Goal: Task Accomplishment & Management: Manage account settings

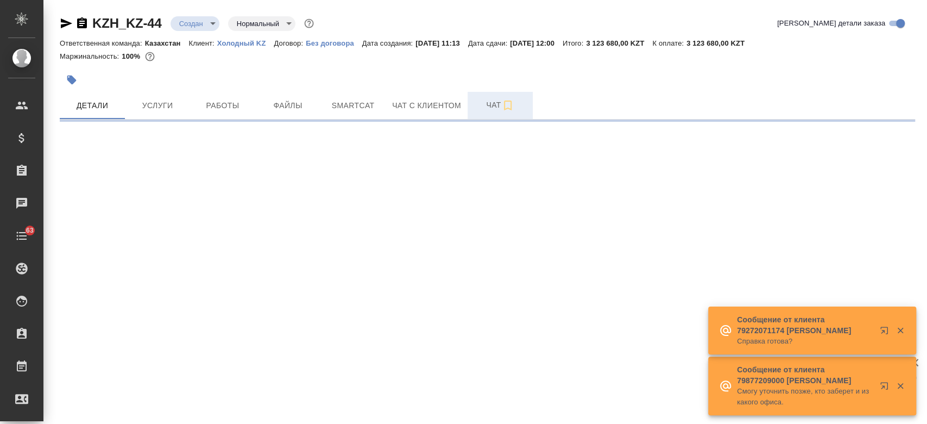
select select "RU"
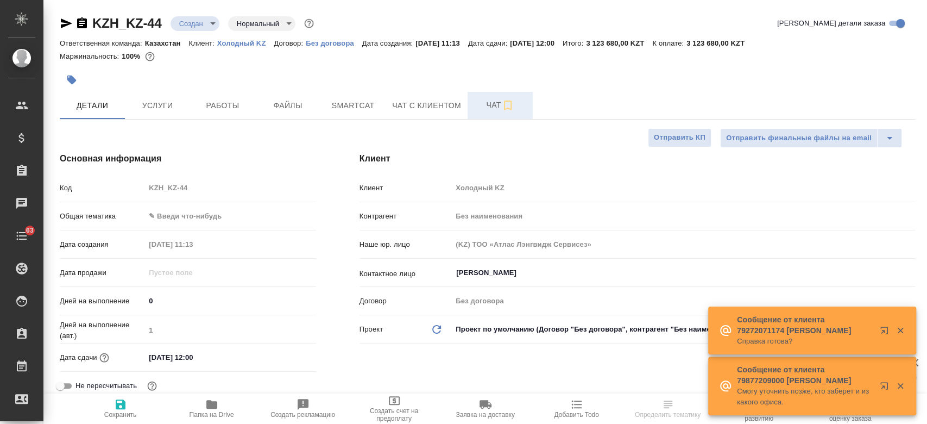
click at [485, 108] on span "Чат" at bounding box center [500, 105] width 52 height 14
type textarea "x"
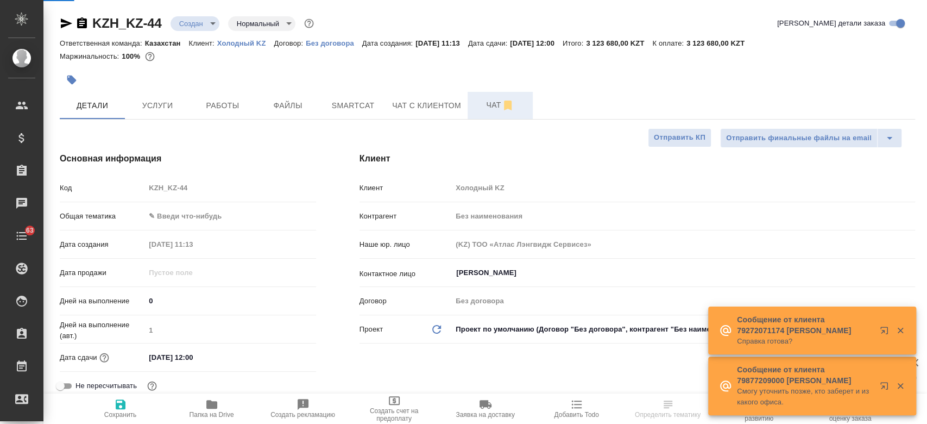
type textarea "x"
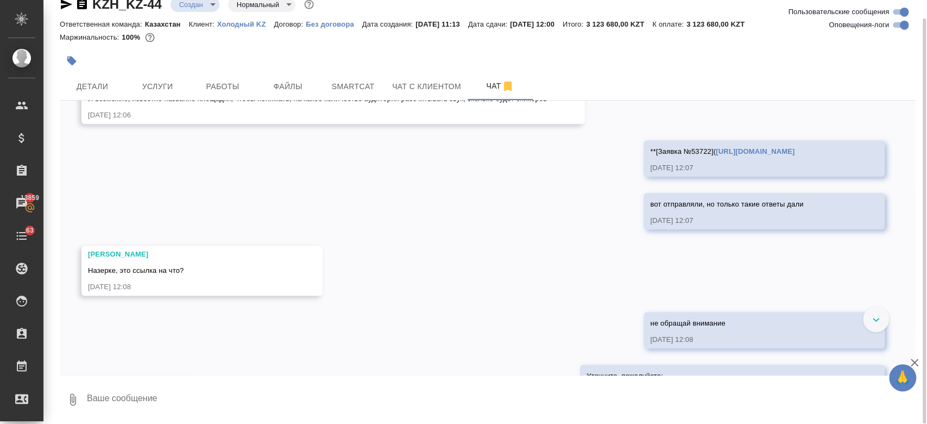
scroll to position [601, 0]
click at [716, 153] on link "https://tera.awatera.com/incoming-lead/689adb3384f6df412db34e1b/client-chat)**" at bounding box center [755, 151] width 79 height 8
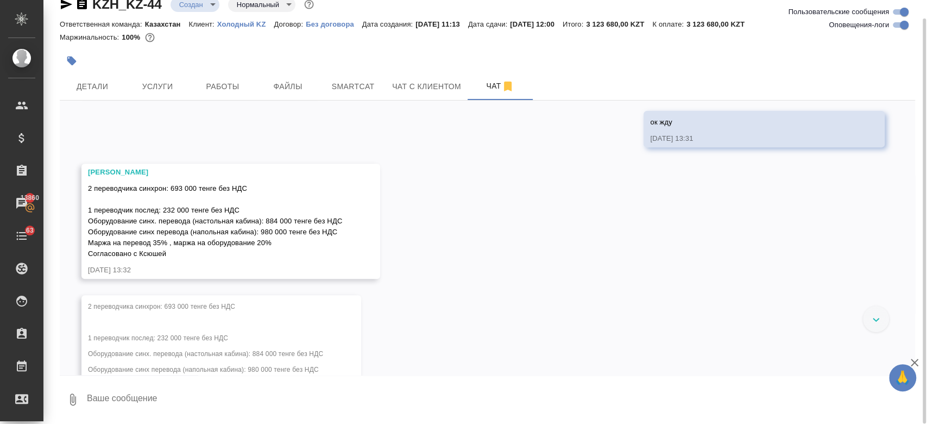
scroll to position [3470, 0]
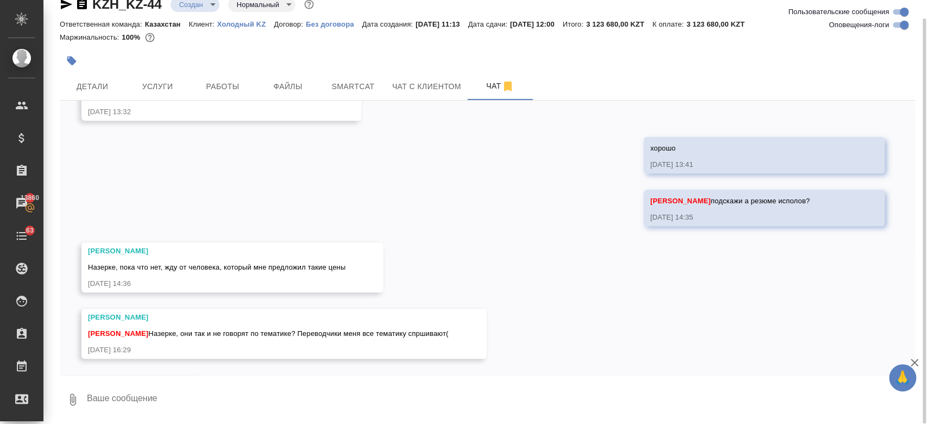
click at [376, 66] on div at bounding box center [345, 61] width 570 height 24
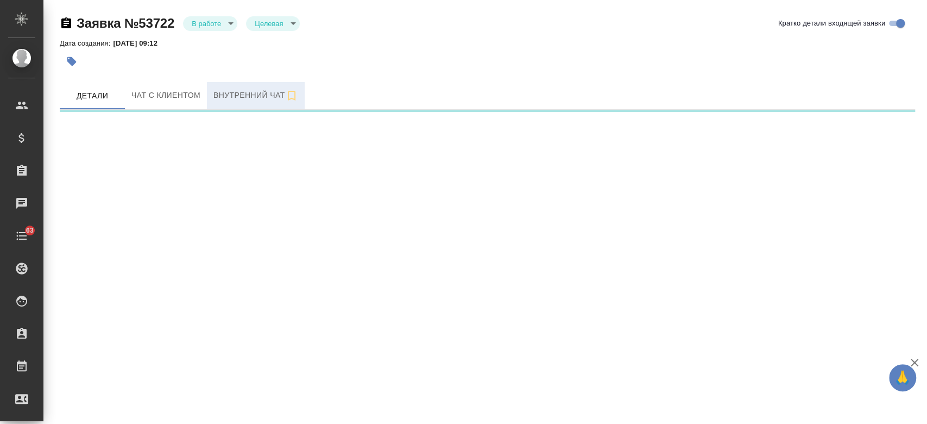
select select "RU"
select select "KZ"
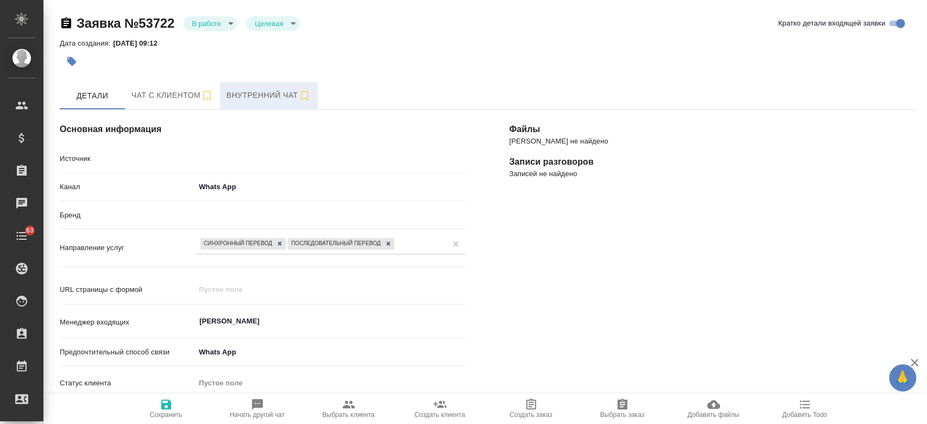
type textarea "x"
click at [243, 91] on span "Внутренний чат" at bounding box center [269, 96] width 85 height 14
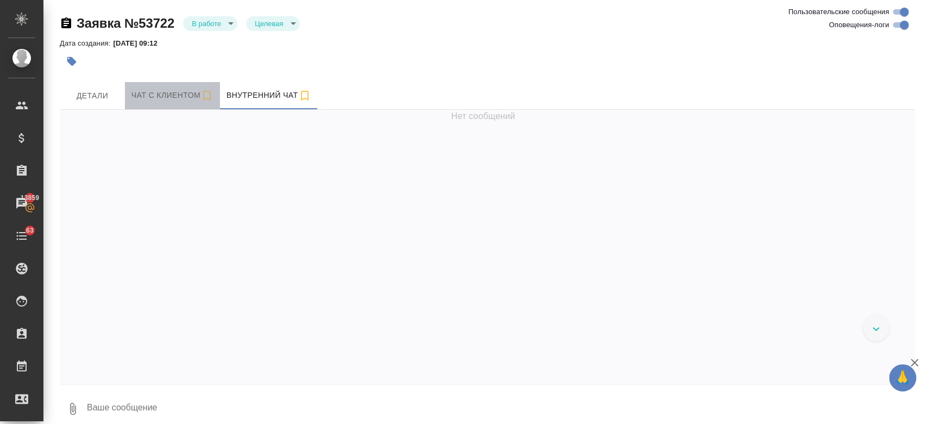
click at [187, 97] on span "Чат с клиентом" at bounding box center [172, 96] width 82 height 14
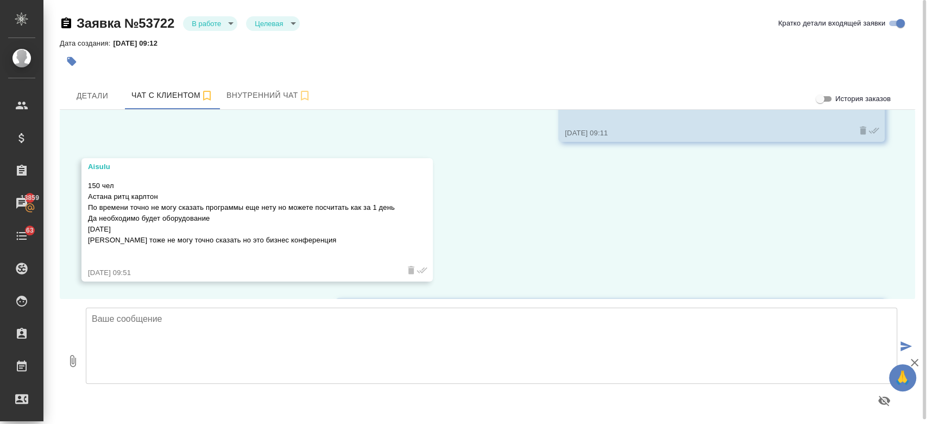
scroll to position [878, 0]
drag, startPoint x: 311, startPoint y: 238, endPoint x: 84, endPoint y: 237, distance: 227.1
click at [84, 237] on div "Aisulu 150 чел Астана ритц карлтон По времени точно не могу сказать программы е…" at bounding box center [256, 219] width 351 height 123
copy p "Тематика тоже не могу точно сказать но это бизнес конференция"
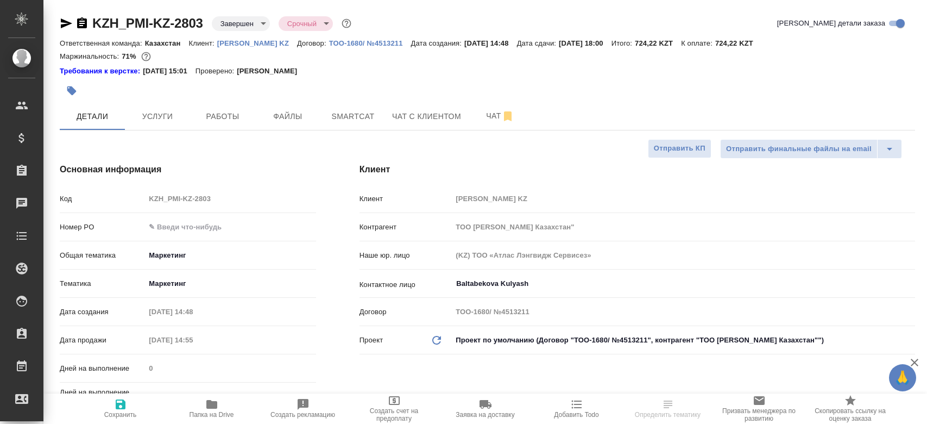
select select "RU"
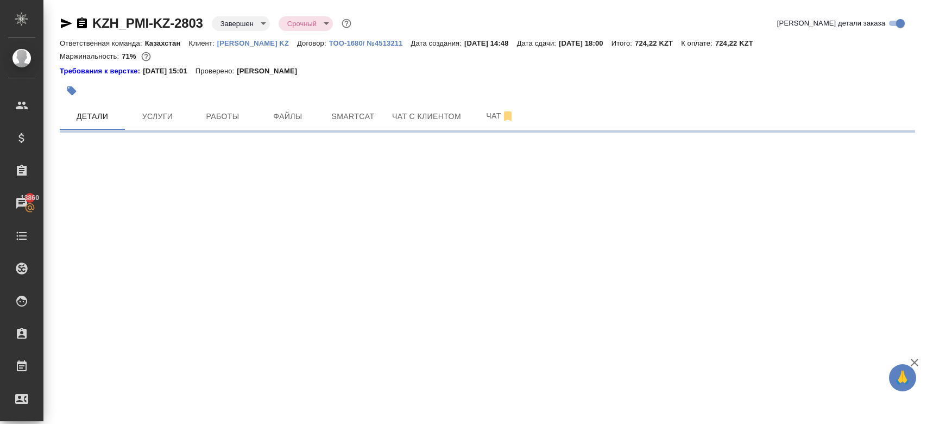
select select "RU"
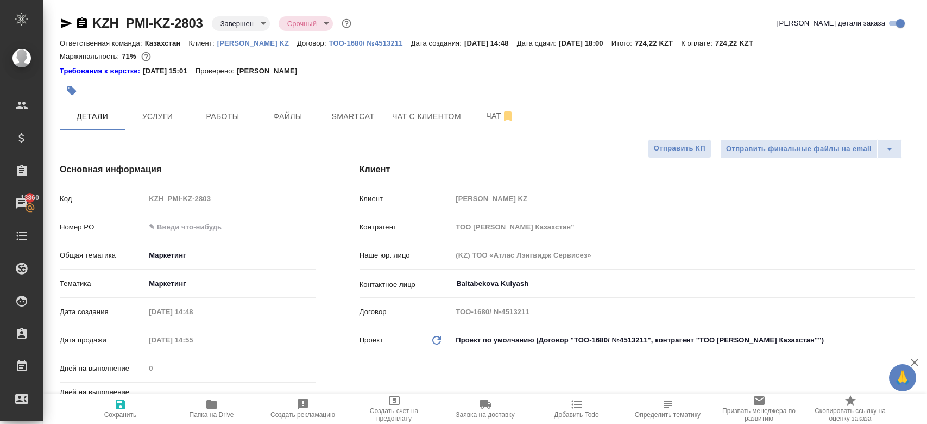
type textarea "x"
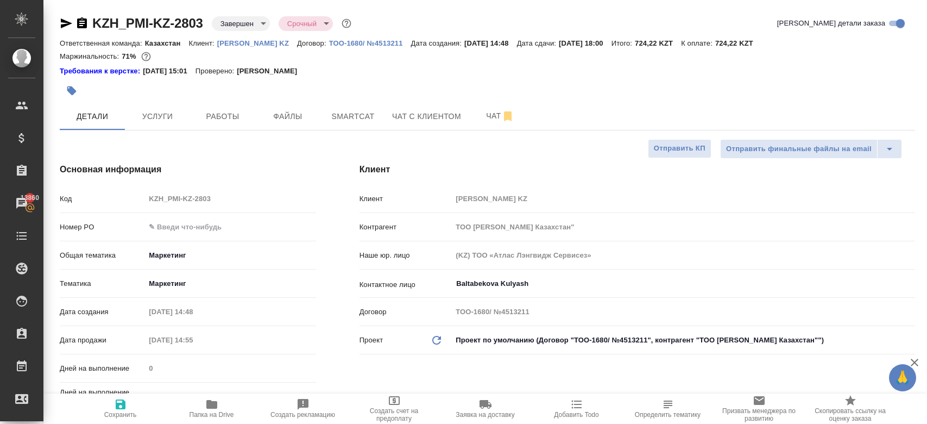
type textarea "x"
click at [246, 47] on link "[PERSON_NAME] KZ" at bounding box center [257, 42] width 80 height 9
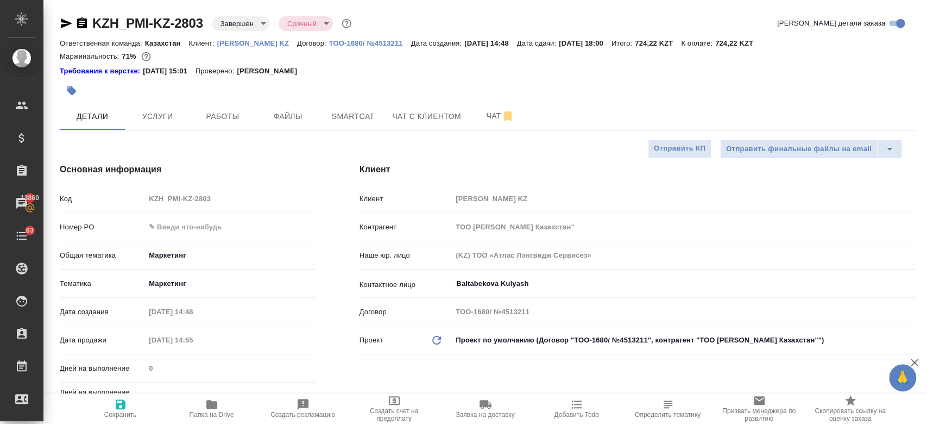
type textarea "x"
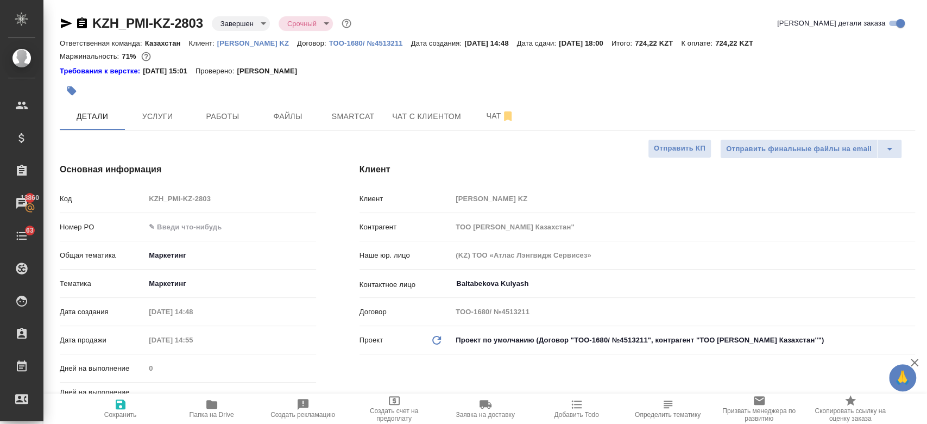
type textarea "x"
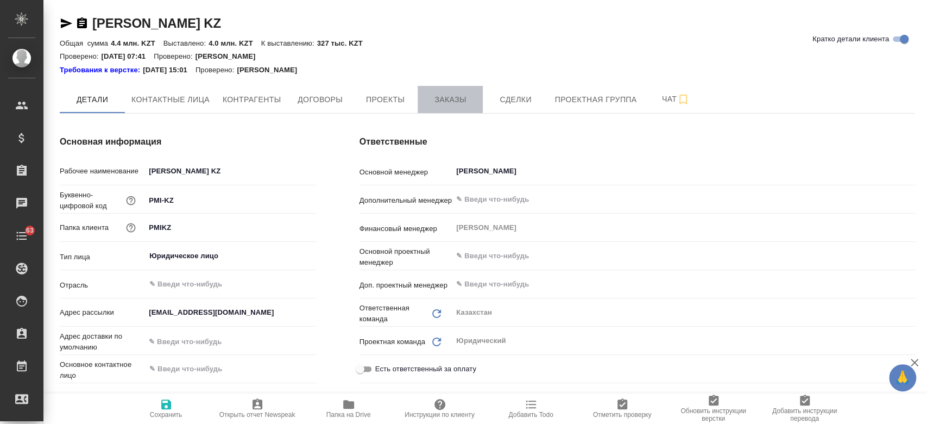
click at [468, 103] on span "Заказы" at bounding box center [450, 100] width 52 height 14
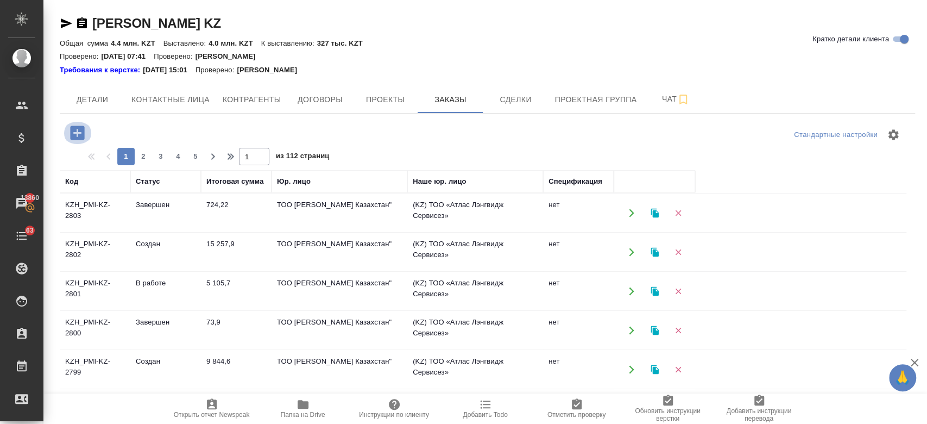
click at [72, 135] on icon "button" at bounding box center [77, 132] width 14 height 14
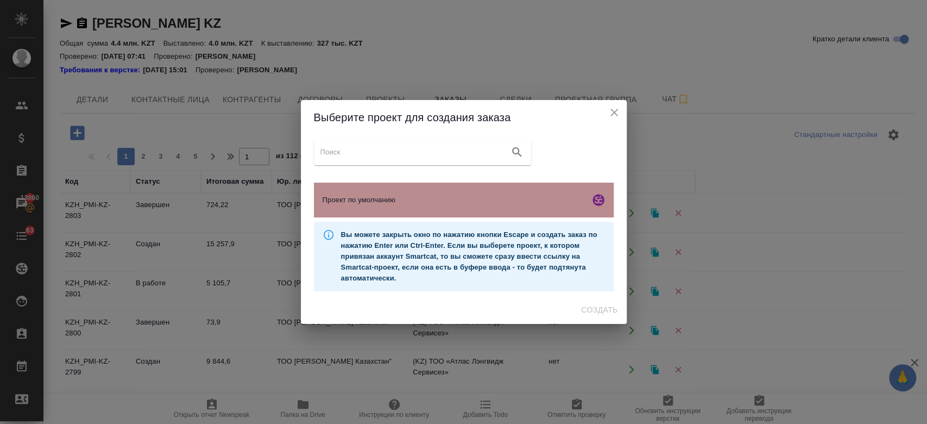
click at [358, 188] on div "Проект по умолчанию" at bounding box center [464, 200] width 300 height 35
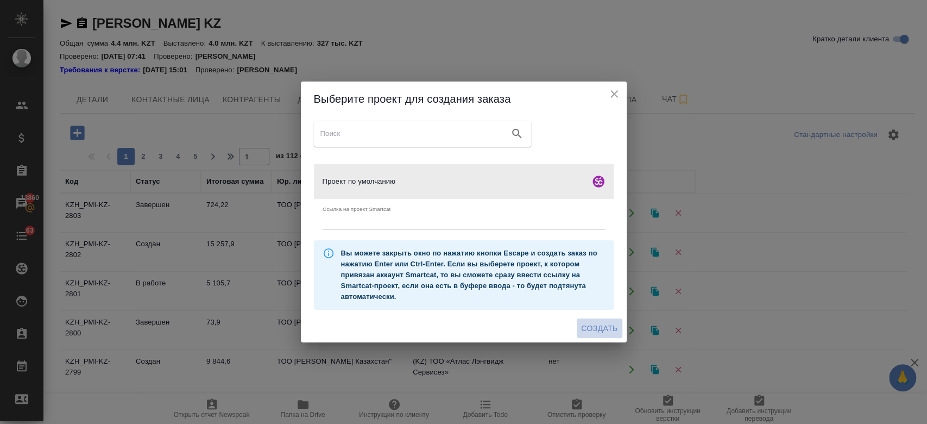
click at [580, 328] on button "Создать" at bounding box center [599, 328] width 45 height 20
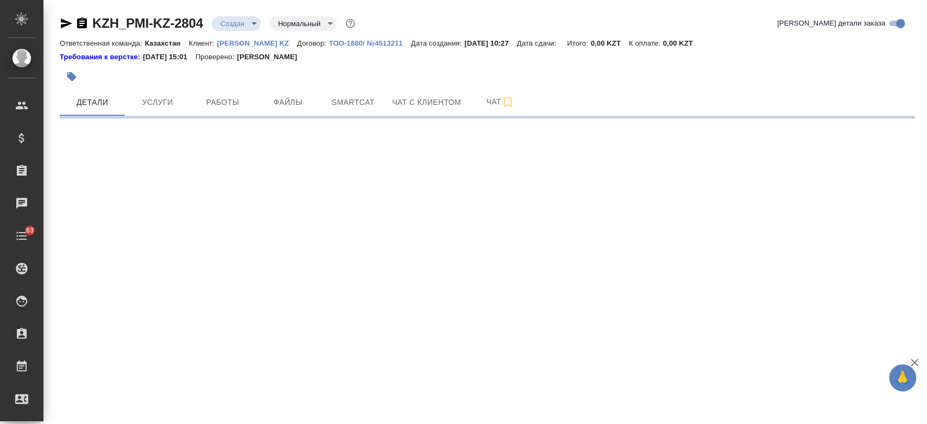
select select "RU"
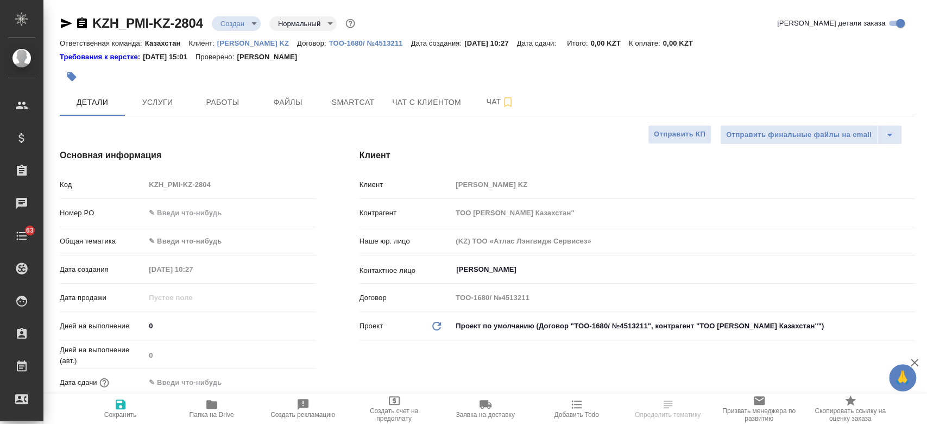
type textarea "x"
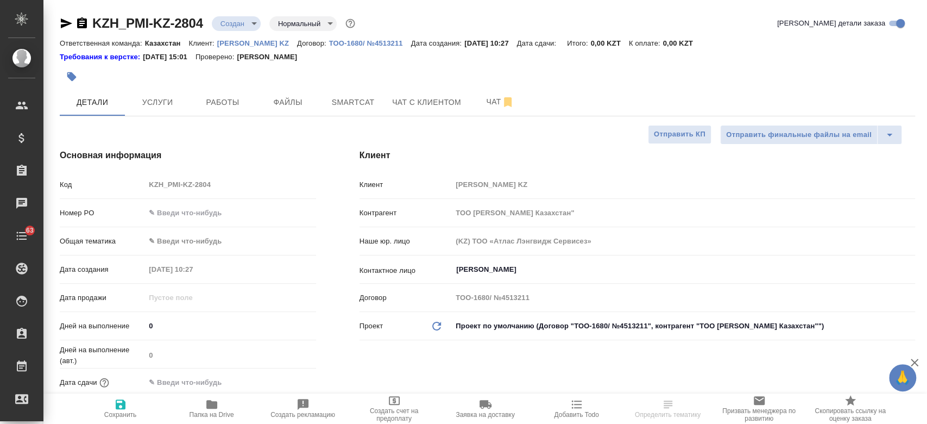
type textarea "x"
click at [287, 96] on span "Файлы" at bounding box center [288, 103] width 52 height 14
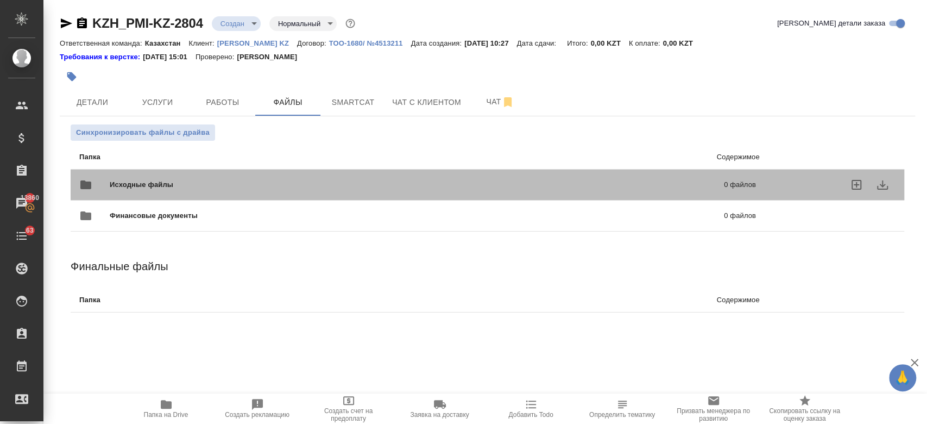
click at [208, 185] on span "Исходные файлы" at bounding box center [279, 184] width 339 height 11
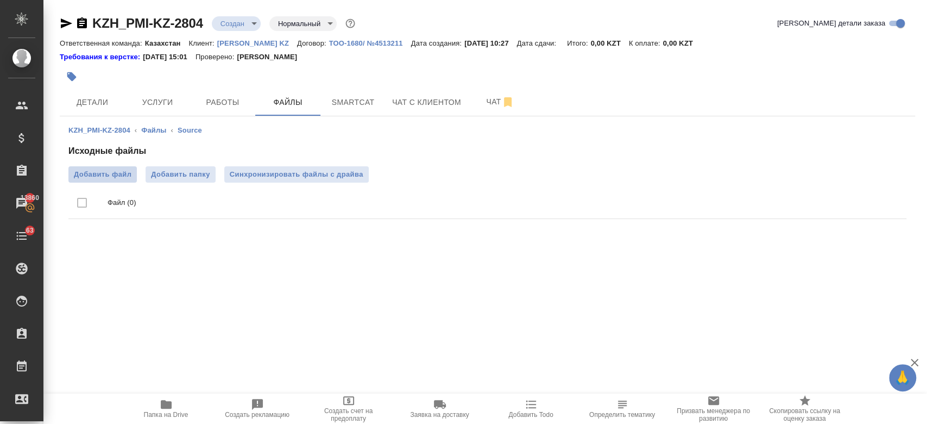
click at [111, 168] on label "Добавить файл" at bounding box center [102, 174] width 68 height 16
click at [0, 0] on input "Добавить файл" at bounding box center [0, 0] width 0 height 0
click at [112, 112] on button "Детали" at bounding box center [92, 102] width 65 height 27
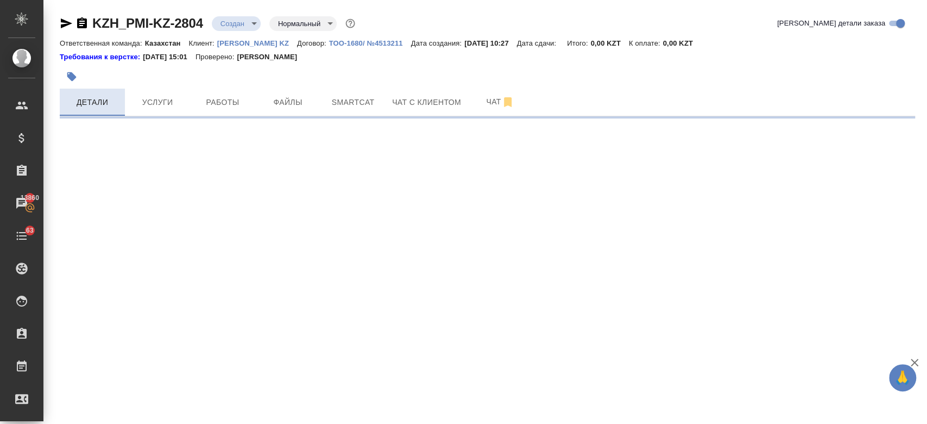
select select "RU"
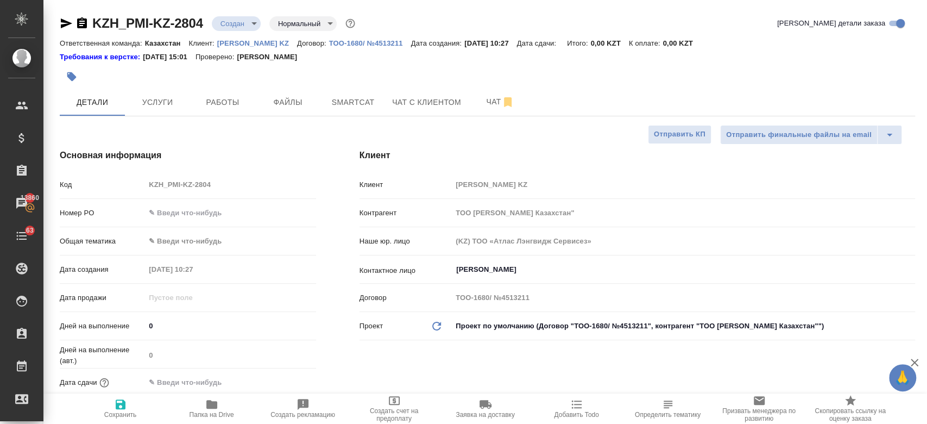
type textarea "x"
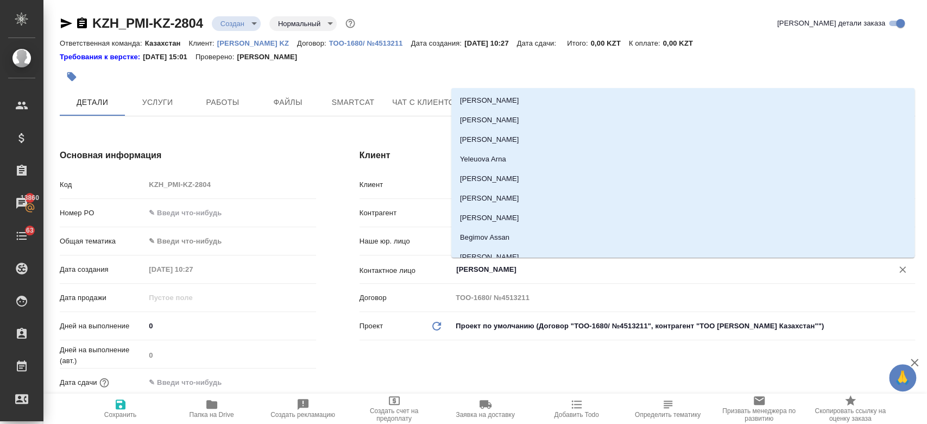
click at [478, 274] on input "Kim Darya" at bounding box center [665, 269] width 420 height 13
type textarea "x"
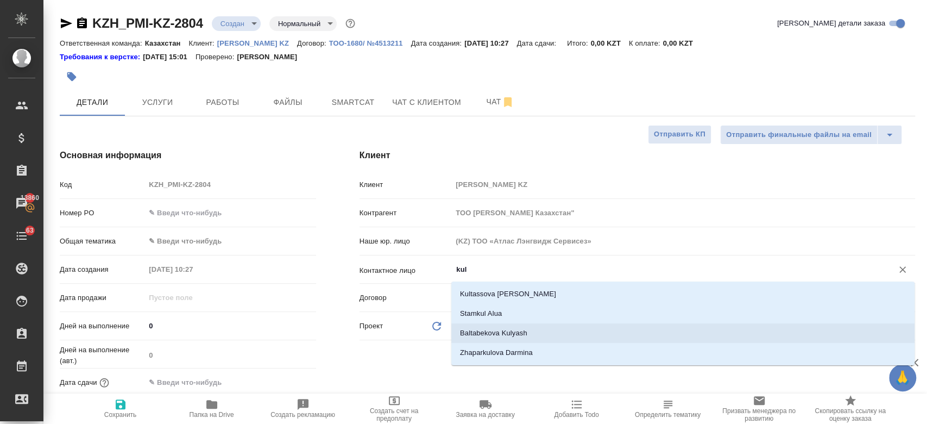
click at [503, 330] on li "Baltabekova Kulyash" at bounding box center [682, 333] width 463 height 20
type input "Baltabekova Kulyash"
type textarea "x"
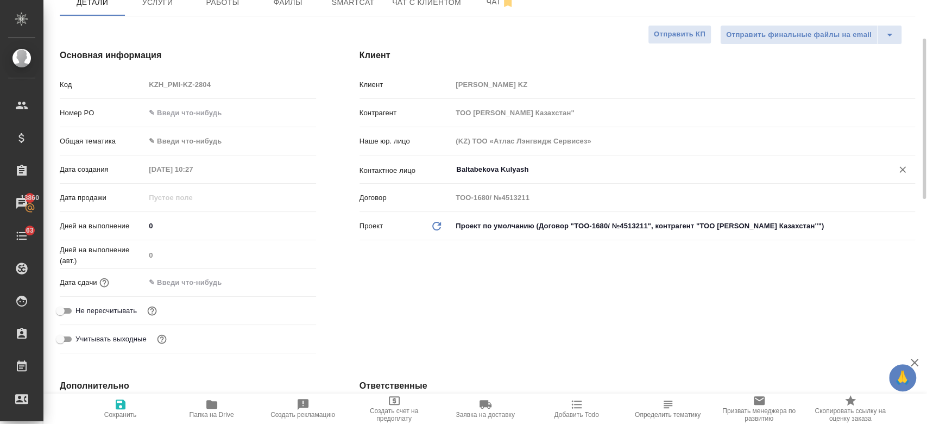
scroll to position [100, 0]
type input "Baltabekova Kulyash"
click at [172, 274] on input "text" at bounding box center [193, 282] width 95 height 16
click at [281, 283] on icon "button" at bounding box center [284, 281] width 13 height 13
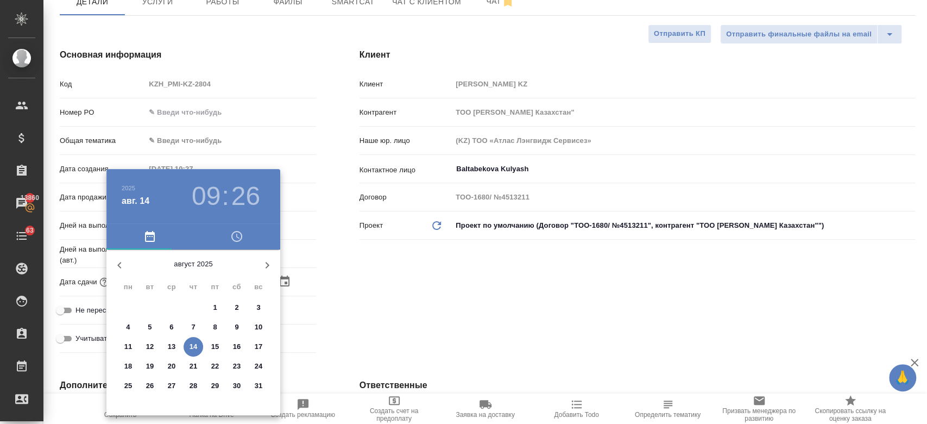
click at [200, 196] on h3 "09" at bounding box center [206, 196] width 29 height 30
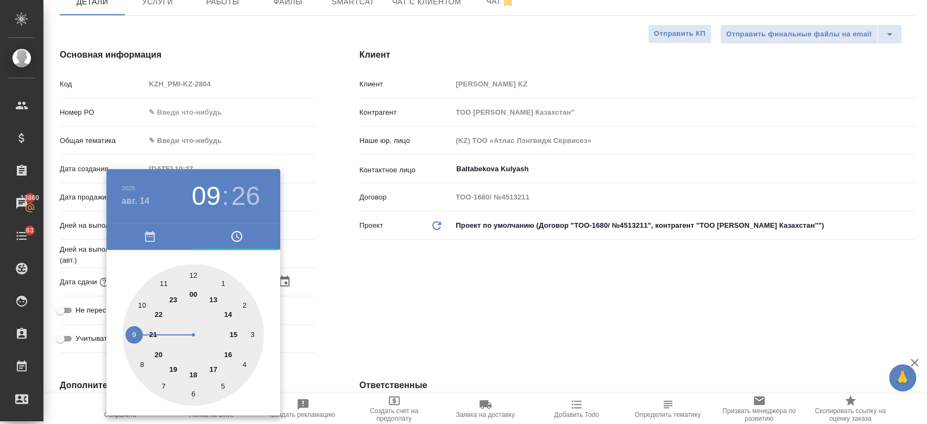
click at [197, 278] on div at bounding box center [193, 334] width 141 height 141
type input "14.08.2025 12:26"
type textarea "x"
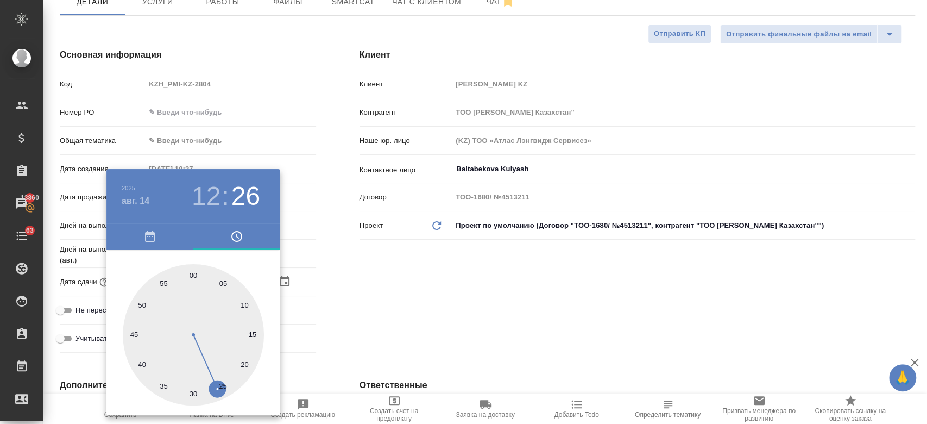
click at [198, 397] on div at bounding box center [193, 334] width 141 height 141
type input "14.08.2025 12:29"
type textarea "x"
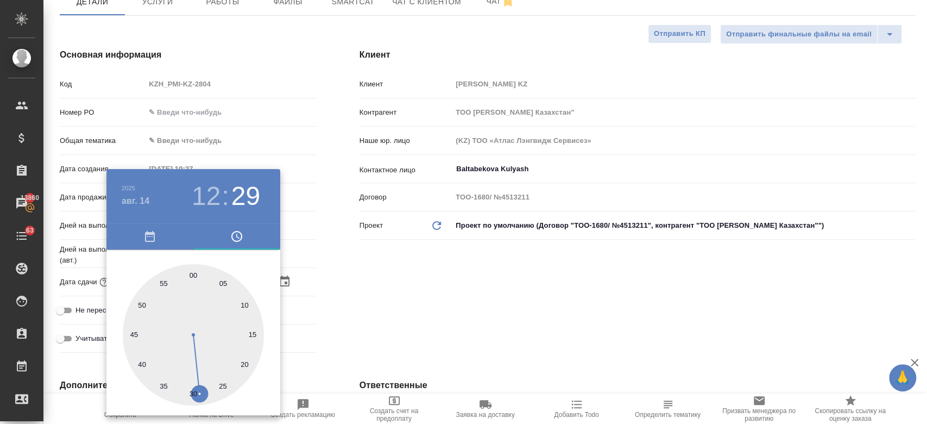
click at [191, 393] on div at bounding box center [193, 334] width 141 height 141
type input "14.08.2025 12:30"
type textarea "x"
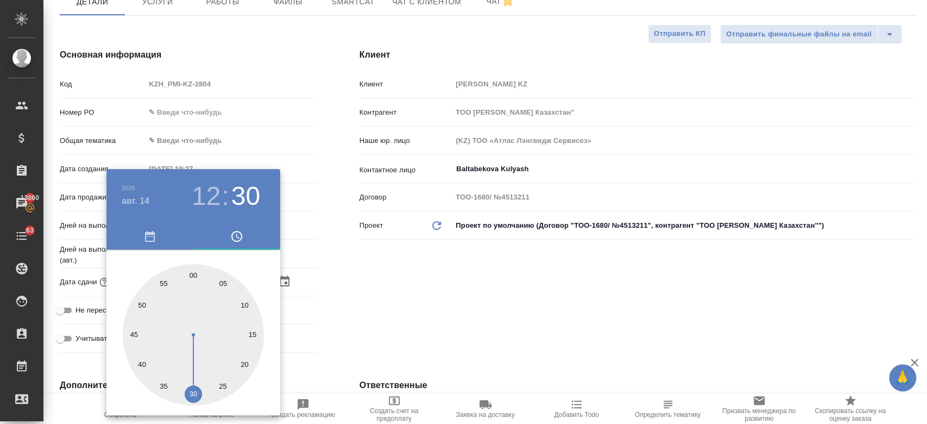
click at [363, 312] on div at bounding box center [463, 212] width 927 height 424
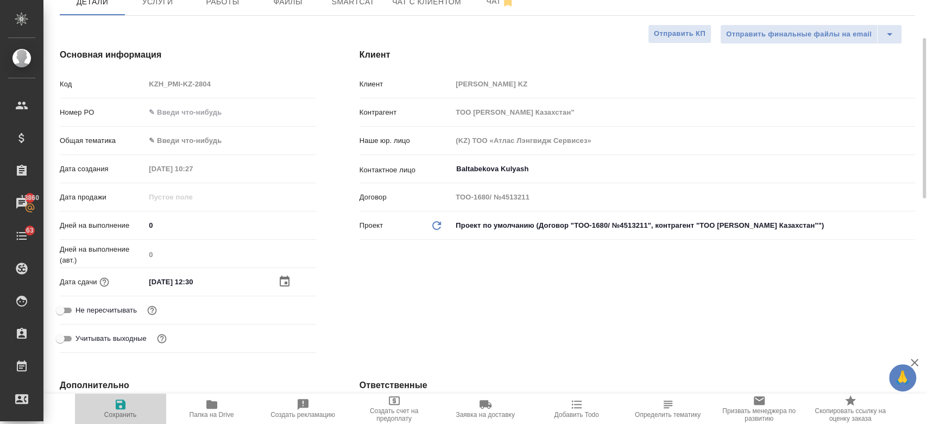
click at [122, 412] on span "Сохранить" at bounding box center [120, 415] width 33 height 8
type textarea "x"
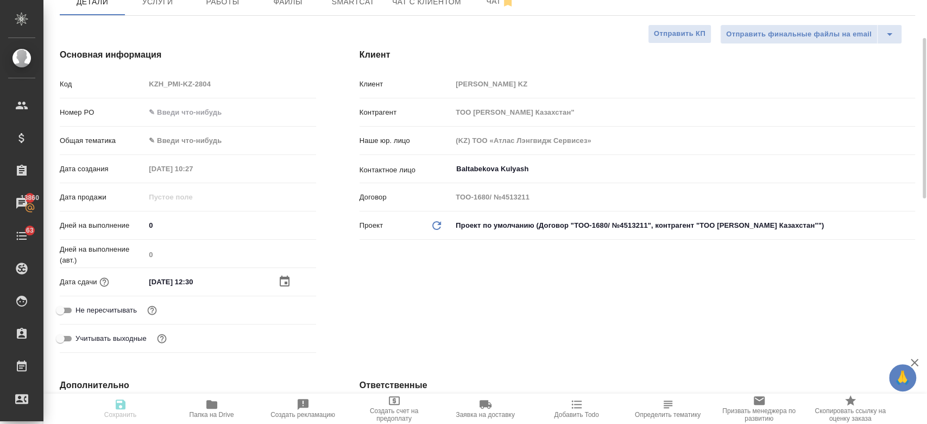
type textarea "x"
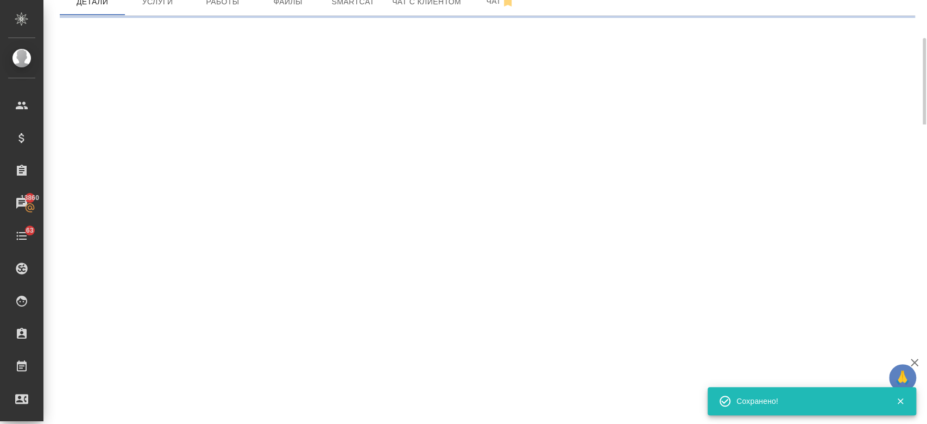
select select "RU"
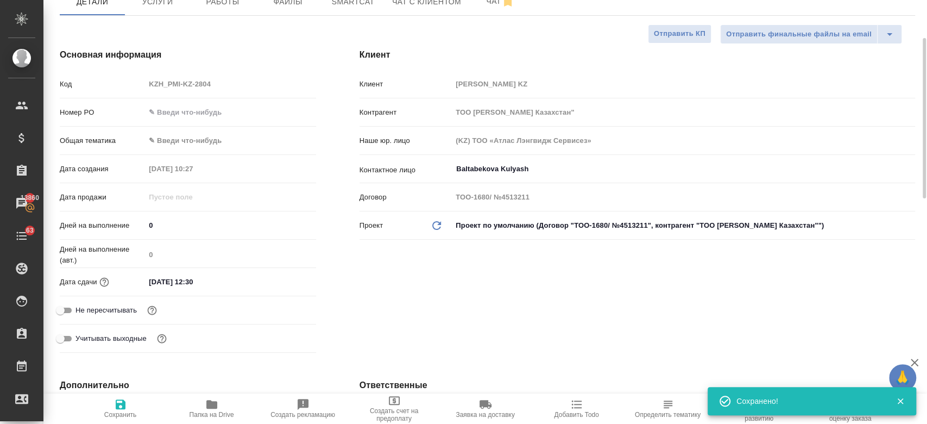
type textarea "x"
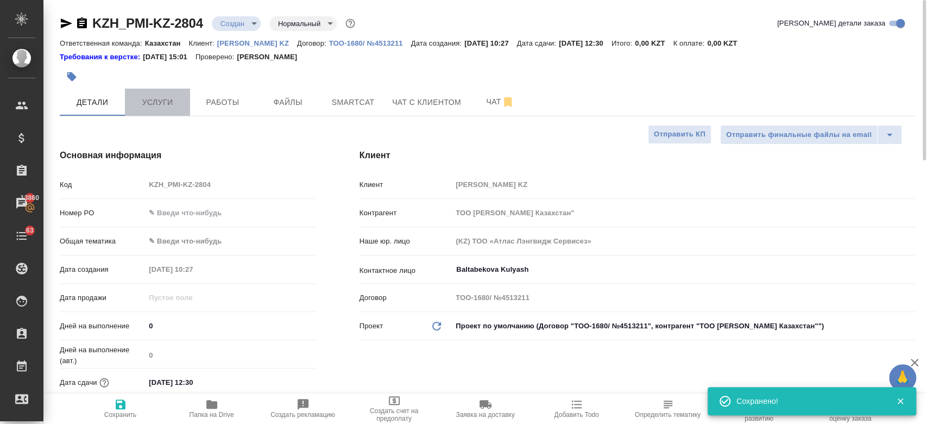
click at [163, 104] on span "Услуги" at bounding box center [157, 103] width 52 height 14
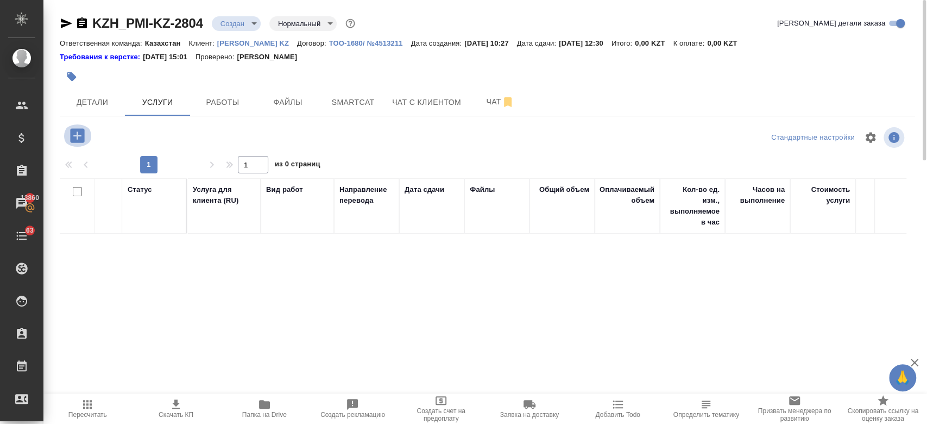
click at [81, 130] on icon "button" at bounding box center [77, 135] width 14 height 14
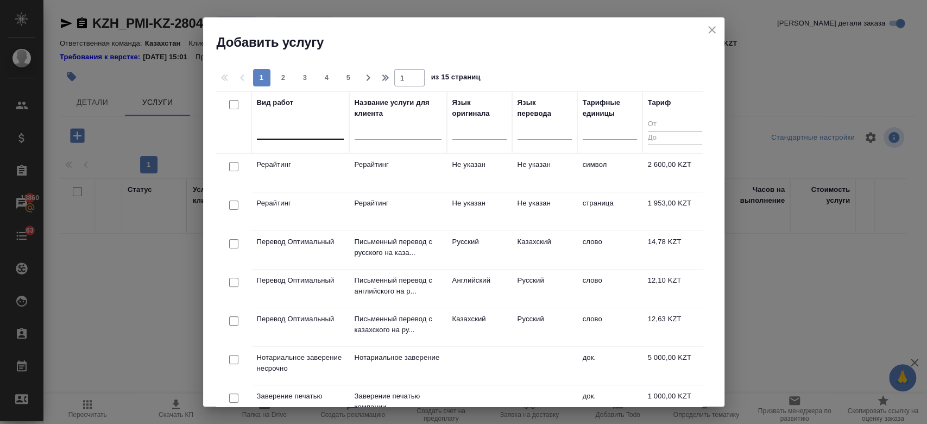
click at [273, 122] on div at bounding box center [300, 129] width 87 height 16
type input "j"
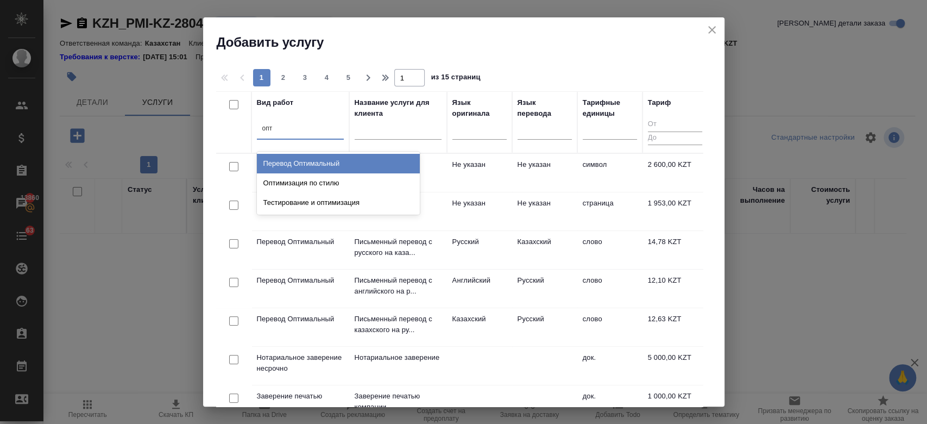
type input "опти"
click at [335, 167] on div "Перевод Оптимальный" at bounding box center [338, 164] width 163 height 20
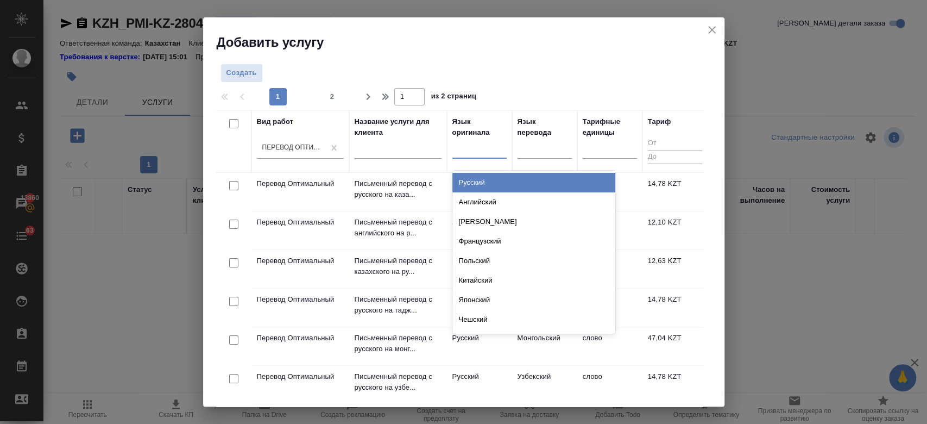
click at [474, 157] on div at bounding box center [479, 148] width 54 height 21
type input "русс"
click at [476, 188] on div "Русский" at bounding box center [533, 183] width 163 height 20
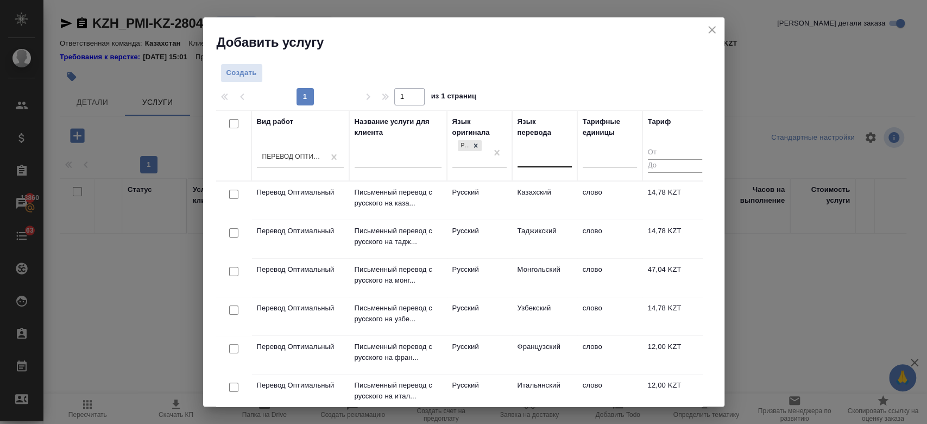
drag, startPoint x: 556, startPoint y: 141, endPoint x: 539, endPoint y: 154, distance: 22.1
click at [539, 154] on div "Язык перевода" at bounding box center [545, 145] width 54 height 59
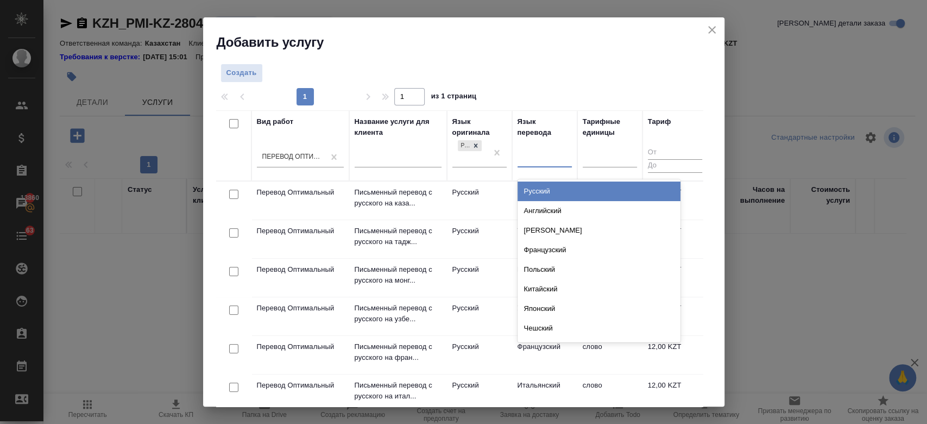
click at [539, 154] on div at bounding box center [545, 157] width 54 height 16
type input "каза"
click at [542, 183] on div "Казахский" at bounding box center [599, 191] width 163 height 20
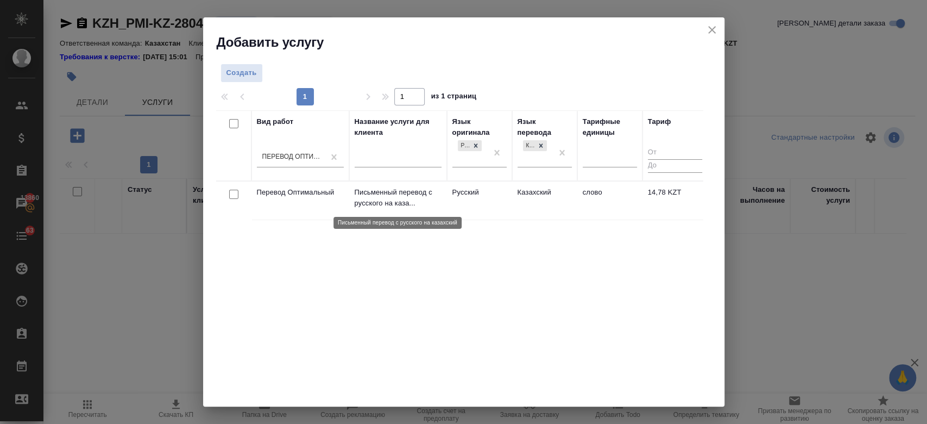
click at [382, 198] on p "Письменный перевод с русского на каза..." at bounding box center [398, 198] width 87 height 22
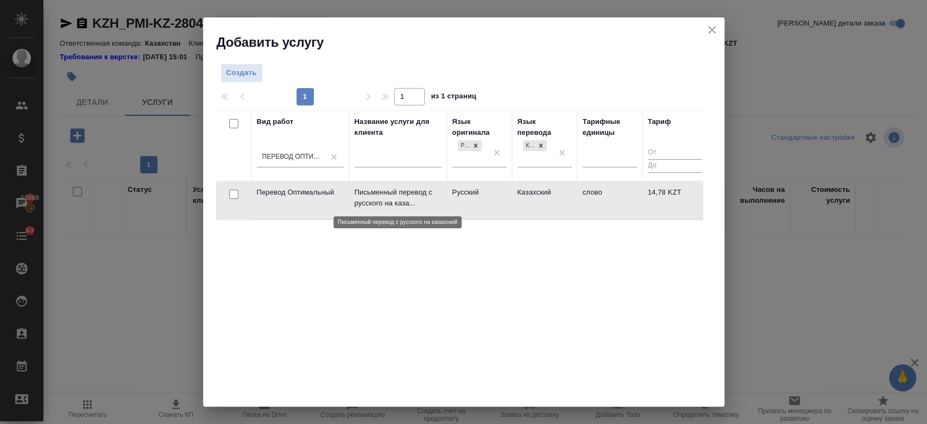
click at [382, 198] on p "Письменный перевод с русского на каза..." at bounding box center [398, 198] width 87 height 22
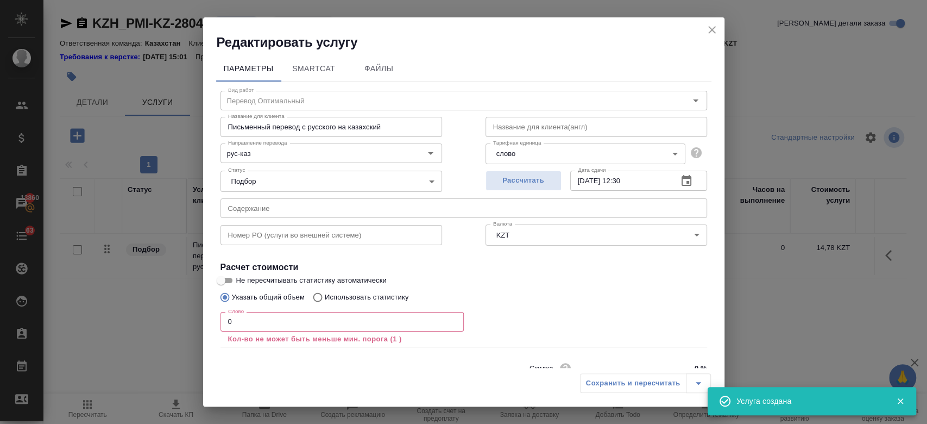
scroll to position [48, 0]
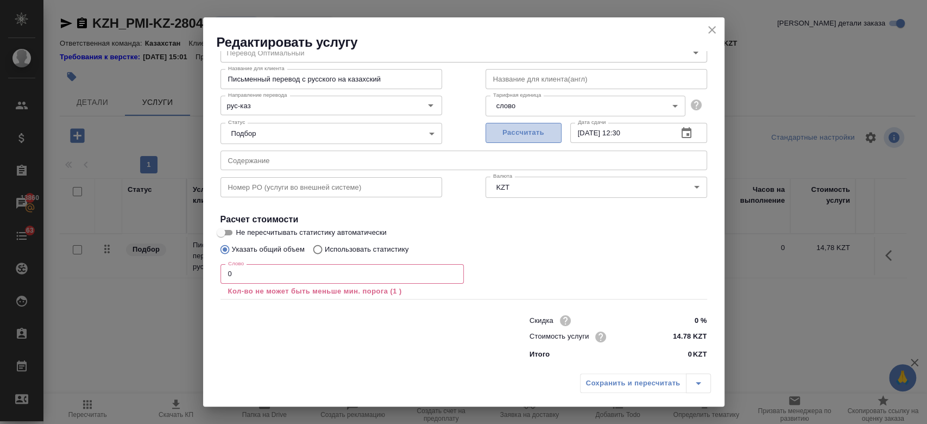
click at [513, 141] on button "Рассчитать" at bounding box center [524, 133] width 76 height 20
click at [595, 380] on div "Сохранить и пересчитать" at bounding box center [645, 383] width 131 height 20
click at [715, 31] on icon "close" at bounding box center [712, 29] width 13 height 13
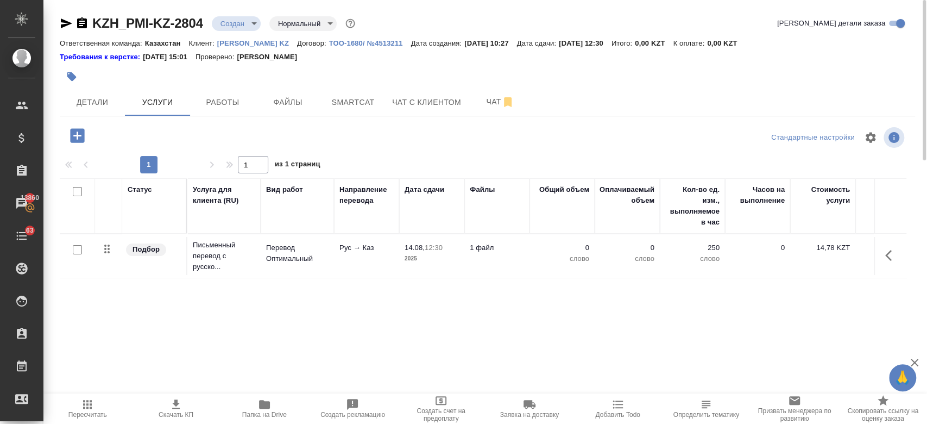
click at [74, 250] on input "checkbox" at bounding box center [77, 249] width 9 height 9
checkbox input "true"
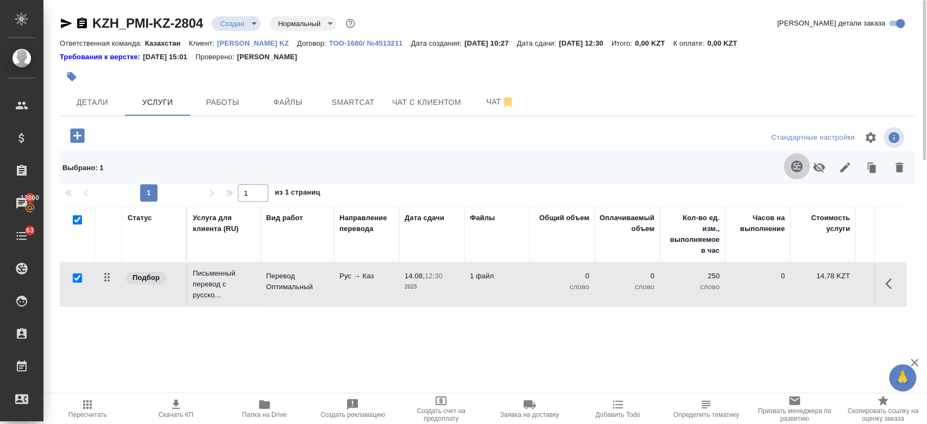
click at [794, 161] on icon "button" at bounding box center [796, 165] width 11 height 11
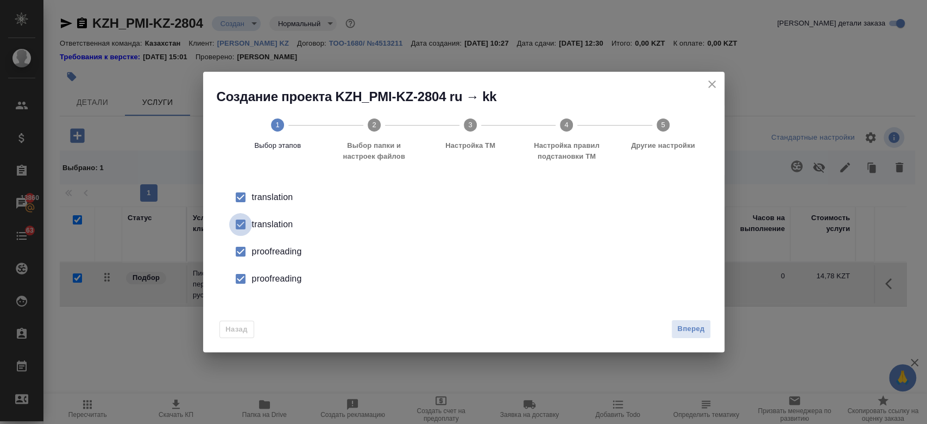
click at [250, 228] on input "checkbox" at bounding box center [240, 224] width 23 height 23
click at [248, 253] on input "checkbox" at bounding box center [240, 251] width 23 height 23
click at [245, 284] on input "checkbox" at bounding box center [240, 278] width 23 height 23
click at [690, 331] on span "Вперед" at bounding box center [690, 329] width 27 height 12
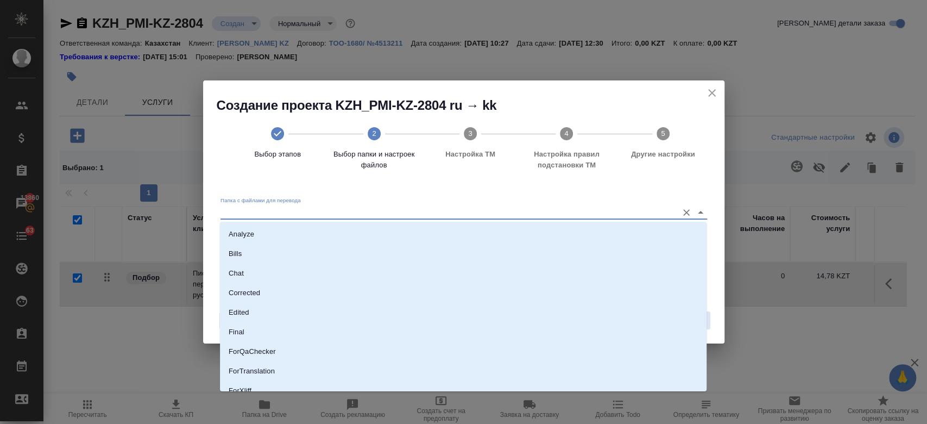
click at [590, 211] on input "Папка с файлами для перевода" at bounding box center [447, 211] width 452 height 13
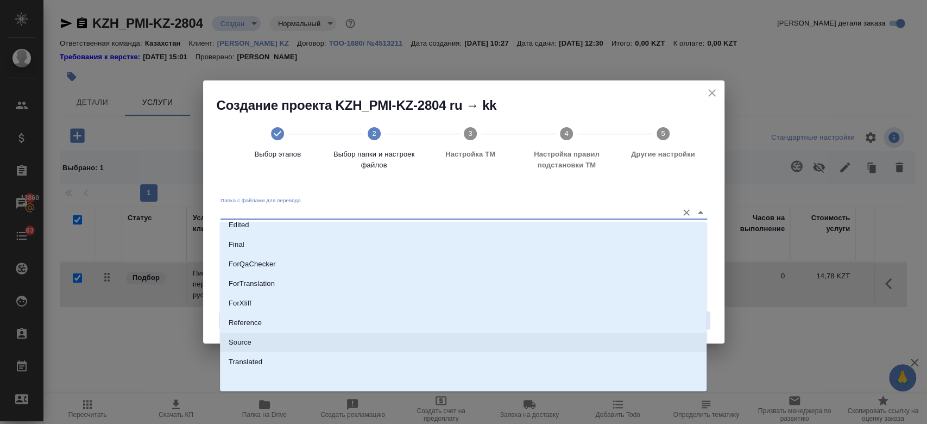
click at [443, 337] on li "Source" at bounding box center [463, 342] width 487 height 20
type input "Source"
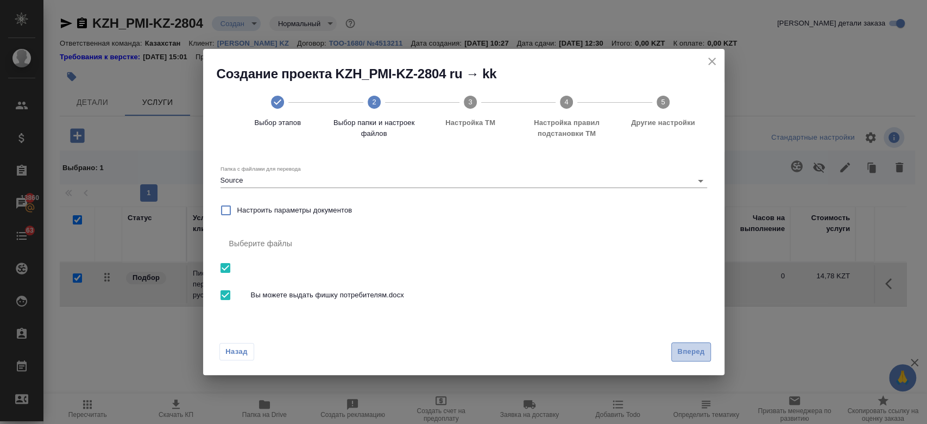
click at [687, 352] on span "Вперед" at bounding box center [690, 351] width 27 height 12
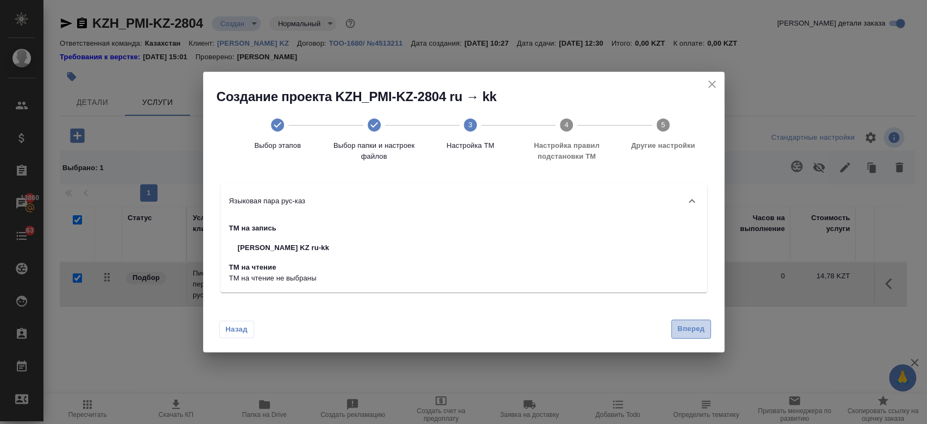
click at [696, 336] on button "Вперед" at bounding box center [690, 328] width 39 height 19
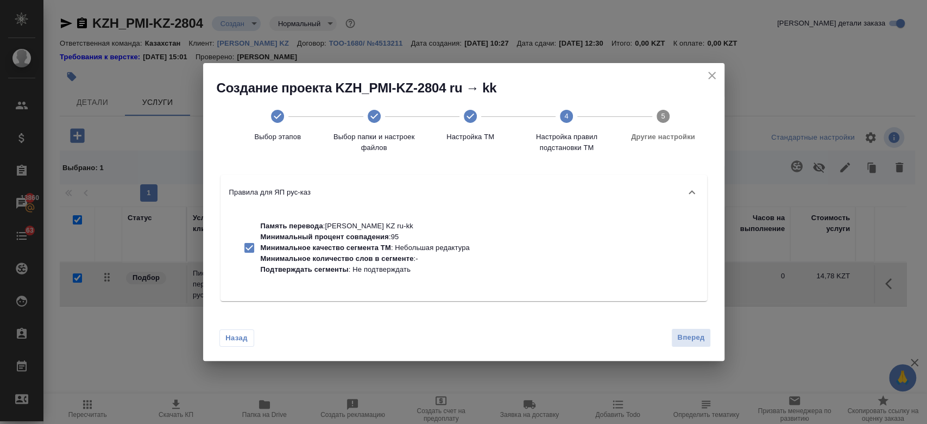
click at [405, 262] on p "Минимальное количество слов в сегменте" at bounding box center [337, 258] width 153 height 8
checkbox input "false"
click at [705, 331] on button "Вперед" at bounding box center [690, 337] width 39 height 19
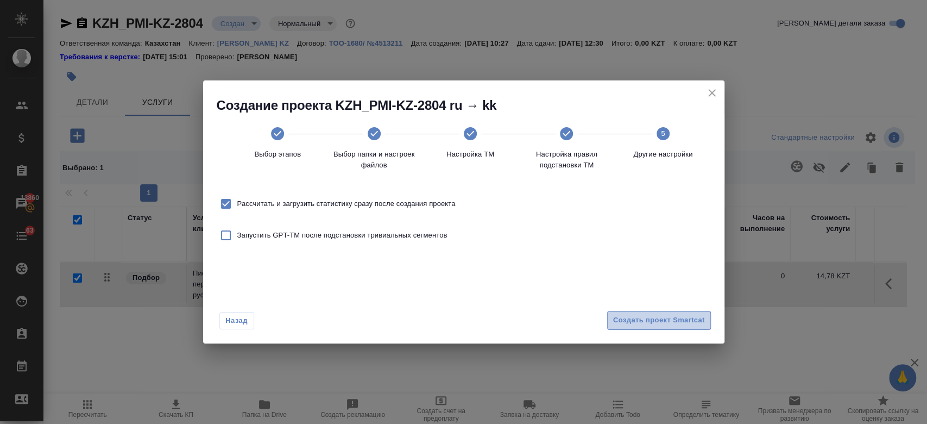
click at [656, 319] on span "Создать проект Smartcat" at bounding box center [659, 320] width 92 height 12
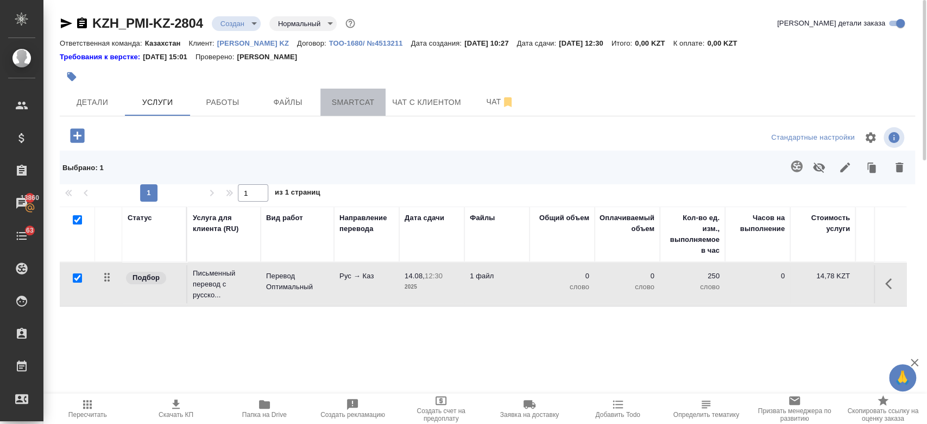
click at [356, 106] on span "Smartcat" at bounding box center [353, 103] width 52 height 14
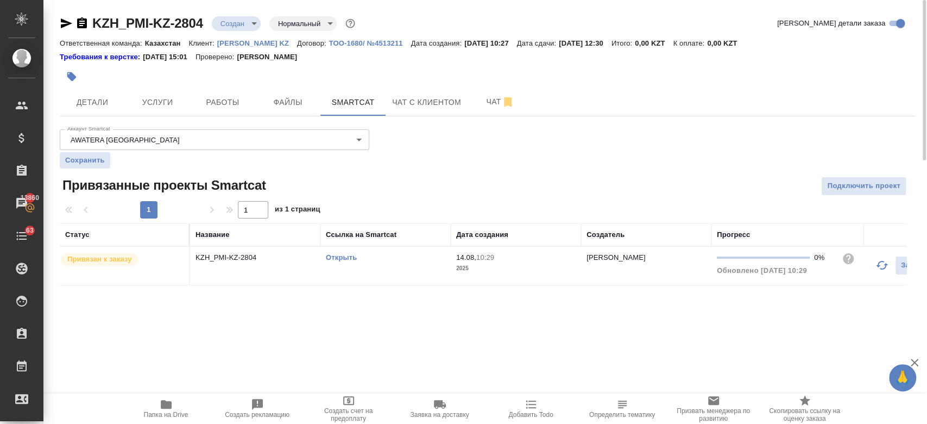
click at [347, 254] on link "Открыть" at bounding box center [341, 257] width 31 height 8
click at [161, 109] on button "Услуги" at bounding box center [157, 102] width 65 height 27
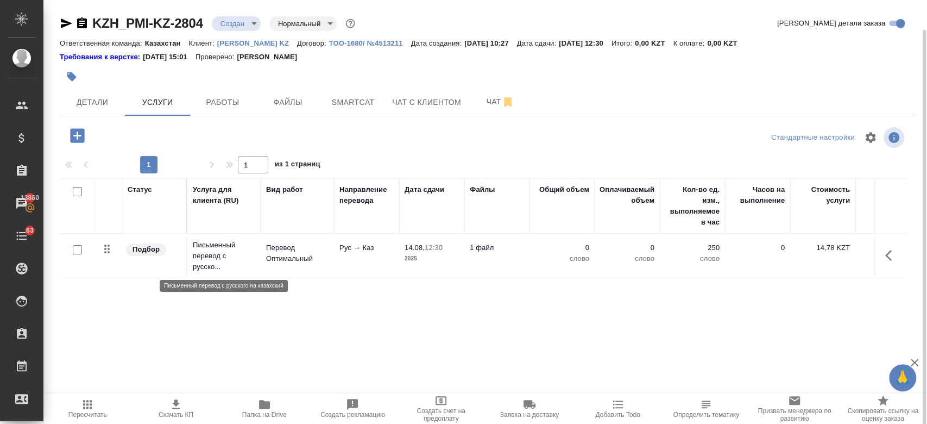
scroll to position [15, 0]
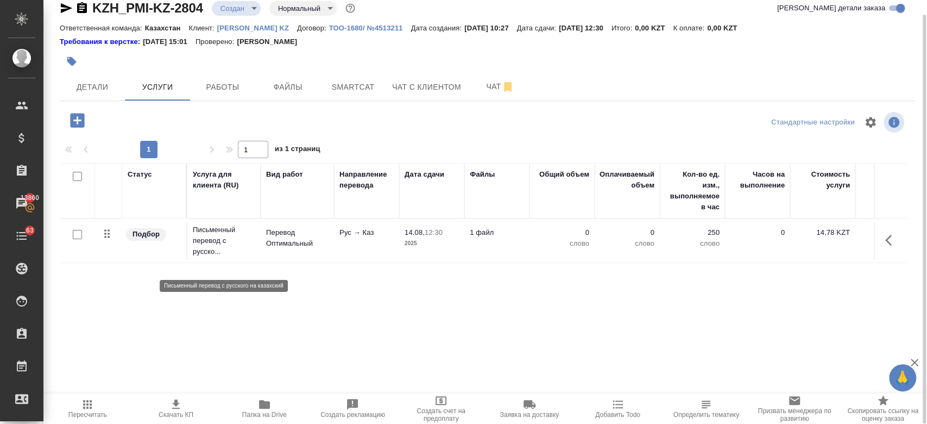
click at [231, 246] on p "Письменный перевод с русско..." at bounding box center [224, 240] width 62 height 33
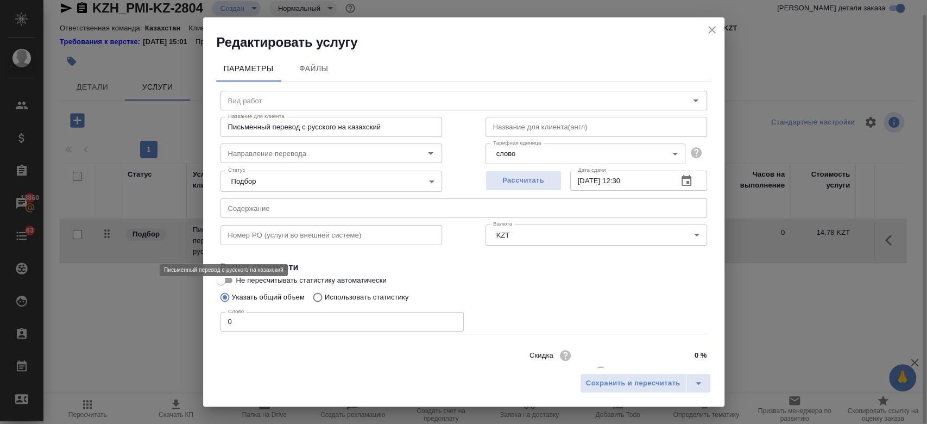
type input "Перевод Оптимальный"
type input "рус-каз"
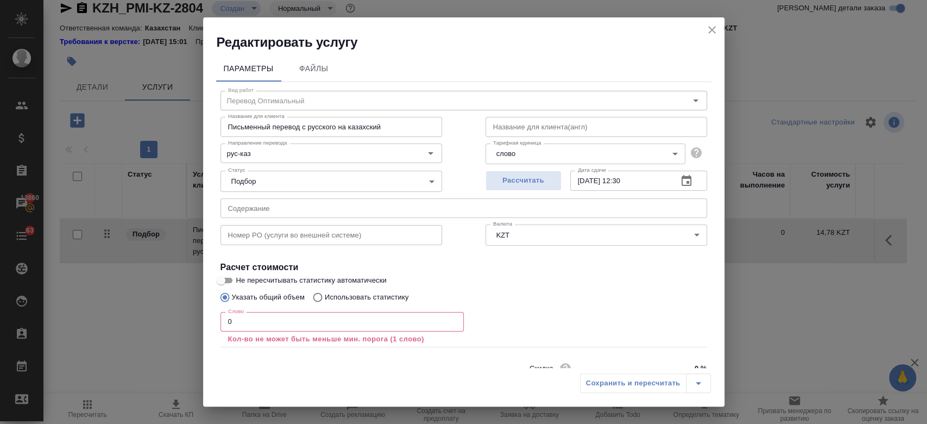
scroll to position [48, 0]
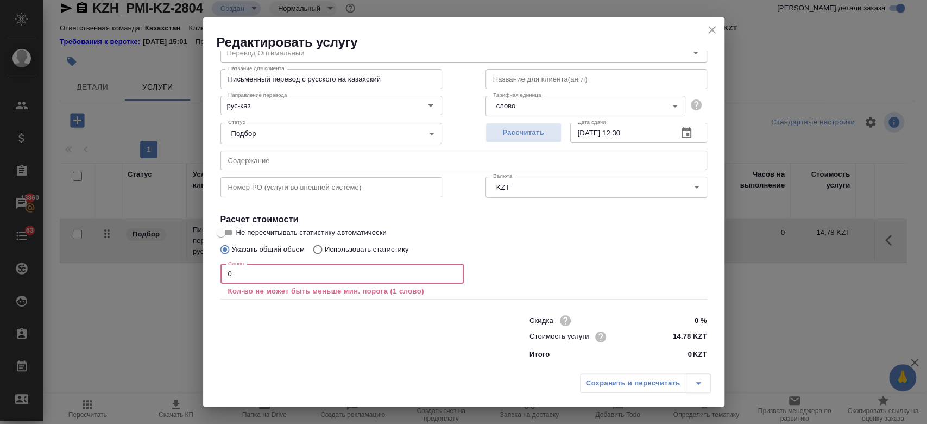
click at [251, 265] on input "0" at bounding box center [342, 274] width 243 height 20
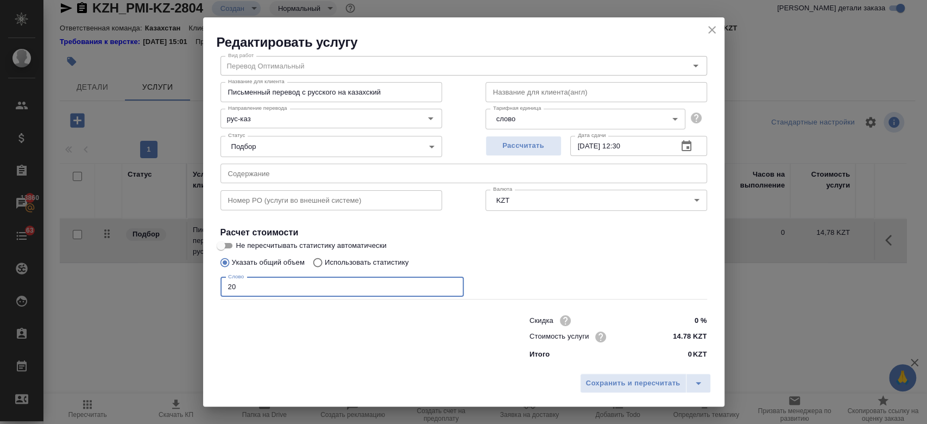
type input "20"
click at [230, 243] on input "Не пересчитывать статистику автоматически" at bounding box center [221, 245] width 39 height 13
checkbox input "true"
click at [511, 156] on div "Рассчитать" at bounding box center [524, 144] width 76 height 26
click at [599, 386] on span "Сохранить и пересчитать" at bounding box center [633, 383] width 95 height 12
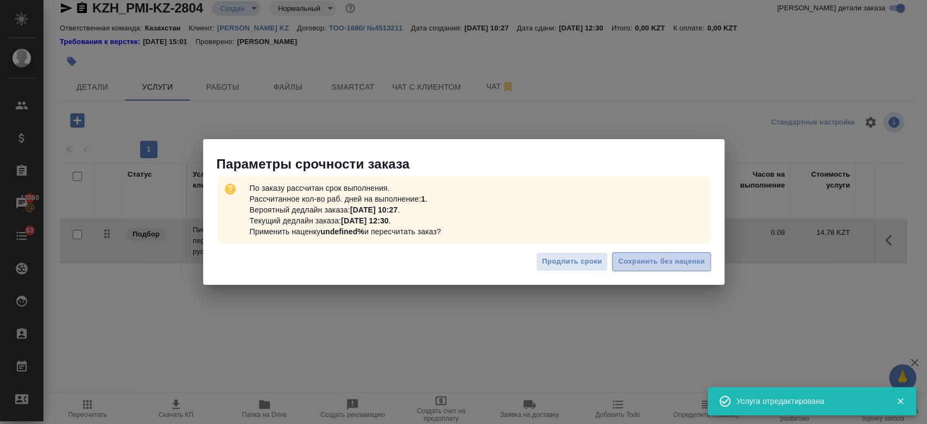
click at [653, 256] on span "Сохранить без наценки" at bounding box center [661, 261] width 86 height 12
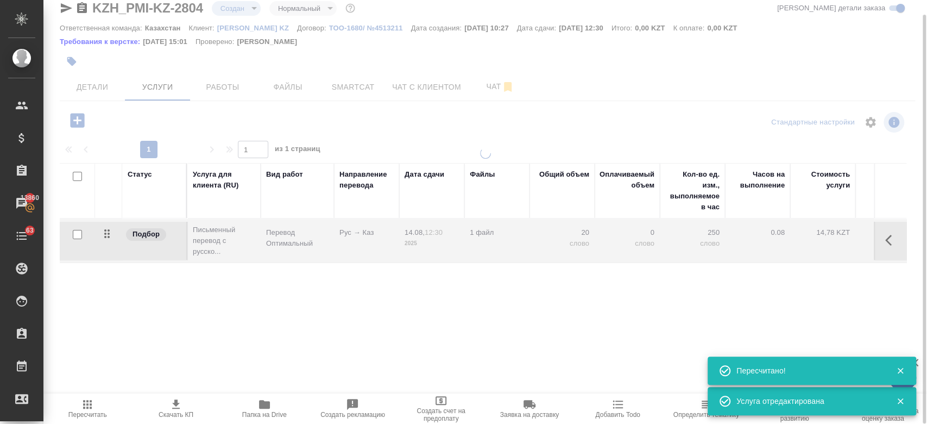
type input "urgent"
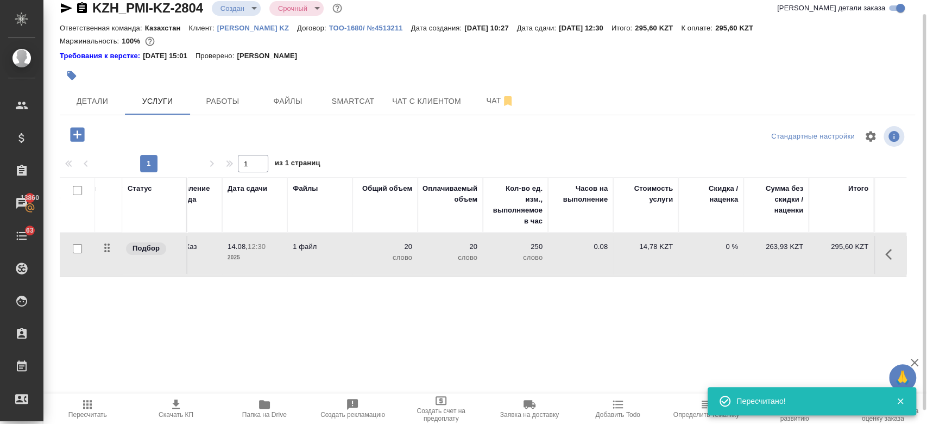
scroll to position [0, 0]
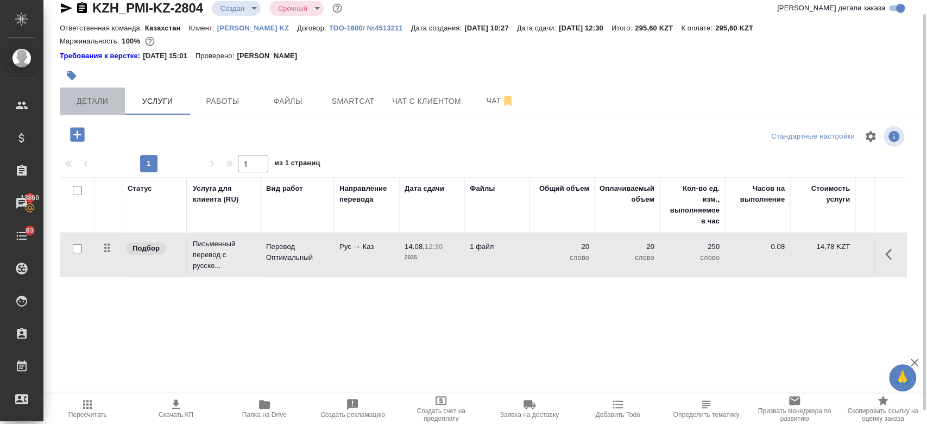
click at [104, 91] on button "Детали" at bounding box center [92, 100] width 65 height 27
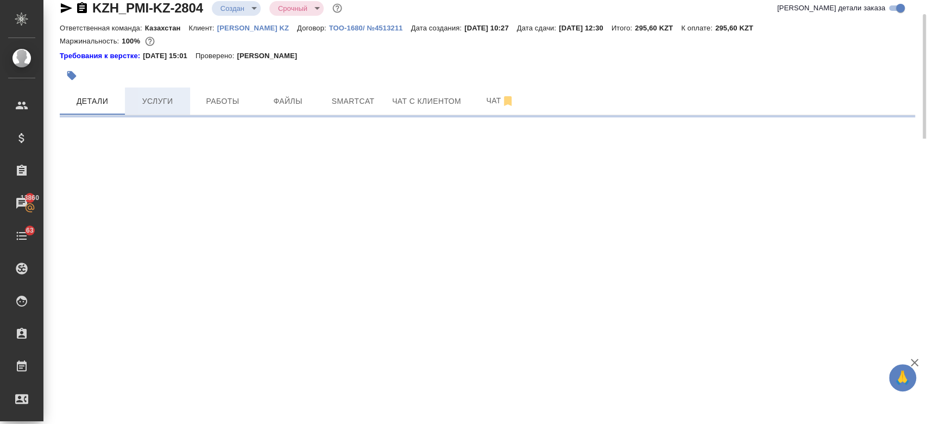
select select "RU"
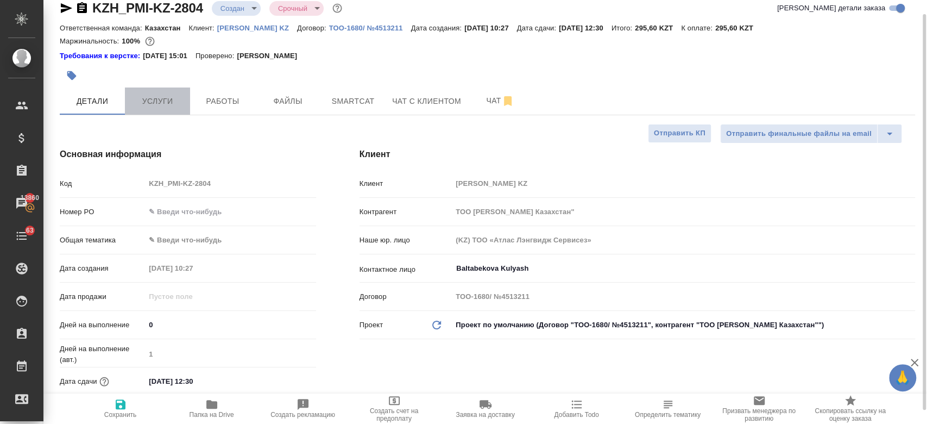
type textarea "x"
click at [162, 101] on span "Услуги" at bounding box center [157, 102] width 52 height 14
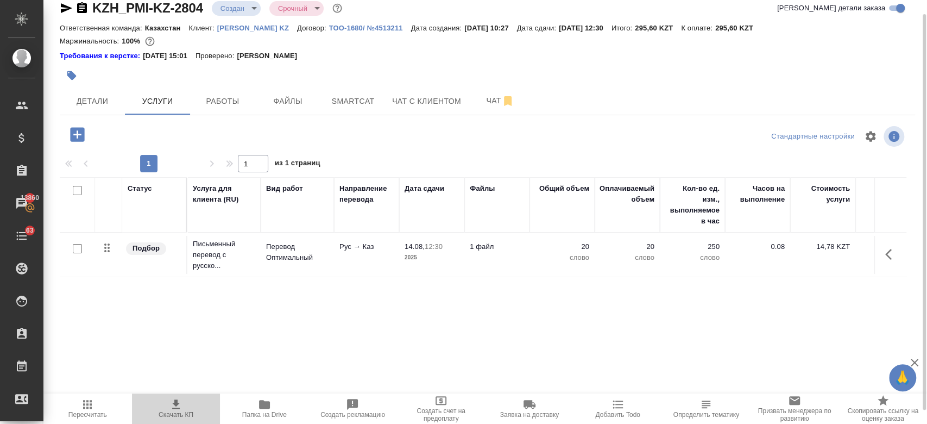
click at [174, 411] on span "Скачать КП" at bounding box center [176, 415] width 35 height 8
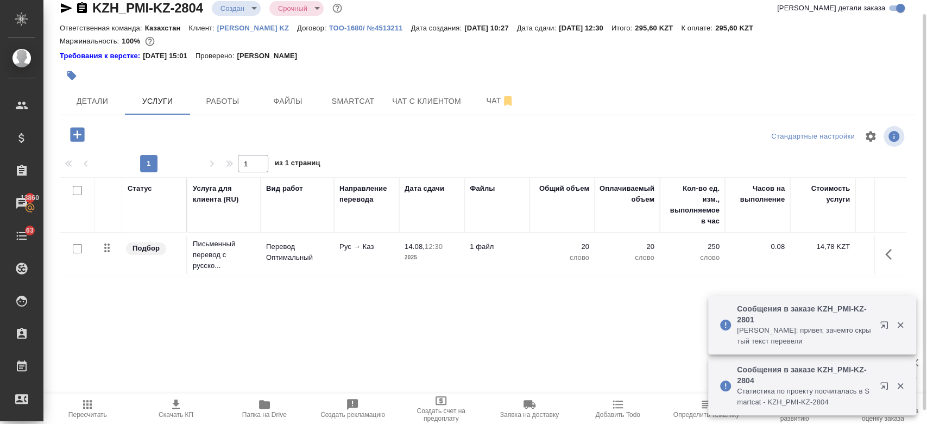
click at [365, 70] on div at bounding box center [345, 76] width 570 height 24
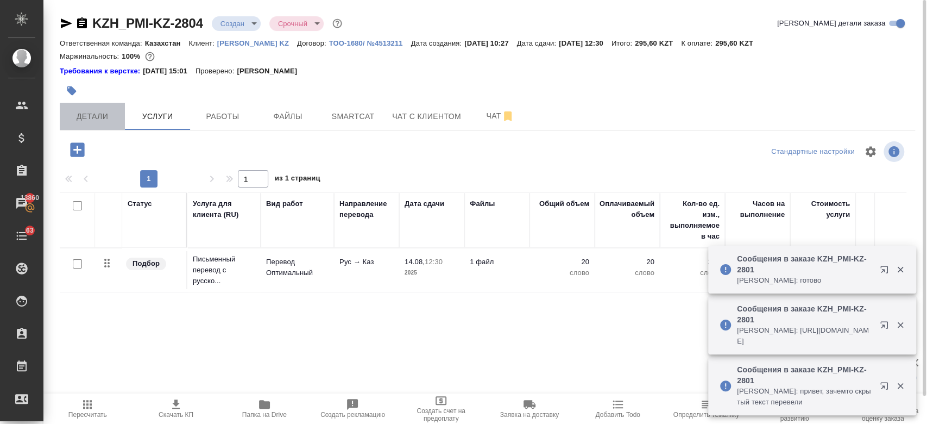
click at [87, 106] on button "Детали" at bounding box center [92, 116] width 65 height 27
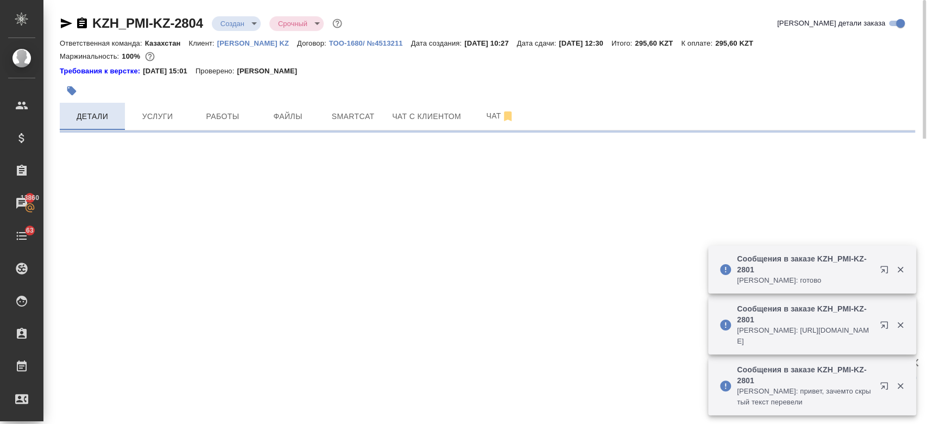
select select "RU"
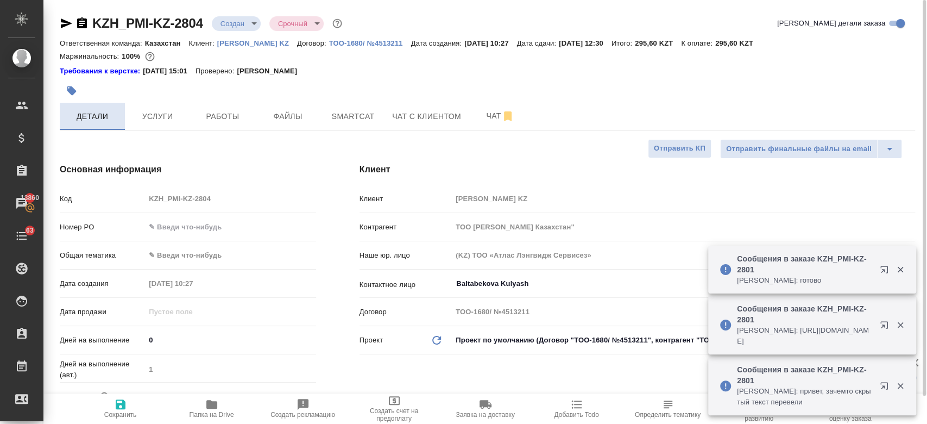
type textarea "x"
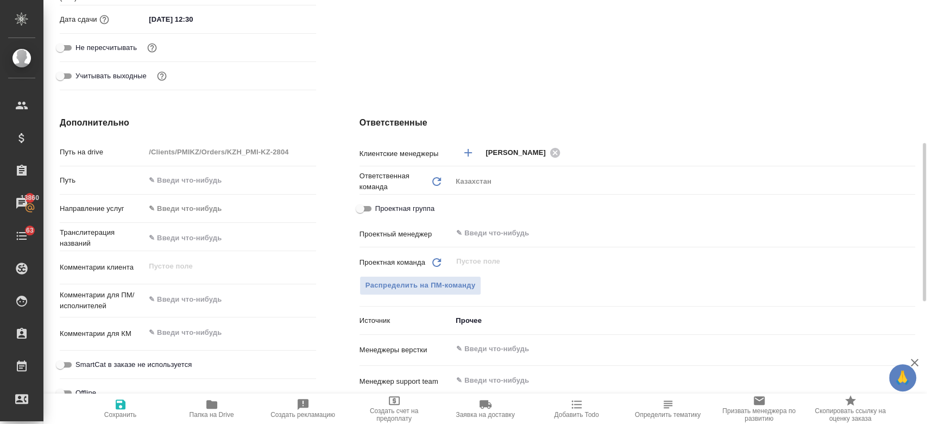
scroll to position [379, 0]
click at [434, 285] on span "Распределить на ПМ-команду" at bounding box center [421, 284] width 110 height 12
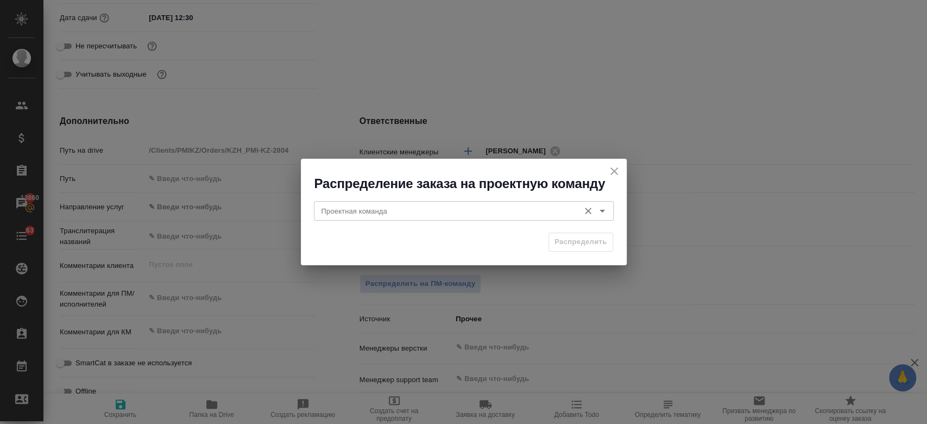
click at [602, 219] on div "Проектная команда" at bounding box center [464, 211] width 300 height 20
click at [602, 215] on icon "Open" at bounding box center [602, 210] width 13 height 13
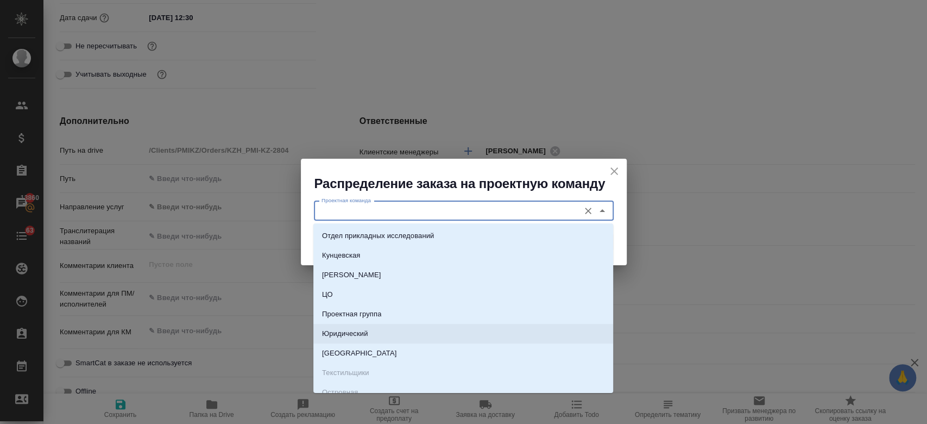
click at [432, 334] on li "Юридический" at bounding box center [463, 334] width 300 height 20
type input "Юридический"
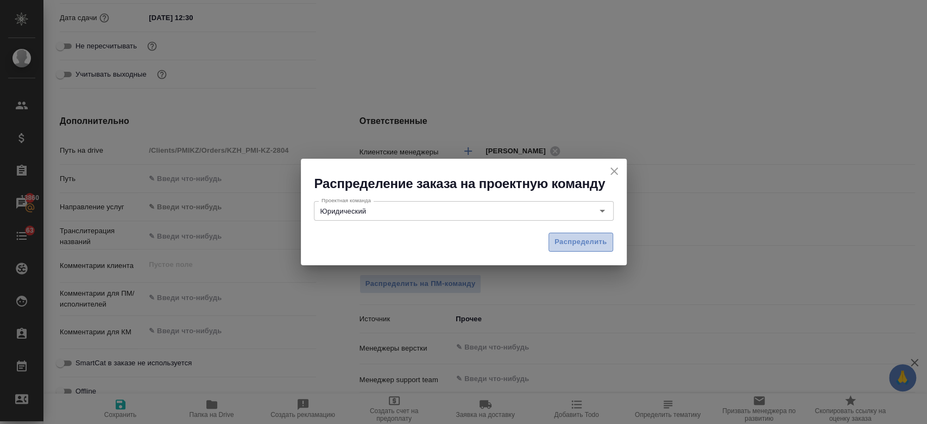
click at [572, 236] on span "Распределить" at bounding box center [581, 242] width 53 height 12
type textarea "x"
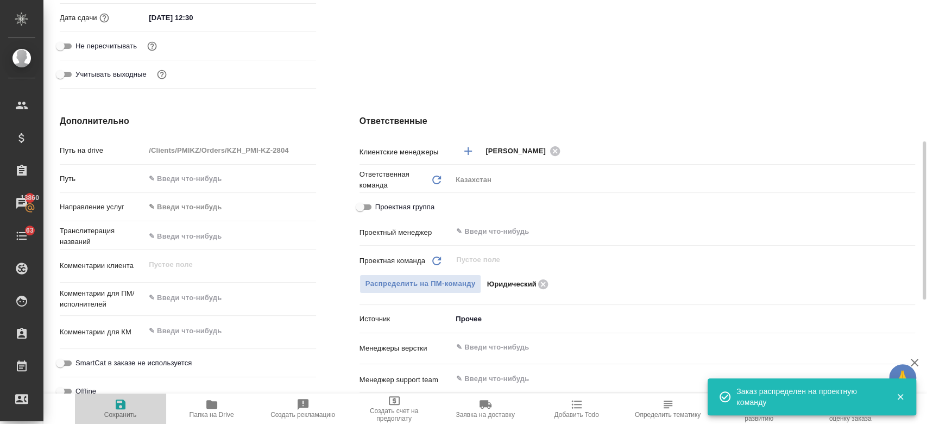
click at [126, 407] on icon "button" at bounding box center [120, 404] width 13 height 13
type textarea "x"
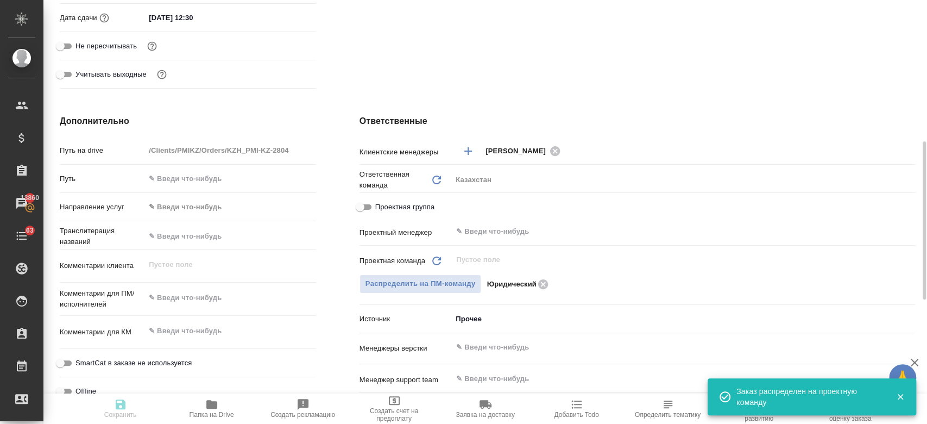
type textarea "x"
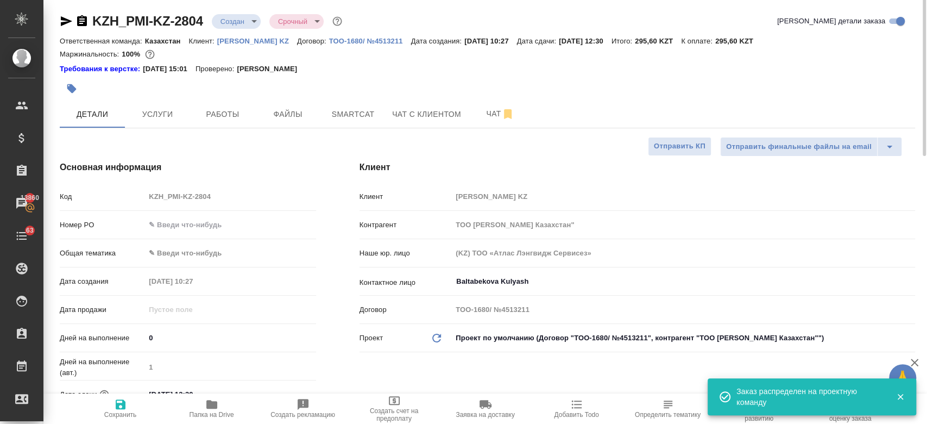
scroll to position [0, 0]
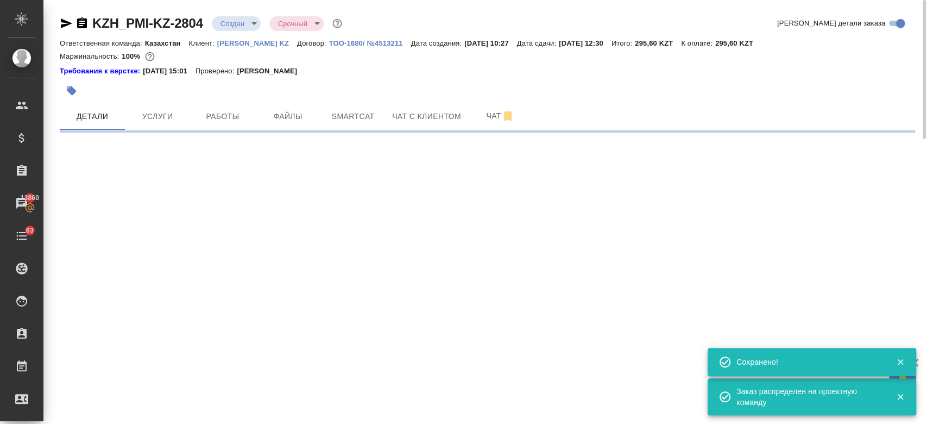
select select "RU"
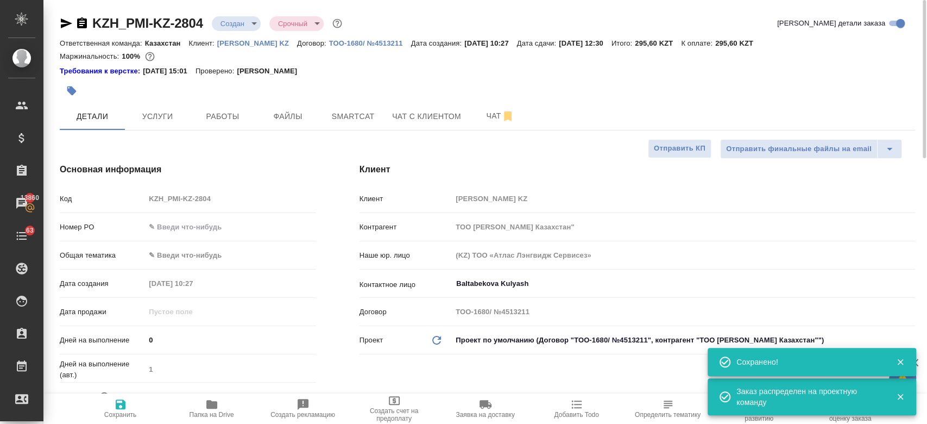
type textarea "x"
click at [226, 37] on div "Ответственная команда: Казахстан Клиент: Philip Morris KZ Договор: ТОО-1680/ №4…" at bounding box center [488, 42] width 856 height 13
click at [228, 32] on div "KZH_PMI-KZ-2804 Создан new Срочный urgent" at bounding box center [202, 23] width 285 height 17
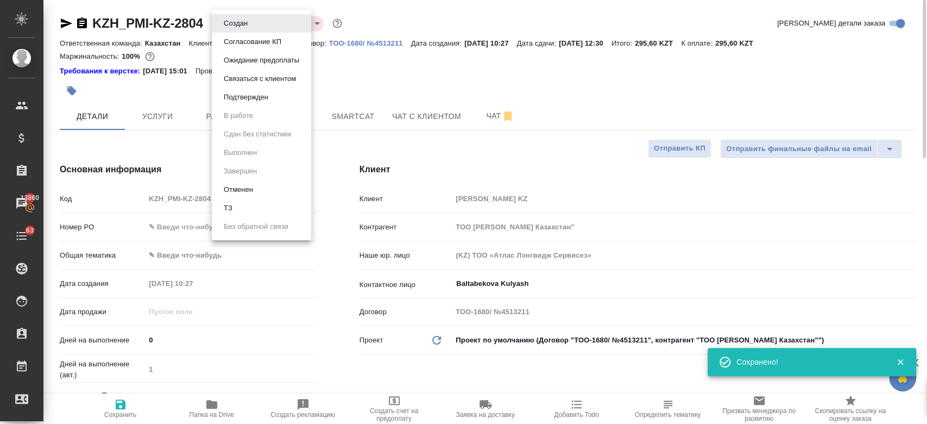
click at [241, 28] on body "🙏 .cls-1 fill:#fff; AWATERA Kosherbayeva Nazerke Клиенты Спецификации Заказы 13…" at bounding box center [463, 212] width 927 height 424
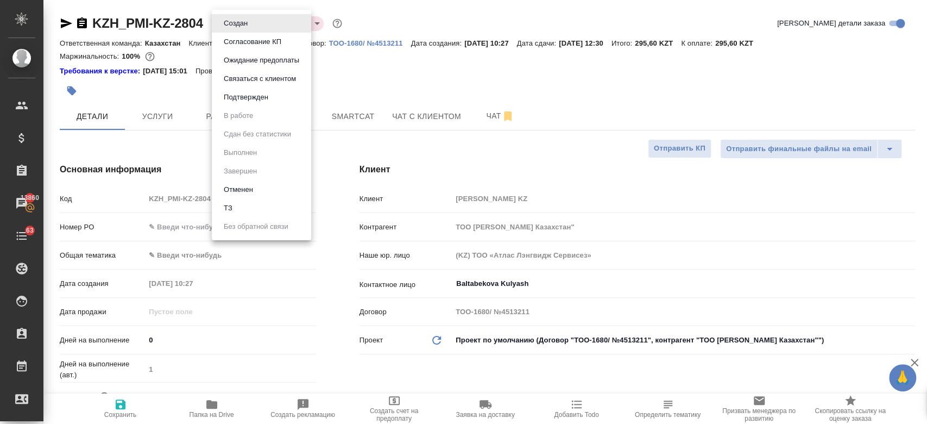
click at [263, 89] on li "Подтвержден" at bounding box center [261, 97] width 99 height 18
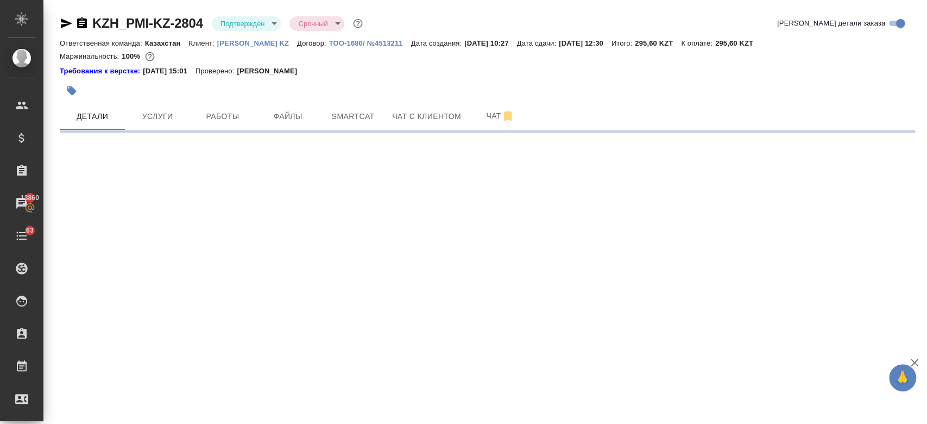
select select "RU"
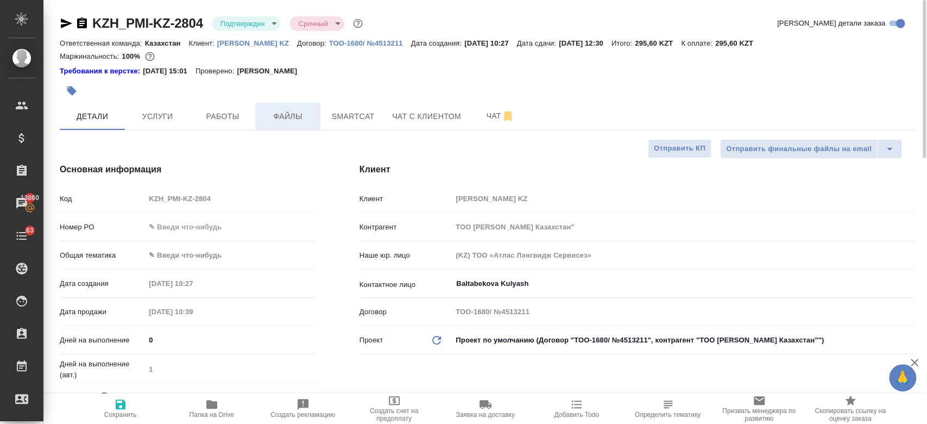
type textarea "x"
click at [61, 24] on icon "button" at bounding box center [66, 23] width 11 height 10
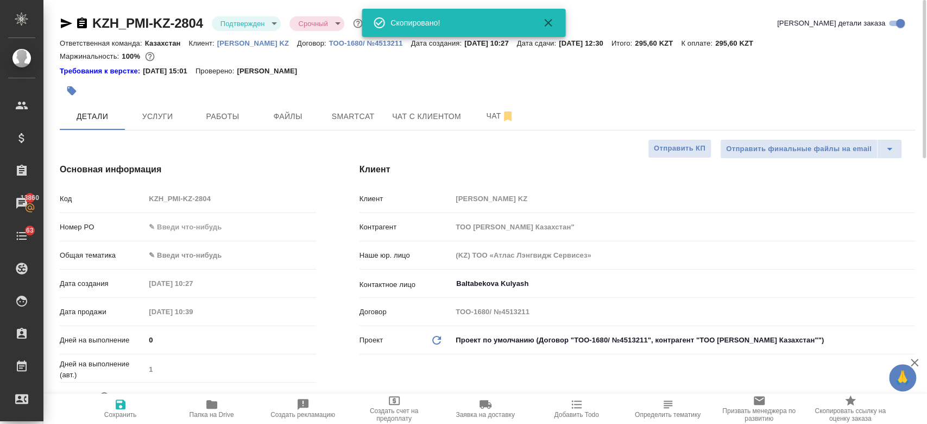
type textarea "x"
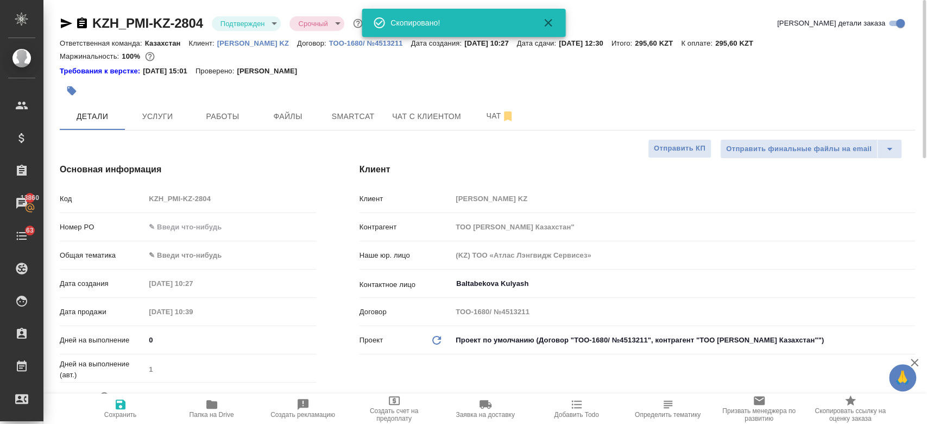
type textarea "x"
click at [356, 72] on div "Требования к верстке: [DATE] 15:01 Проверено: [PERSON_NAME]" at bounding box center [488, 71] width 856 height 11
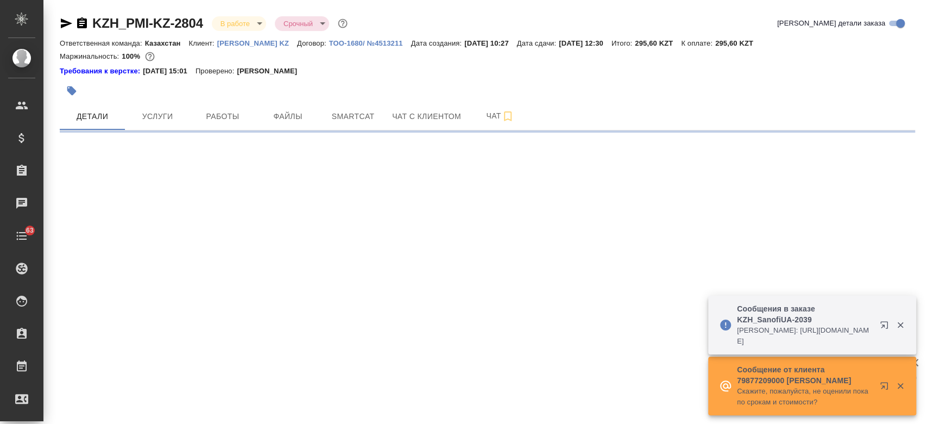
select select "RU"
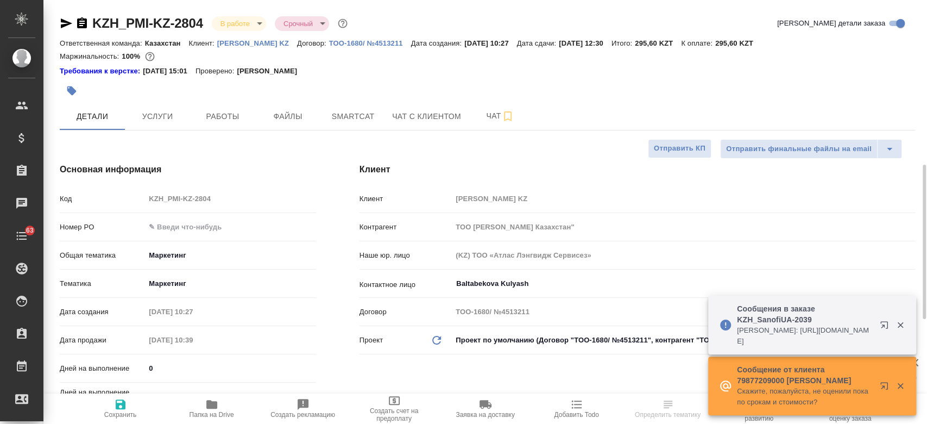
type textarea "x"
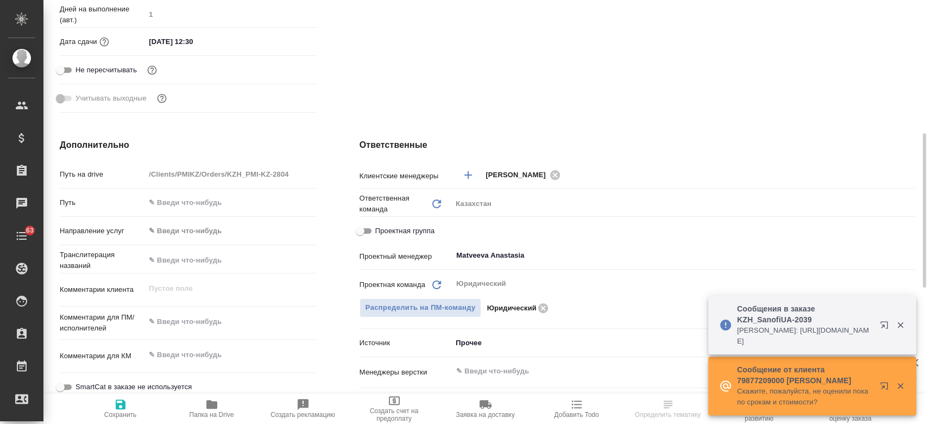
scroll to position [384, 0]
type textarea "x"
click at [202, 319] on textarea at bounding box center [230, 321] width 169 height 18
type textarea "п"
type textarea "x"
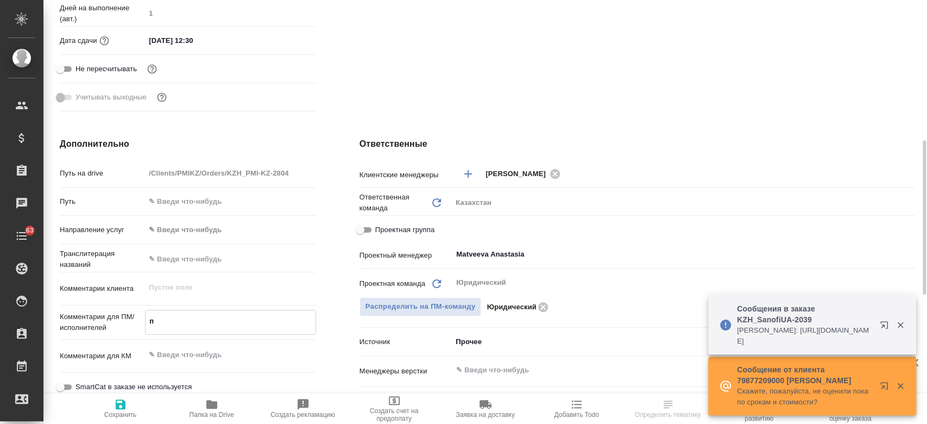
type textarea "x"
type textarea "пер"
type textarea "x"
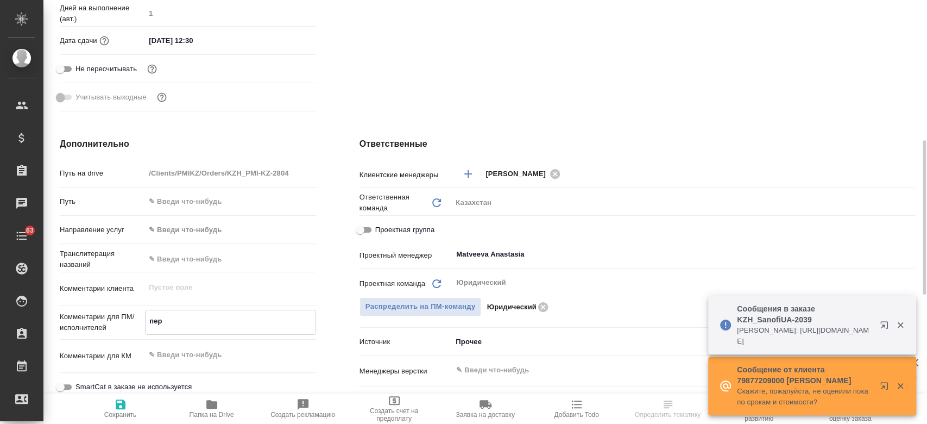
type textarea "x"
type textarea "перев"
type textarea "x"
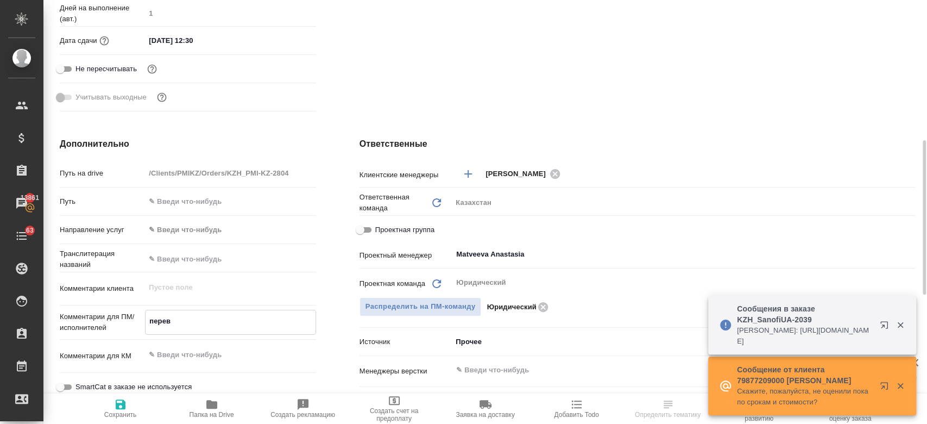
type textarea "перево"
type textarea "x"
type textarea "перевод"
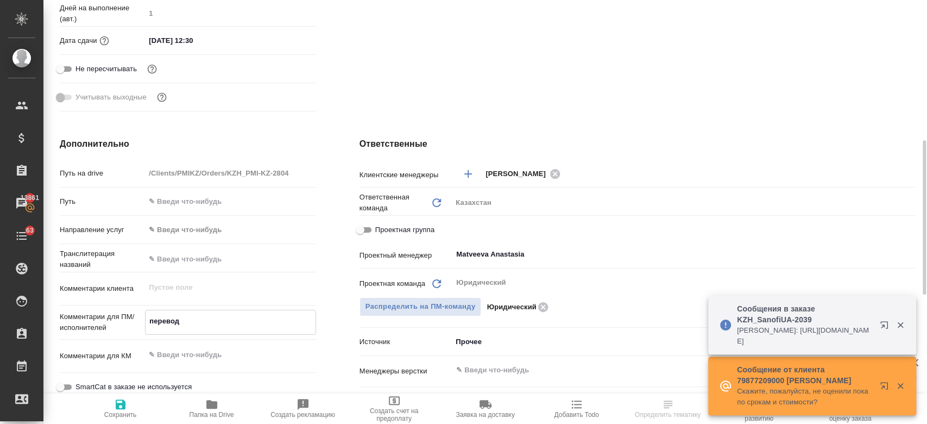
type textarea "x"
type textarea "перевод"
type textarea "x"
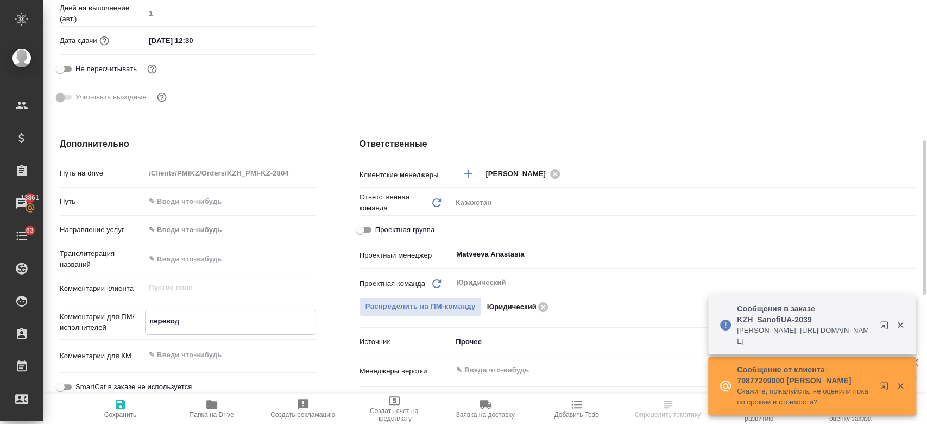
type textarea "x"
type textarea "перевод р"
type textarea "x"
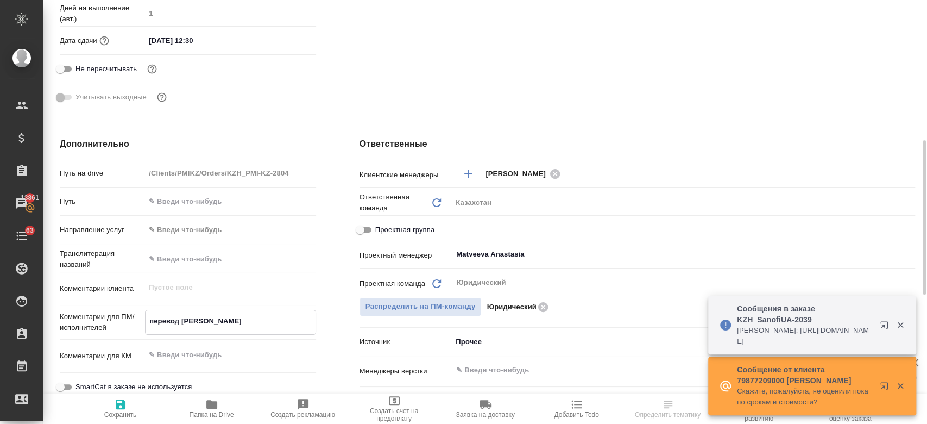
type textarea "x"
type textarea "перевод ру"
type textarea "x"
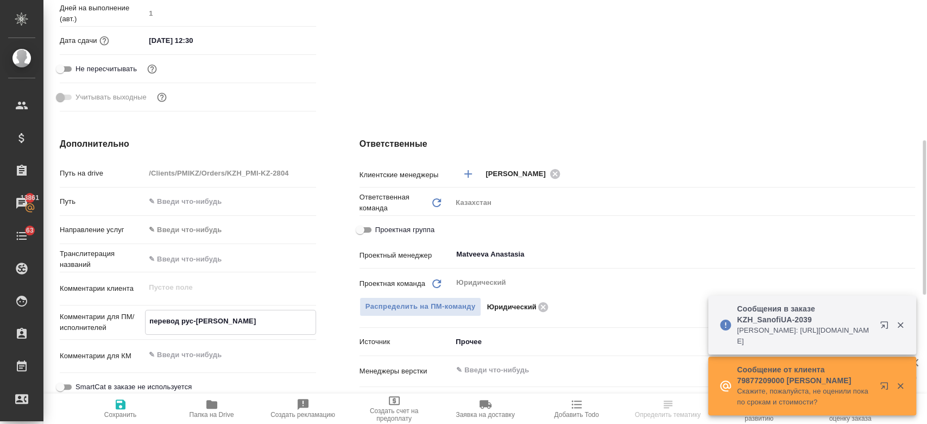
type textarea "перевод рус-ка"
type textarea "x"
type textarea "перевод рус-каз"
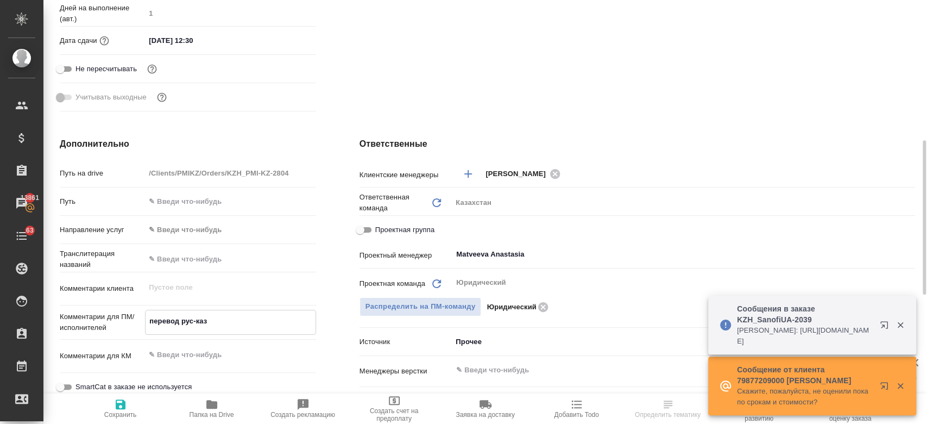
type textarea "x"
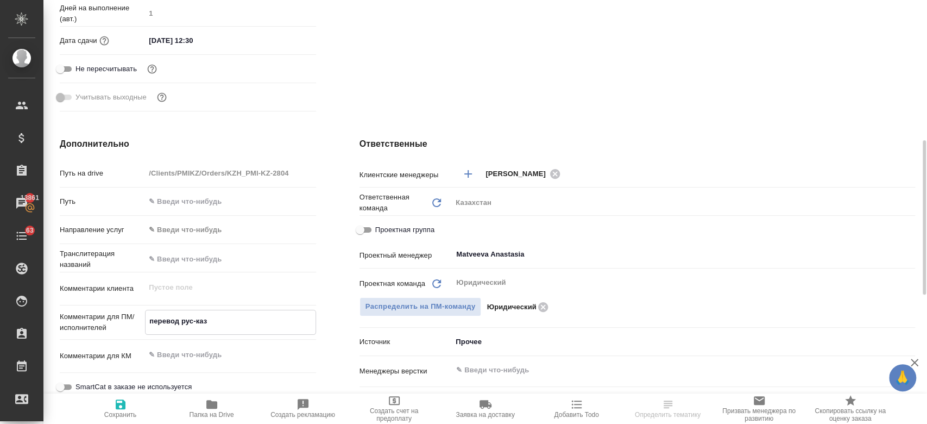
type textarea "перевод рус-каз"
type textarea "x"
click at [112, 408] on span "Сохранить" at bounding box center [120, 408] width 78 height 21
type textarea "x"
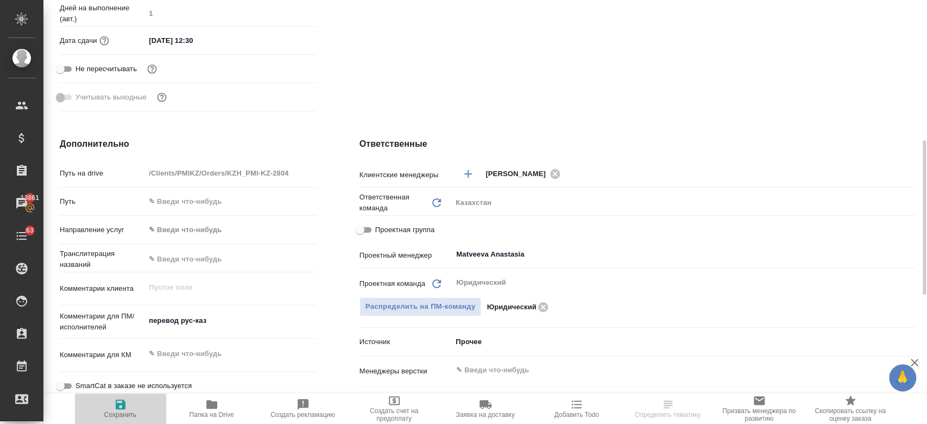
type textarea "x"
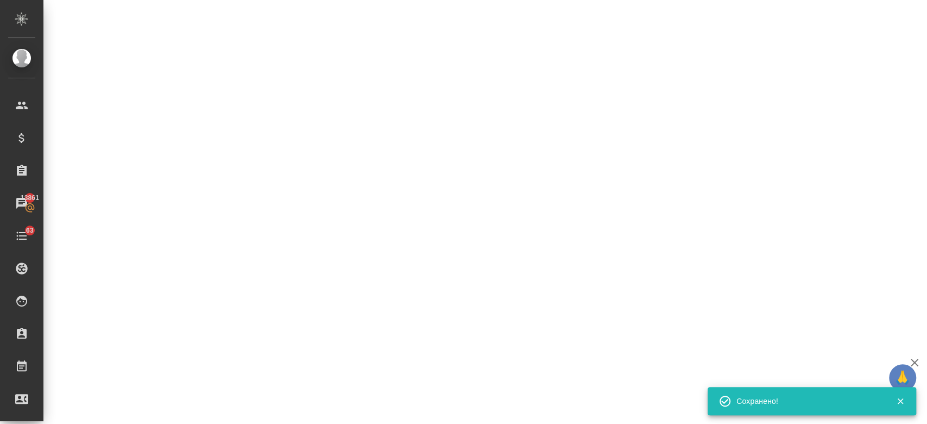
select select "RU"
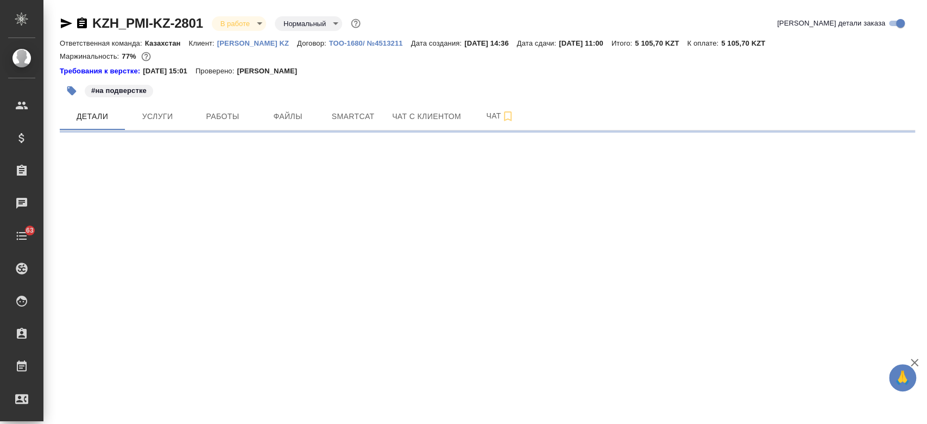
select select "RU"
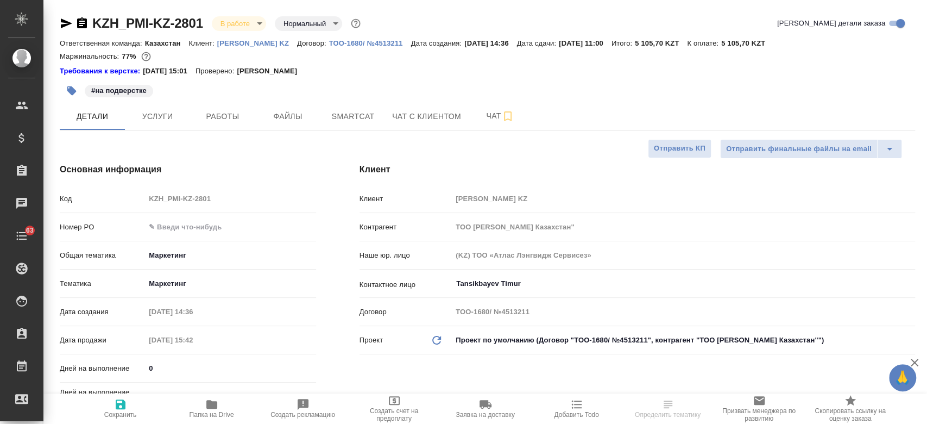
type textarea "x"
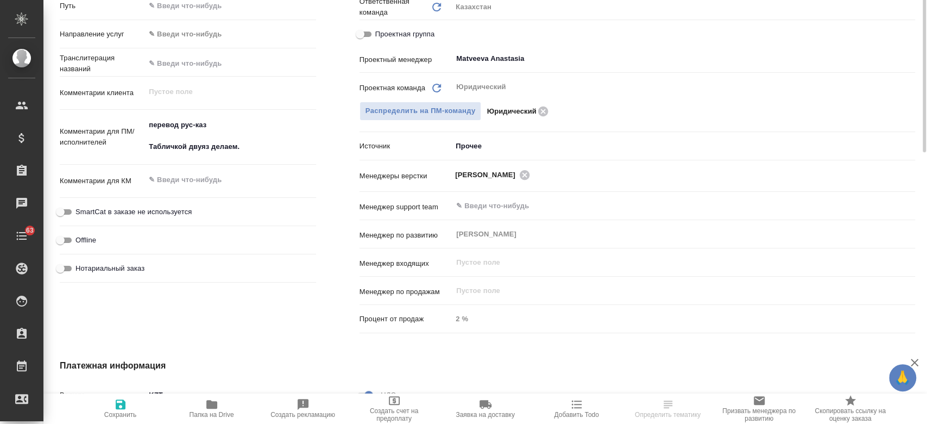
type textarea "x"
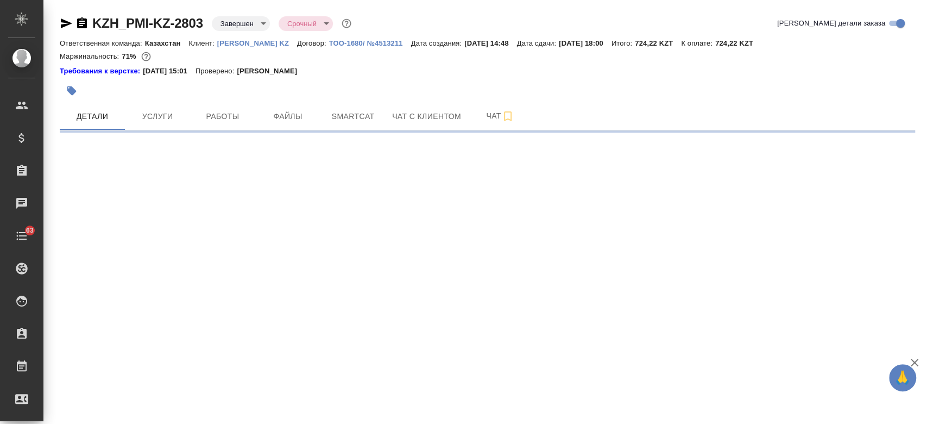
select select "RU"
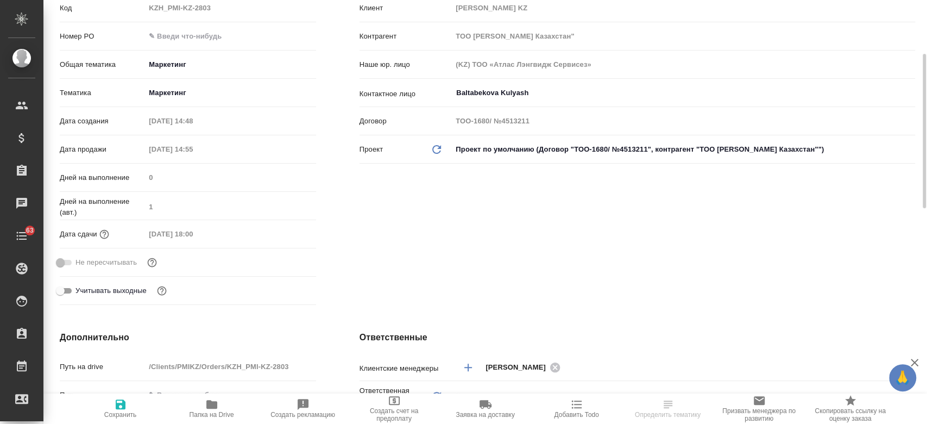
type textarea "x"
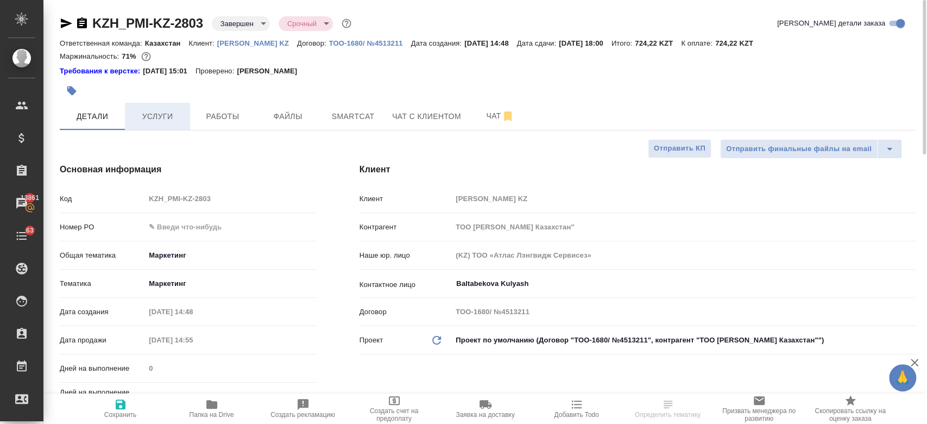
click at [155, 119] on span "Услуги" at bounding box center [157, 117] width 52 height 14
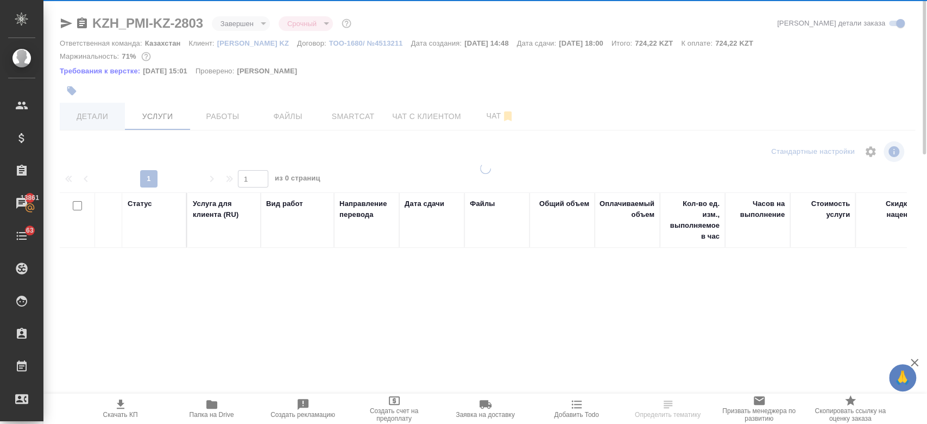
click at [72, 116] on div "KZH_PMI-KZ-2803 Завершен closed Срочный urgent Кратко детали заказа Ответственн…" at bounding box center [487, 227] width 867 height 454
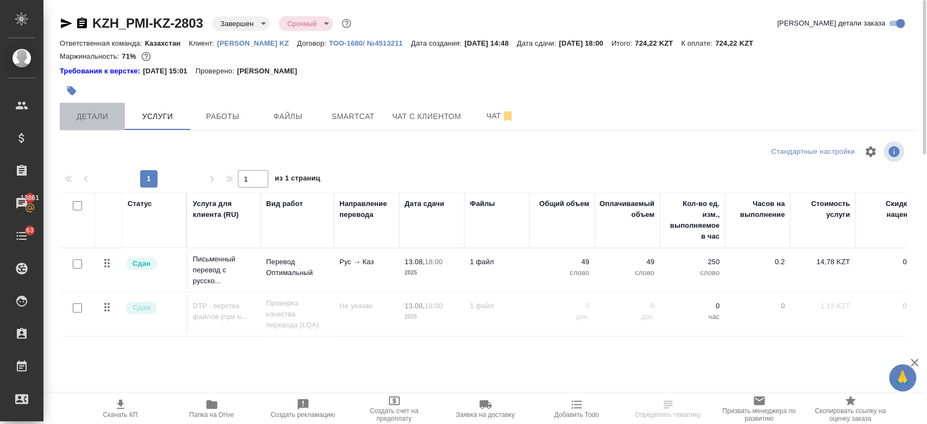
click at [88, 122] on span "Детали" at bounding box center [92, 117] width 52 height 14
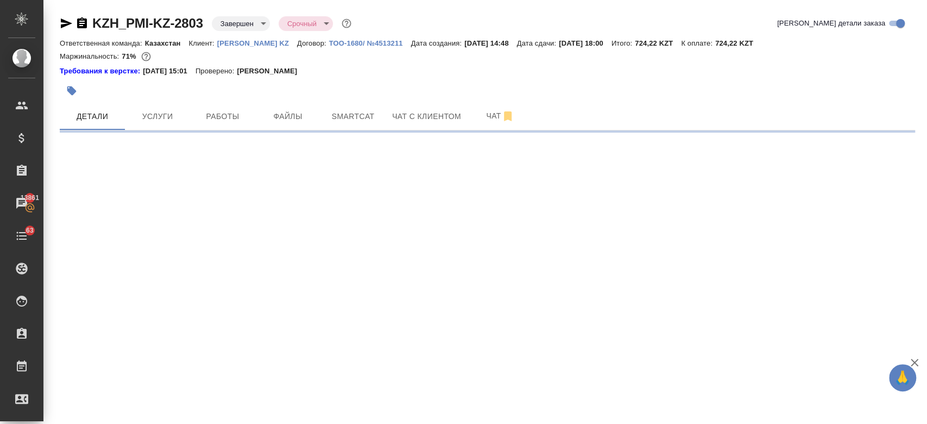
select select "RU"
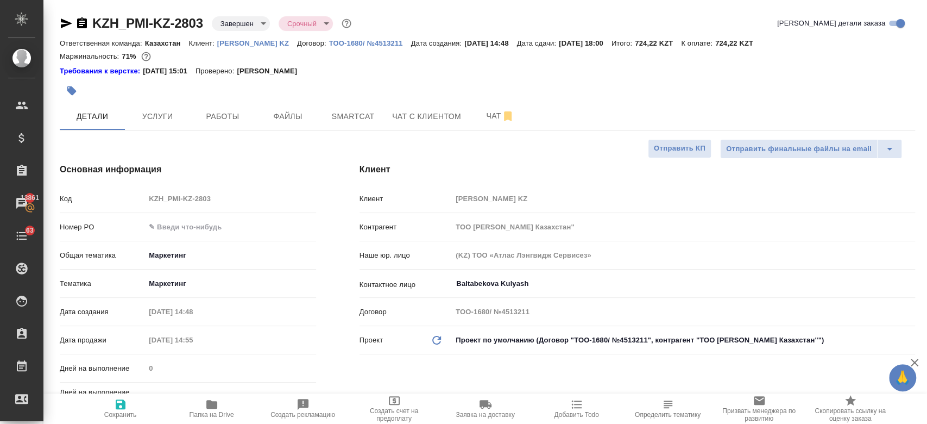
type textarea "x"
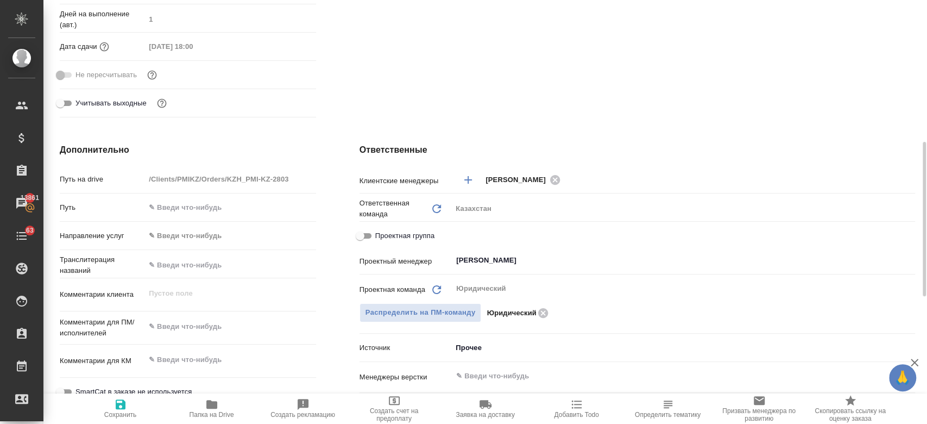
scroll to position [367, 0]
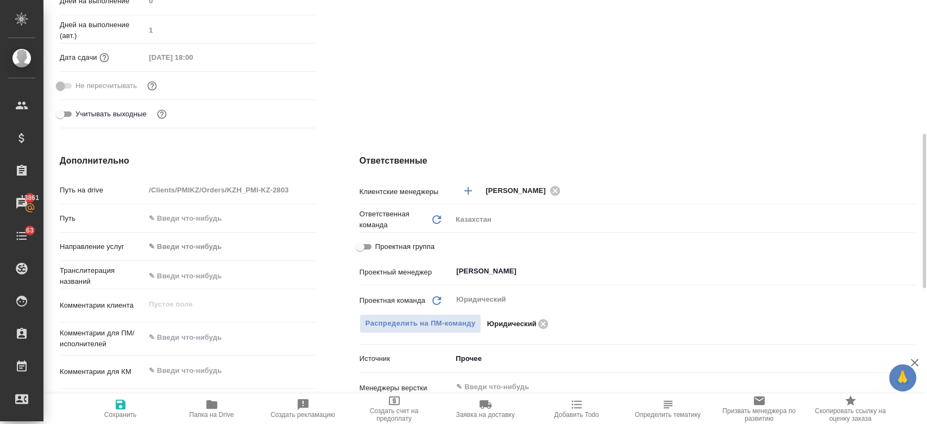
type textarea "x"
click at [194, 329] on textarea at bounding box center [230, 338] width 169 height 18
type textarea "п"
type textarea "x"
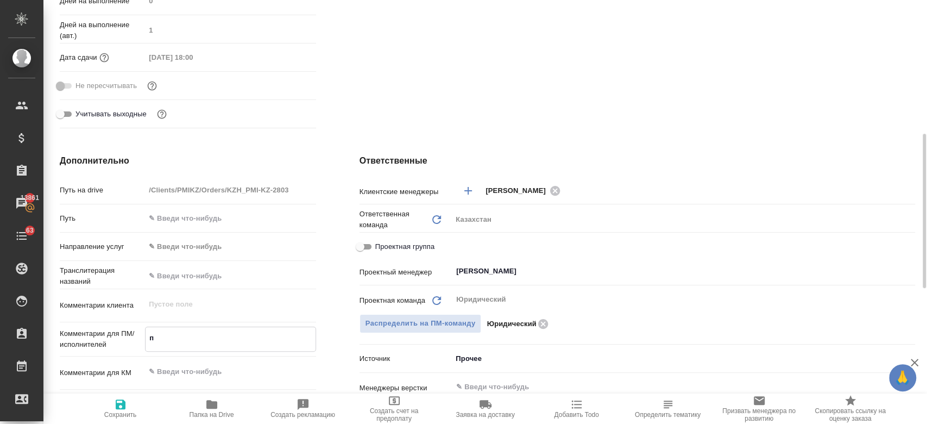
type textarea "x"
type textarea "пе"
type textarea "x"
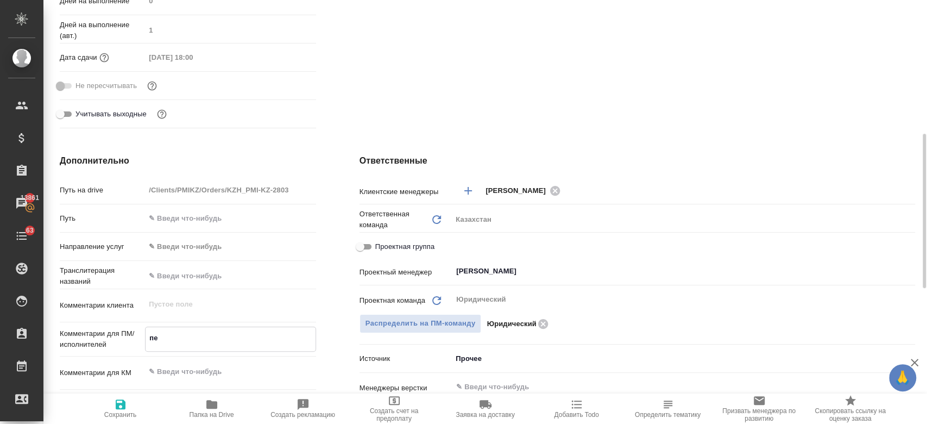
type textarea "пер"
type textarea "x"
type textarea "пере"
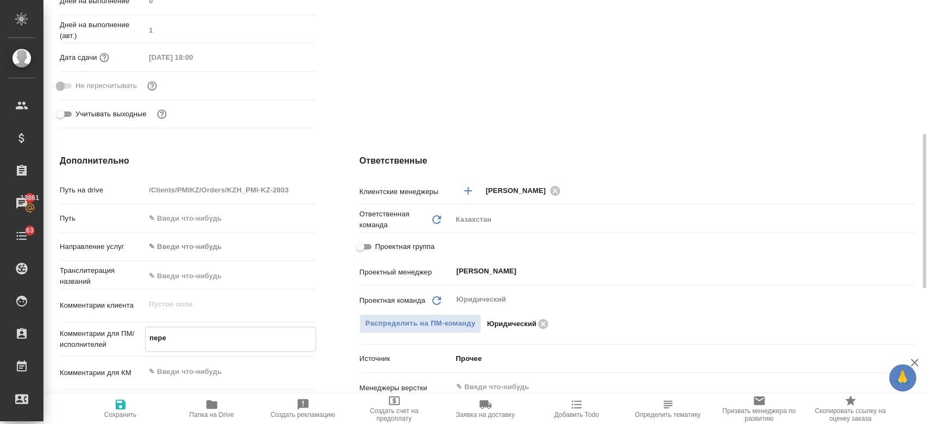
type textarea "x"
type textarea "перев"
type textarea "x"
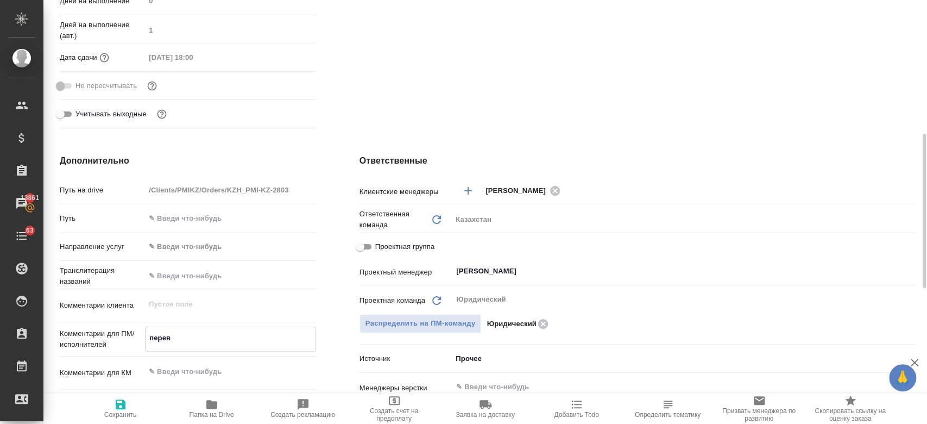
type textarea "x"
type textarea "перево"
type textarea "x"
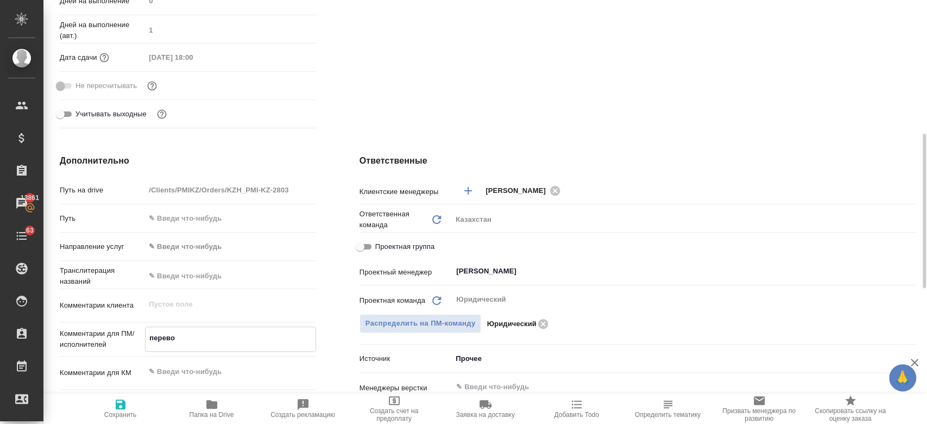
type textarea "x"
type textarea "перевод"
type textarea "x"
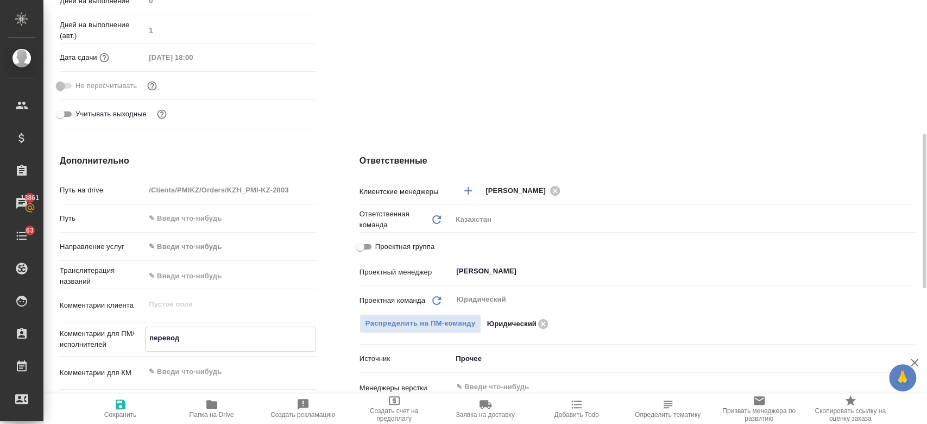
type textarea "перевод"
type textarea "x"
type textarea "перевод р"
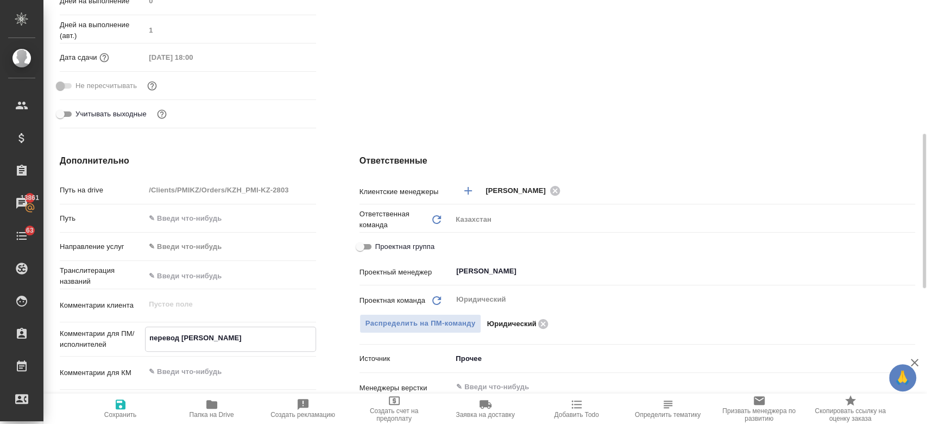
type textarea "x"
type textarea "перевод ру"
type textarea "x"
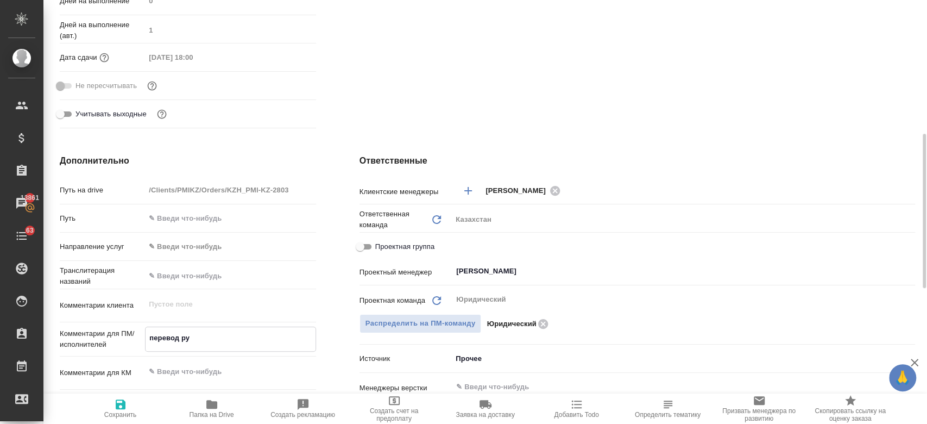
type textarea "x"
type textarea "перевод рус"
type textarea "x"
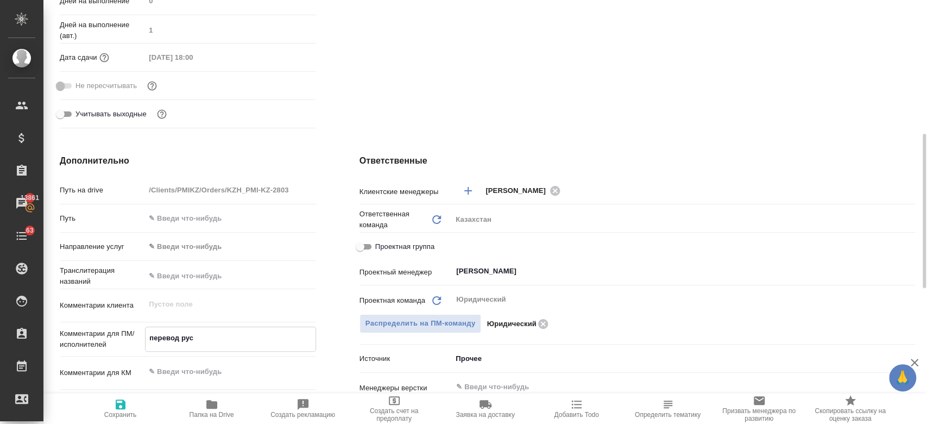
type textarea "x"
type textarea "перевод рус-"
type textarea "x"
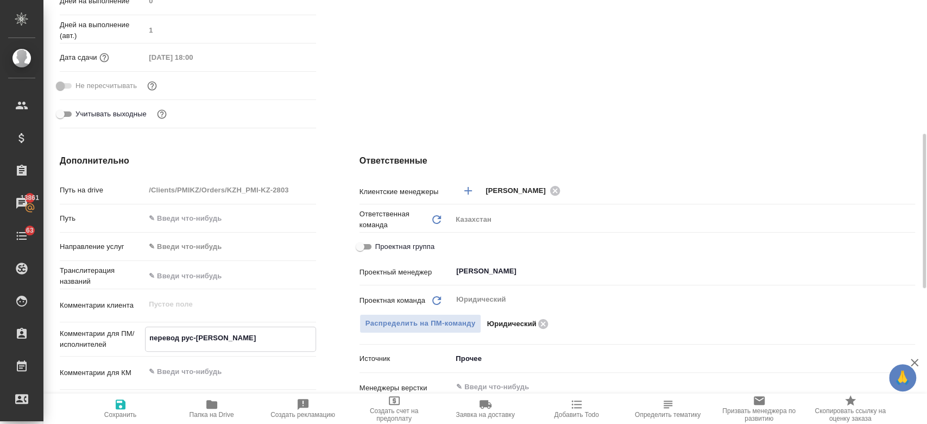
type textarea "перевод рус-ка"
type textarea "x"
type textarea "перевод рус-каз"
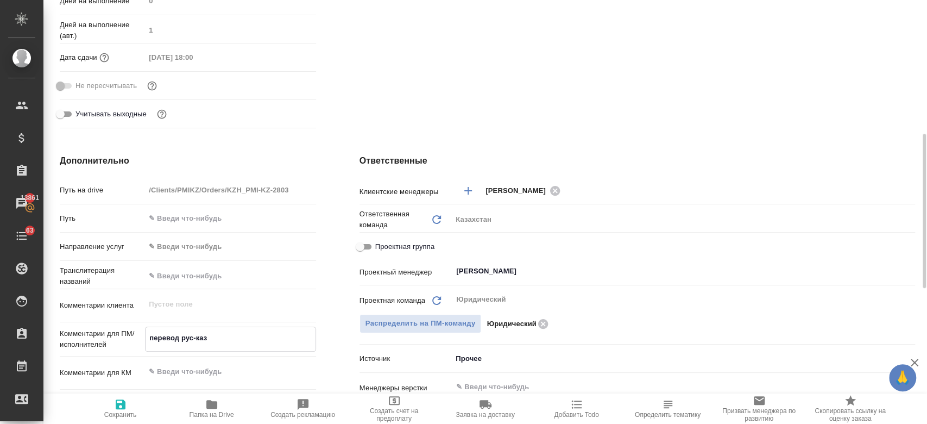
type textarea "x"
type textarea "перевод рус-каз."
type textarea "x"
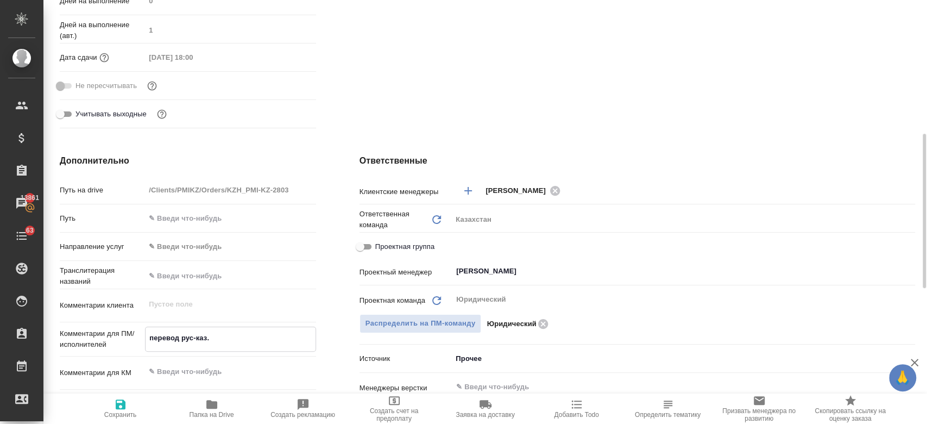
type textarea "x"
type textarea "перевод рус-каз."
type textarea "x"
click at [116, 404] on icon "button" at bounding box center [121, 404] width 10 height 10
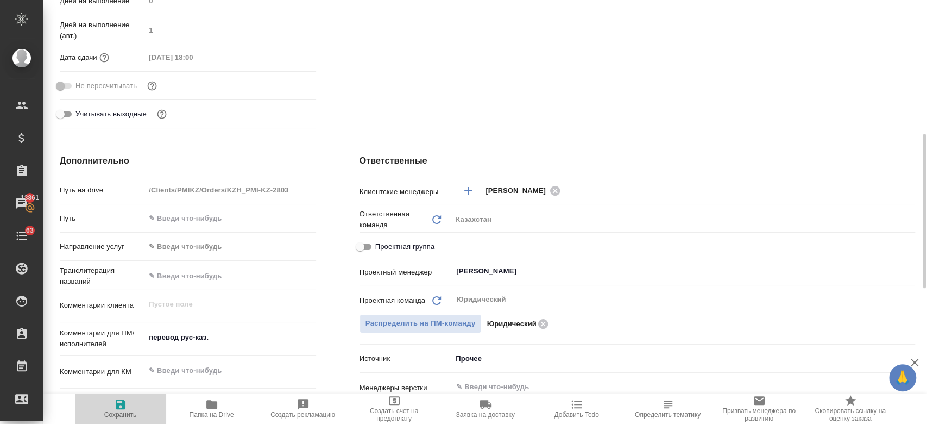
type textarea "x"
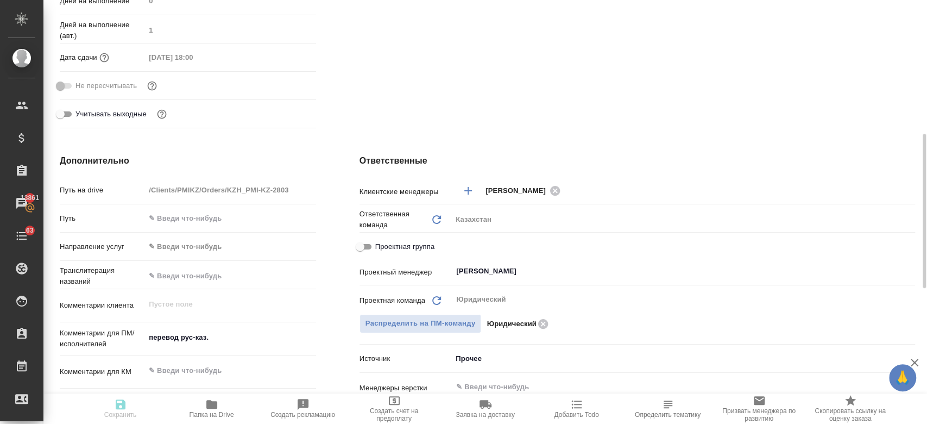
type textarea "x"
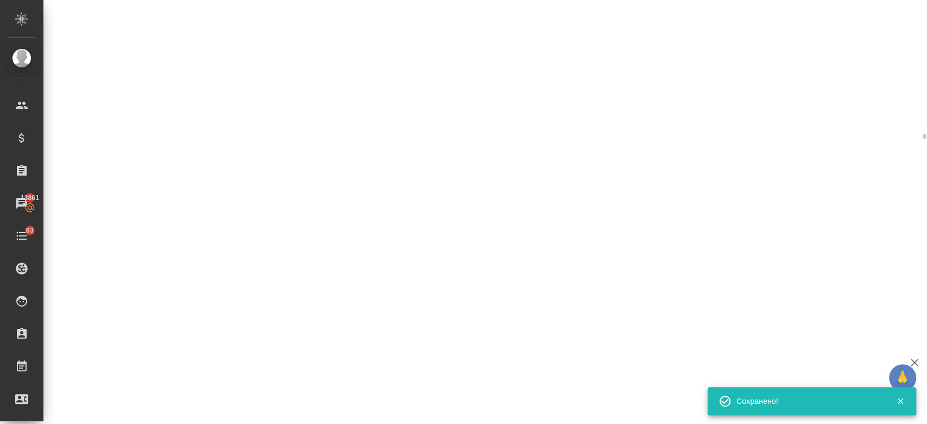
select select "RU"
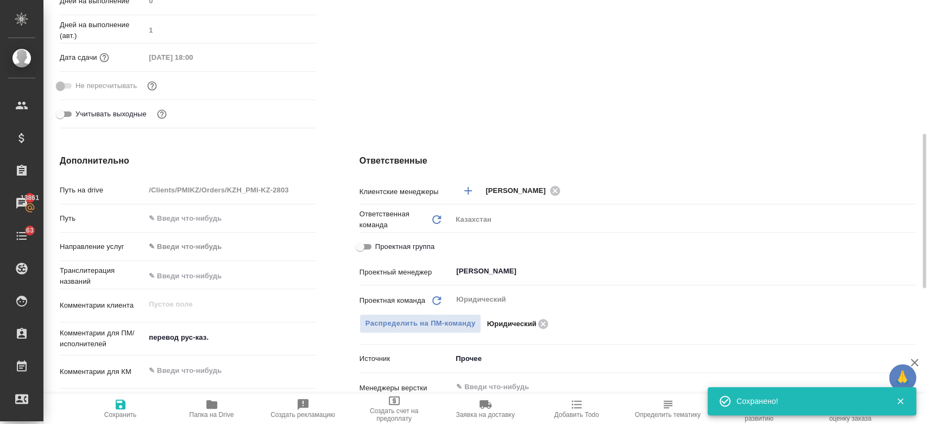
type textarea "x"
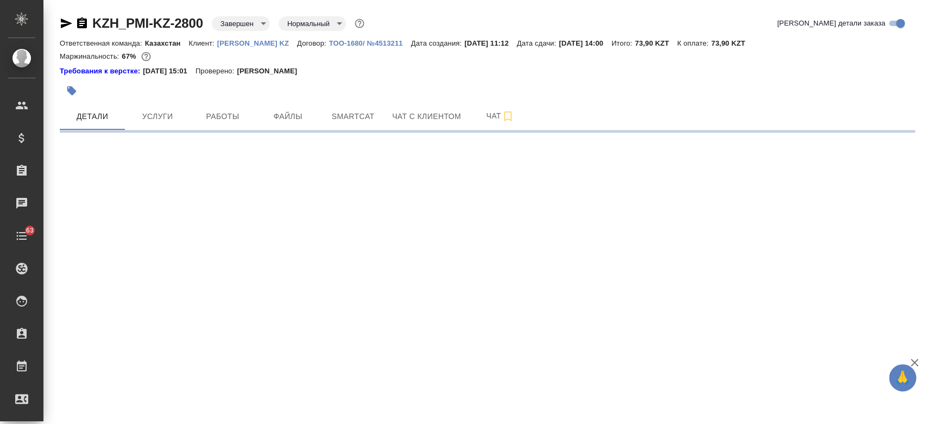
select select "RU"
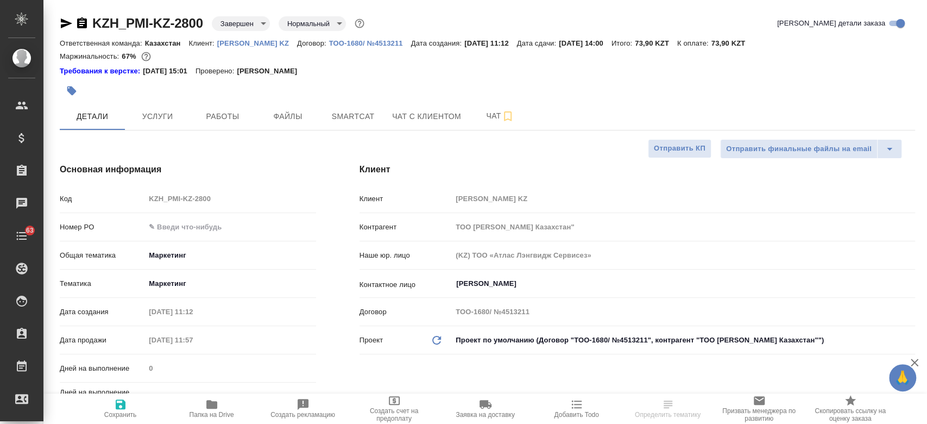
type textarea "x"
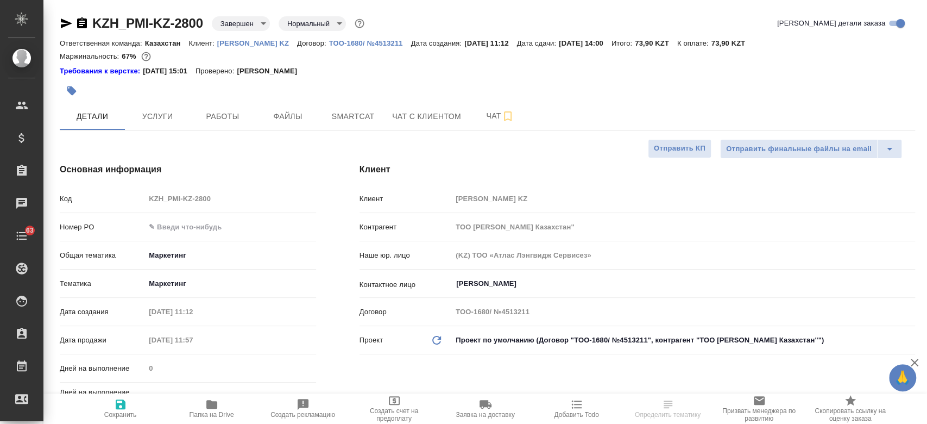
type textarea "x"
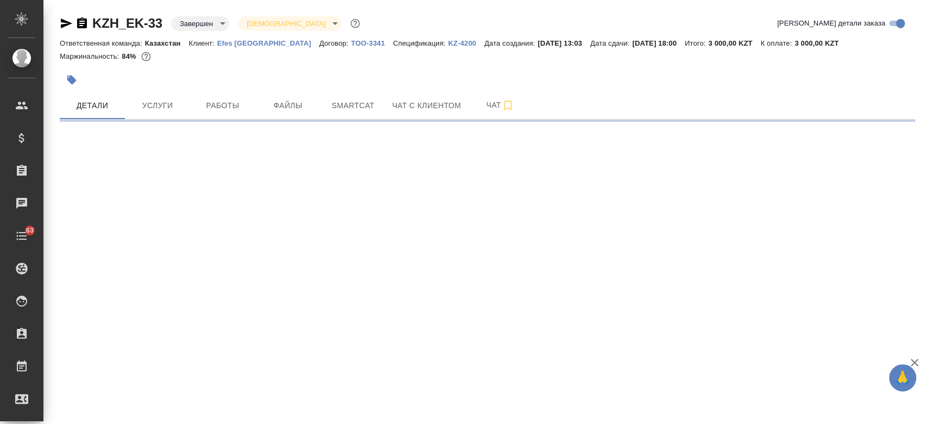
select select "RU"
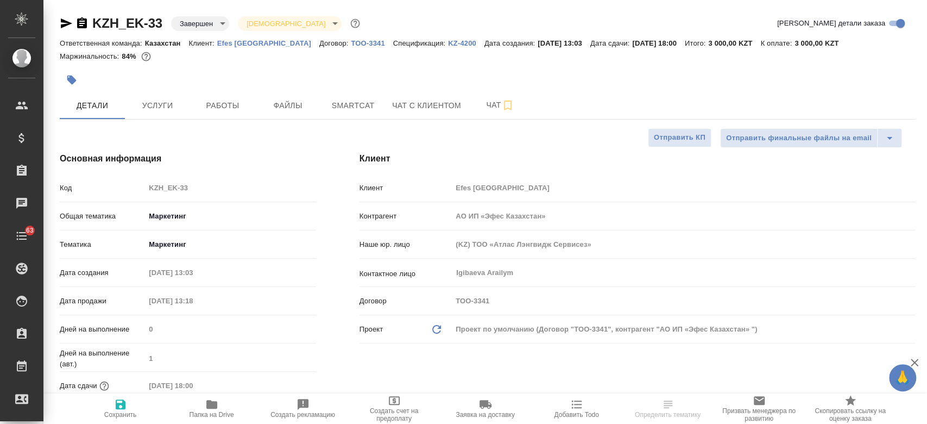
type input "АО ИП «Эфес Казахстан»"
type textarea "x"
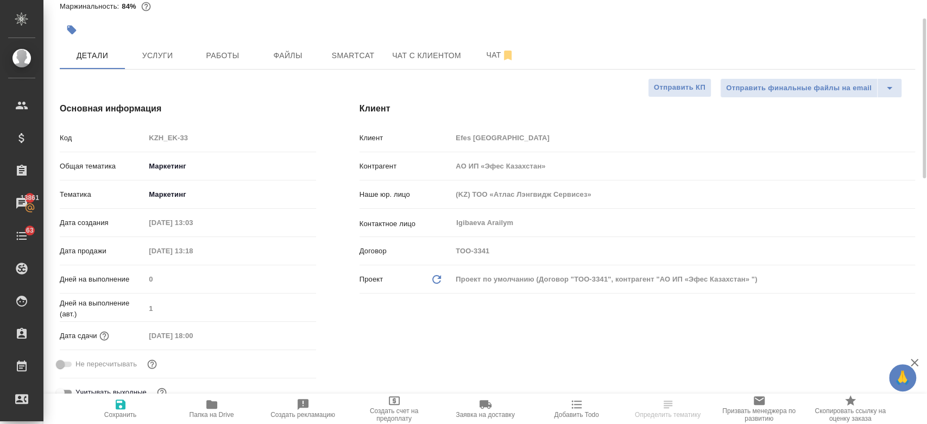
scroll to position [6, 0]
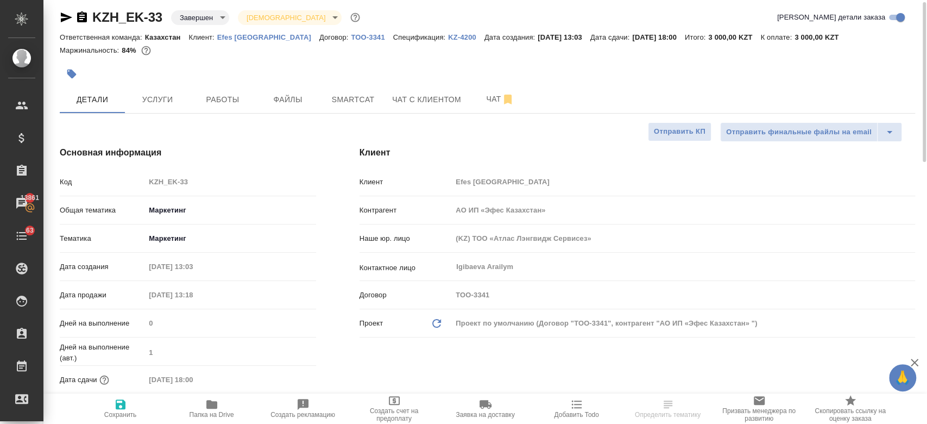
click at [162, 84] on div at bounding box center [345, 74] width 570 height 24
click at [163, 95] on span "Услуги" at bounding box center [157, 100] width 52 height 14
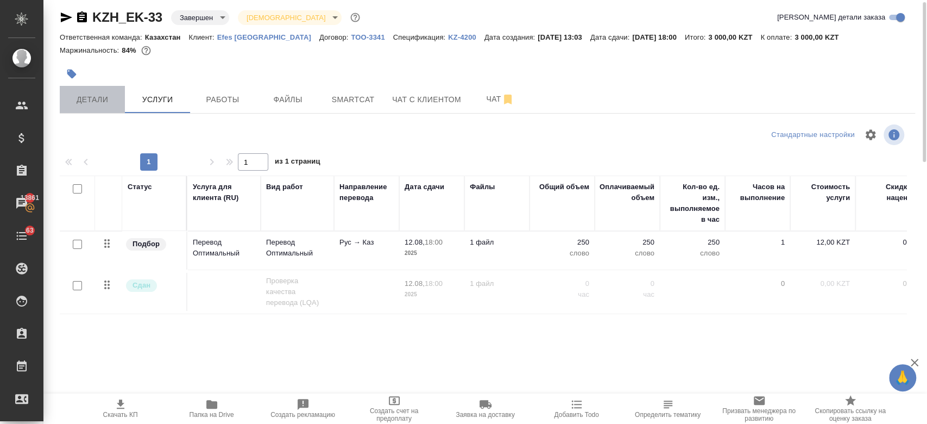
click at [105, 98] on span "Детали" at bounding box center [92, 100] width 52 height 14
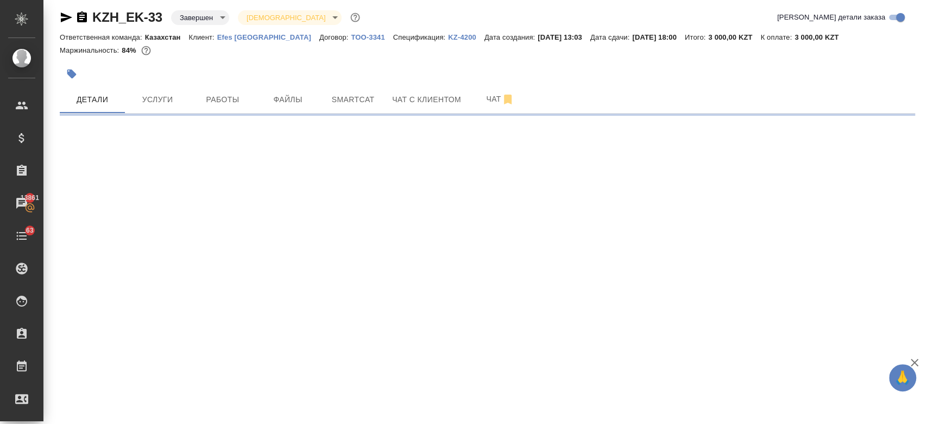
select select "RU"
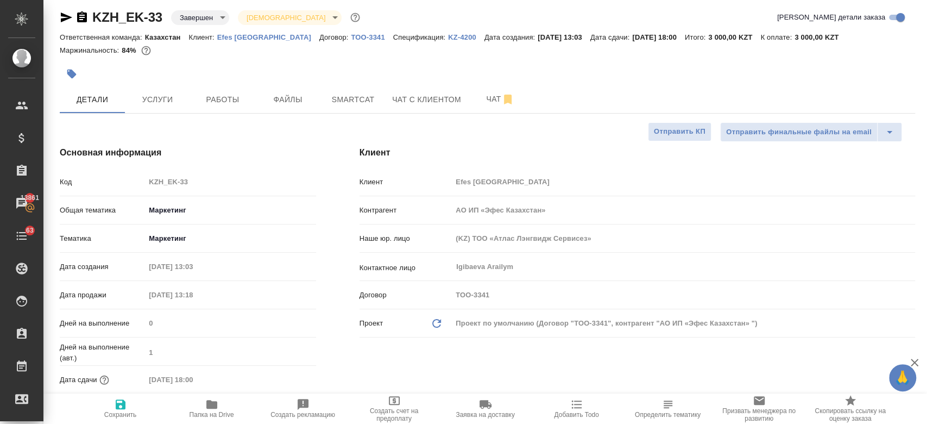
type textarea "x"
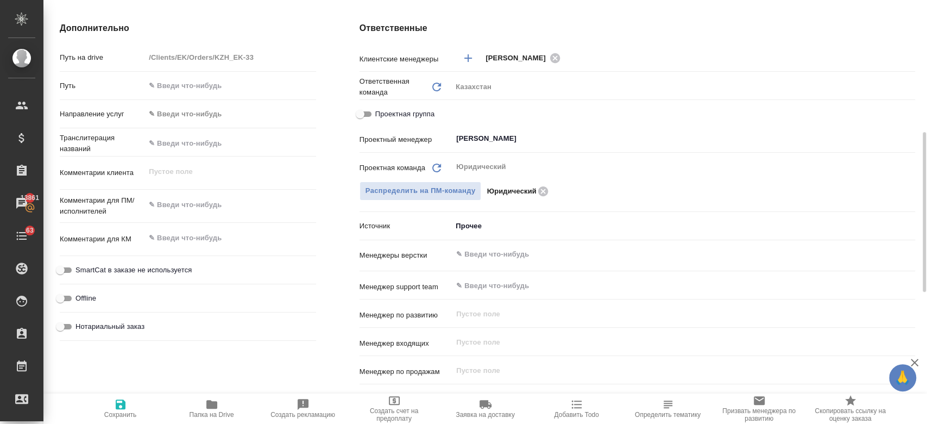
scroll to position [430, 0]
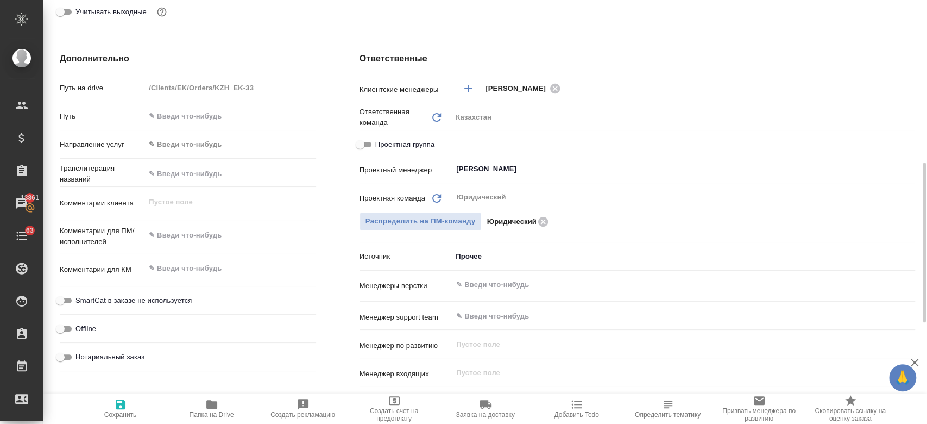
type textarea "x"
click at [186, 241] on textarea at bounding box center [230, 236] width 169 height 18
type textarea "п"
type input "АО ИП «Эфес Казахстан»"
type textarea "x"
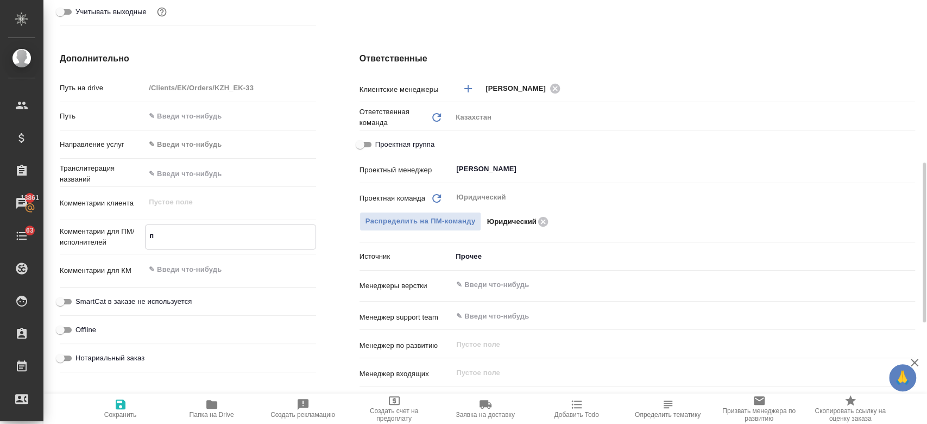
type textarea "x"
type textarea "пе"
type input "АО ИП «Эфес Казахстан»"
type textarea "x"
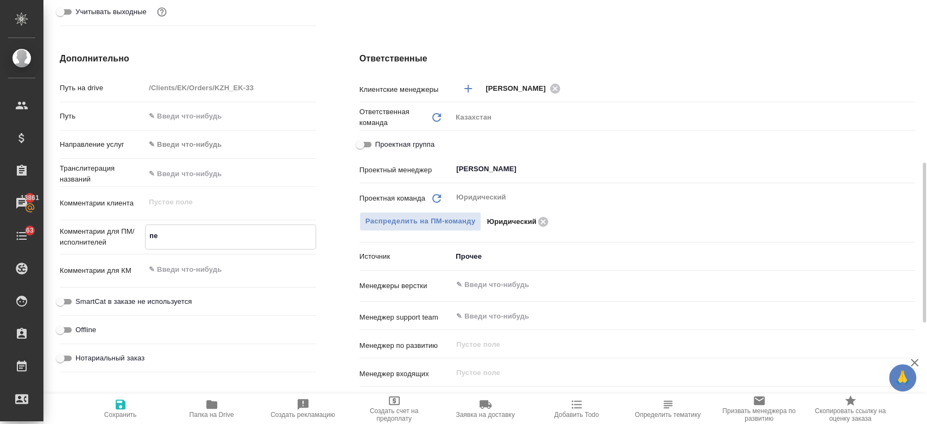
type textarea "x"
type textarea "пер"
type input "АО ИП «Эфес Казахстан»"
type textarea "x"
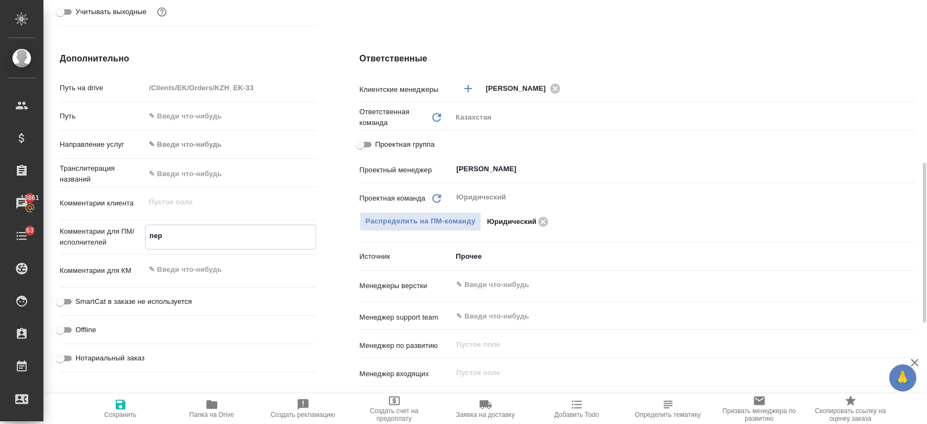
type textarea "x"
type textarea "пере"
type input "АО ИП «Эфес Казахстан»"
type textarea "x"
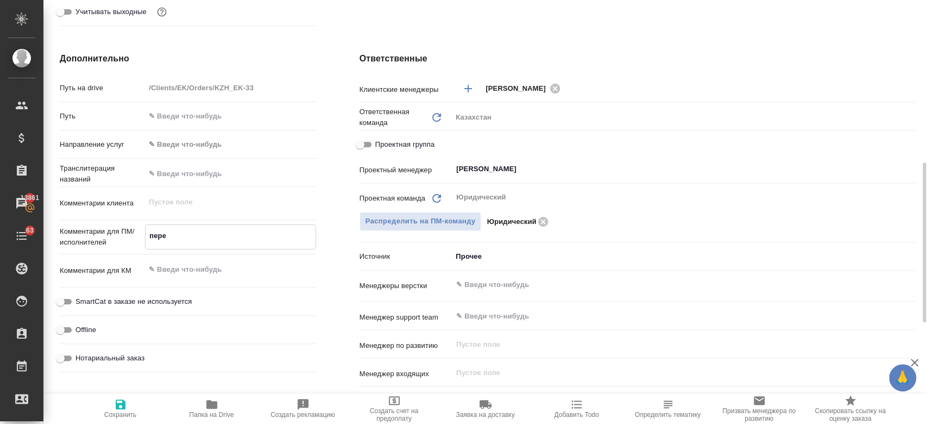
type textarea "x"
type textarea "перев"
type input "АО ИП «Эфес Казахстан»"
type textarea "x"
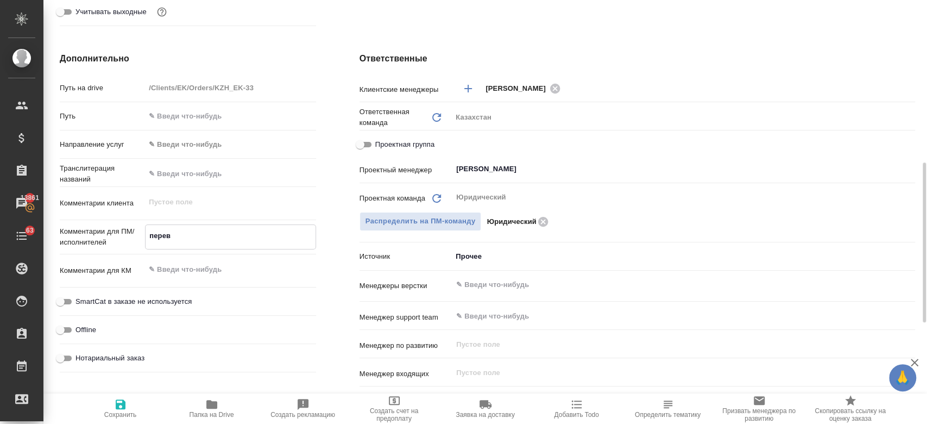
type textarea "x"
type textarea "перево"
type input "АО ИП «Эфес Казахстан»"
type textarea "x"
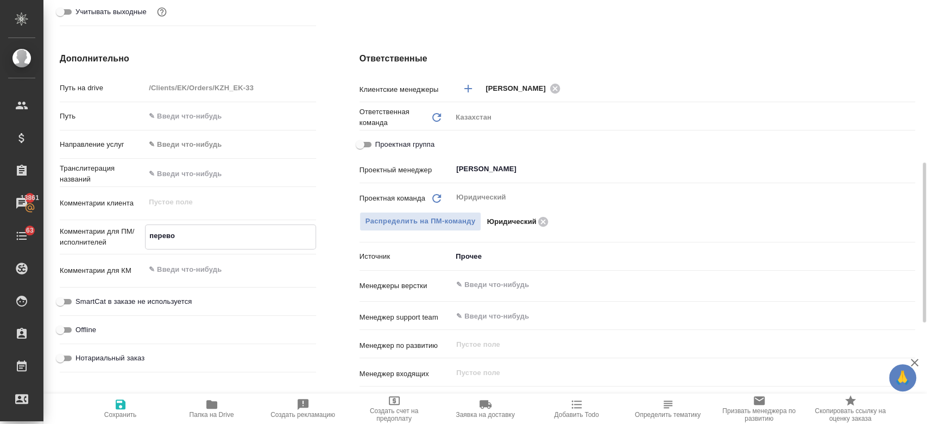
type textarea "x"
type textarea "перевод"
type input "АО ИП «Эфес Казахстан»"
type textarea "x"
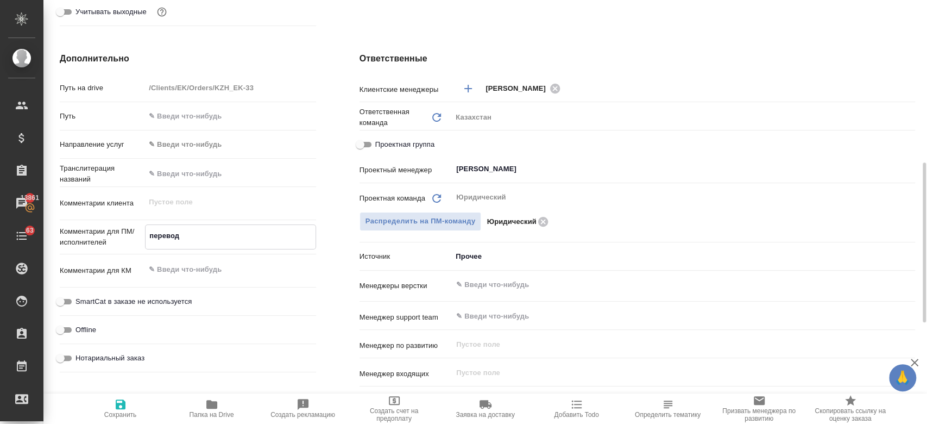
type textarea "x"
type input "АО ИП «Эфес Казахстан»"
type textarea "x"
type textarea "перевод"
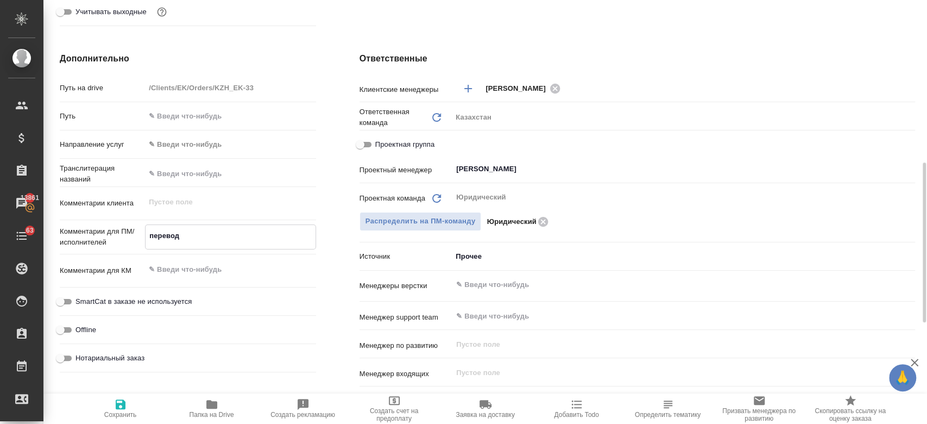
type textarea "x"
type textarea "перевод р"
type input "АО ИП «Эфес Казахстан»"
type textarea "x"
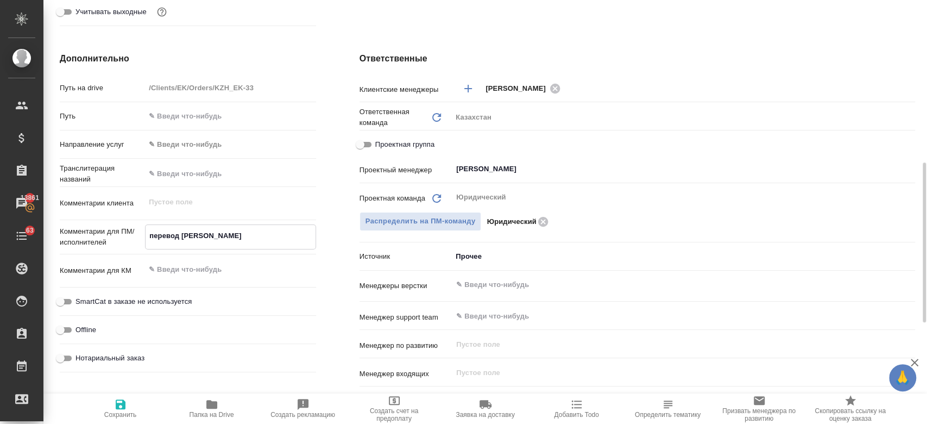
type textarea "x"
type textarea "перевод рс"
type input "АО ИП «Эфес Казахстан»"
type textarea "x"
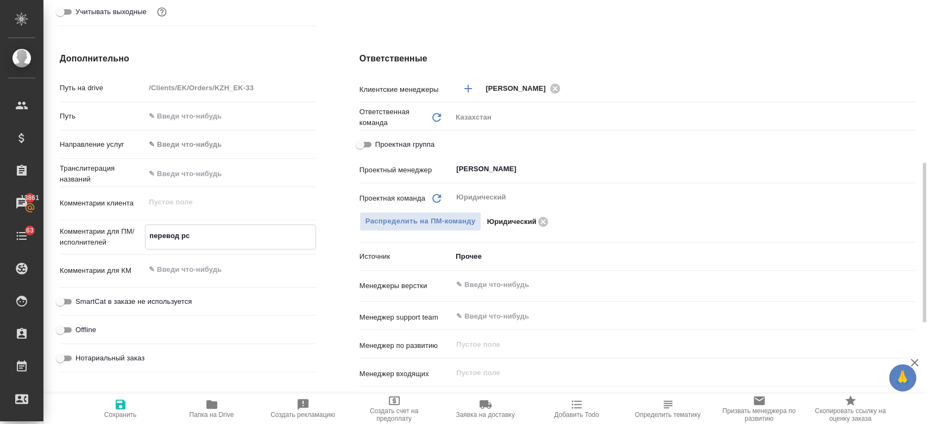
type textarea "x"
type textarea "перевод р"
type input "АО ИП «Эфес Казахстан»"
type textarea "x"
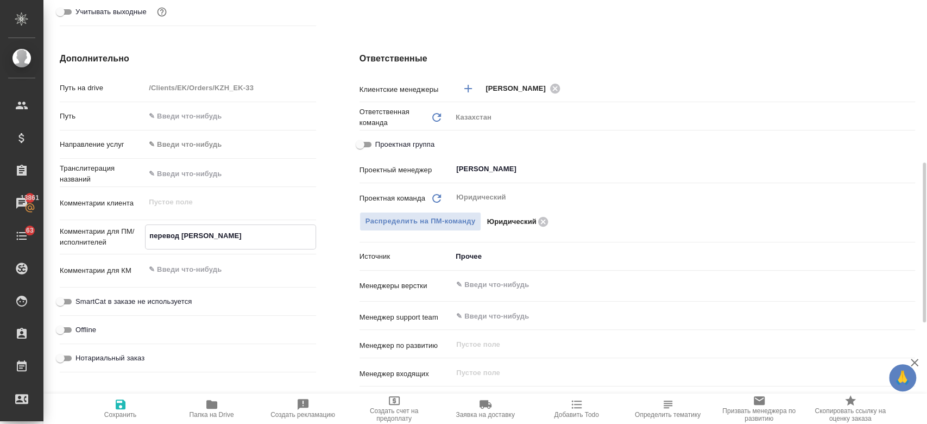
type textarea "x"
type textarea "перевод ру"
type input "АО ИП «Эфес Казахстан»"
type textarea "x"
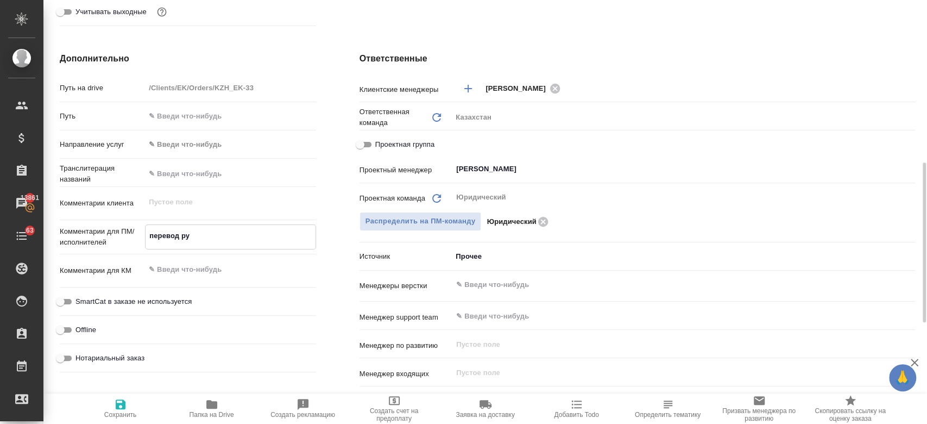
type textarea "x"
type textarea "перевод рус"
type input "АО ИП «Эфес Казахстан»"
type textarea "x"
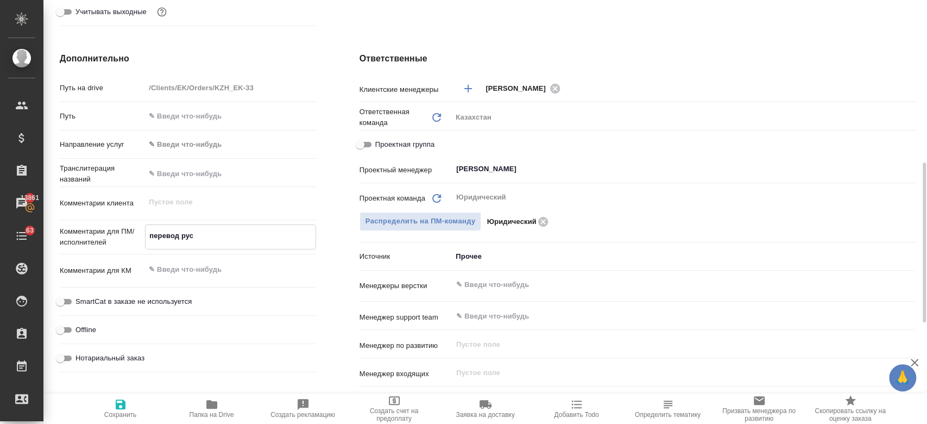
type textarea "x"
type textarea "перевод рус-"
type input "АО ИП «Эфес Казахстан»"
type textarea "x"
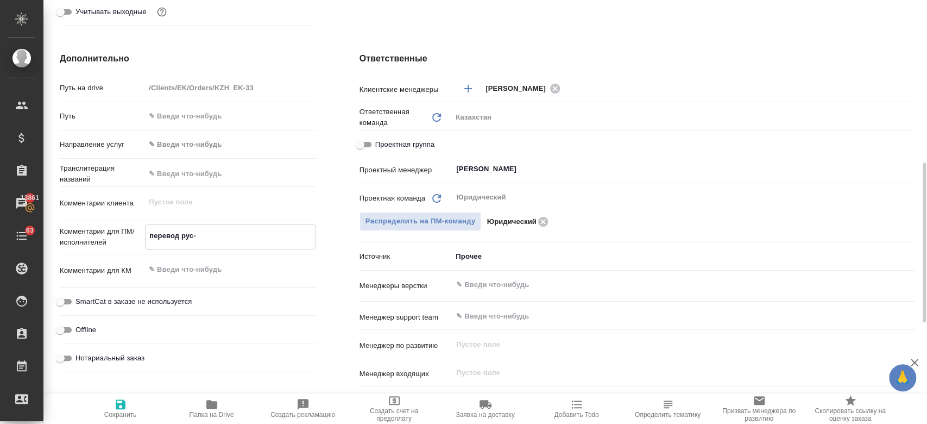
type textarea "x"
type textarea "перевод рус-к"
type input "АО ИП «Эфес Казахстан»"
type textarea "x"
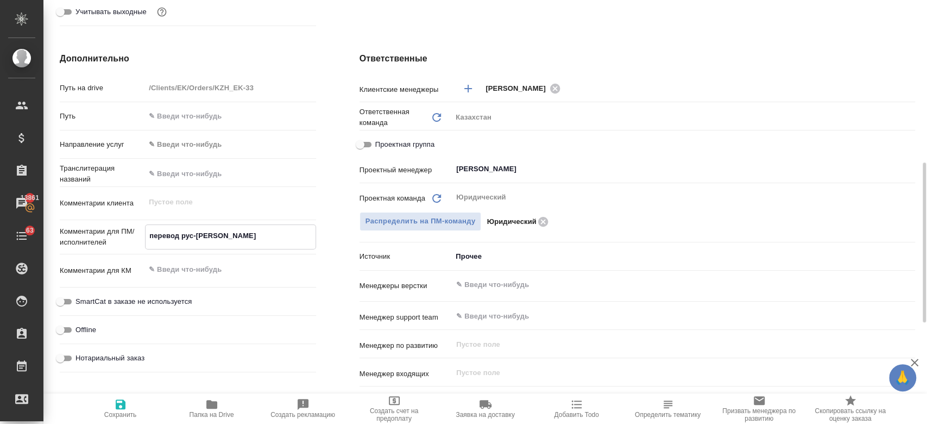
type textarea "x"
type textarea "перевод рус-ка"
type input "АО ИП «Эфес Казахстан»"
type textarea "x"
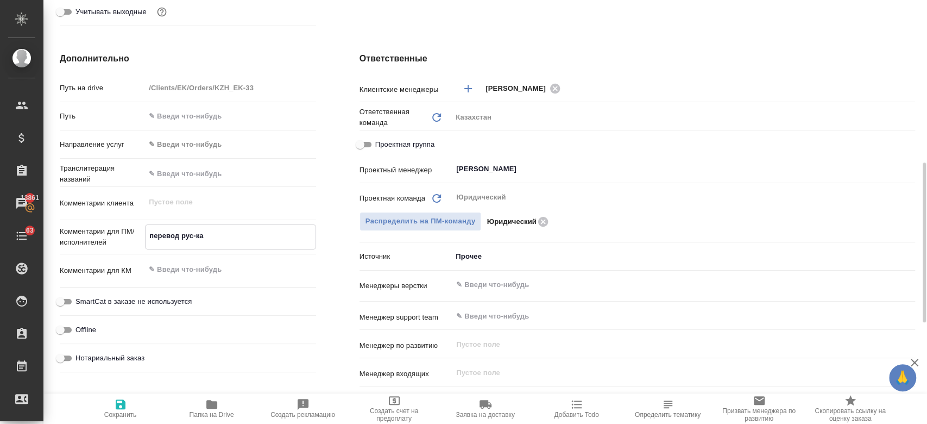
type textarea "x"
type textarea "перевод рус-каз"
type input "АО ИП «Эфес Казахстан»"
type textarea "x"
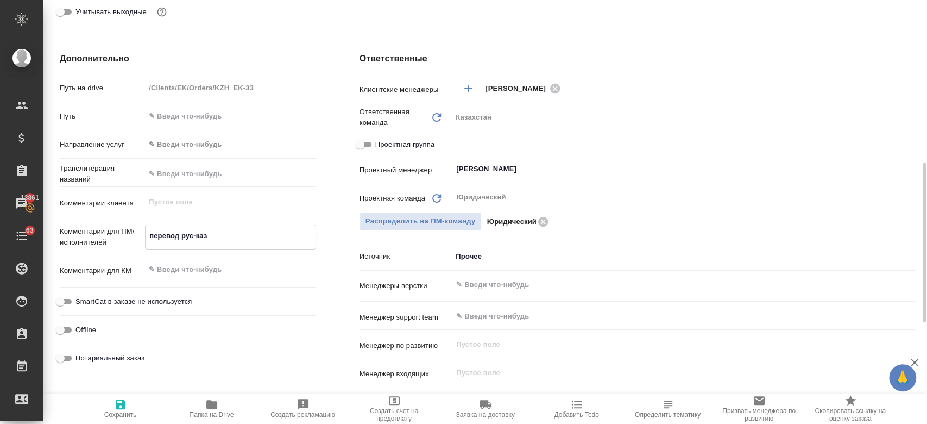
type textarea "x"
type textarea "перевод рус-каз"
type textarea "x"
click at [114, 416] on span "Сохранить" at bounding box center [120, 415] width 33 height 8
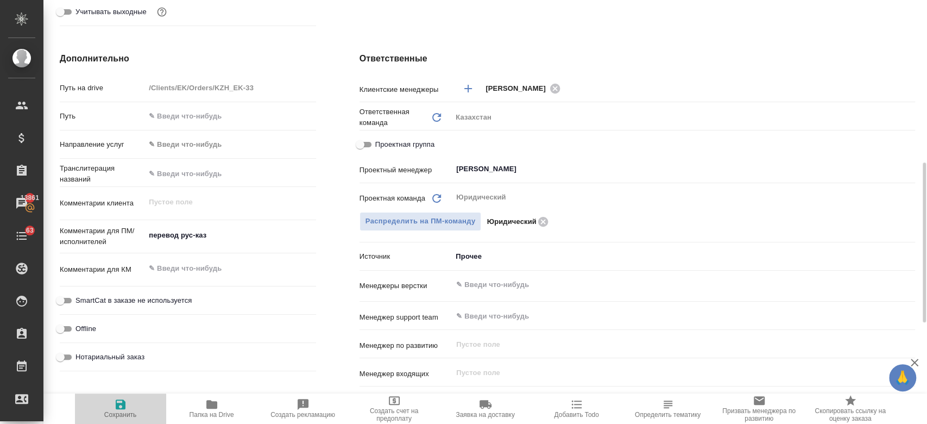
type input "АО ИП «Эфес Казахстан»"
type textarea "x"
type input "АО ИП «Эфес Казахстан»"
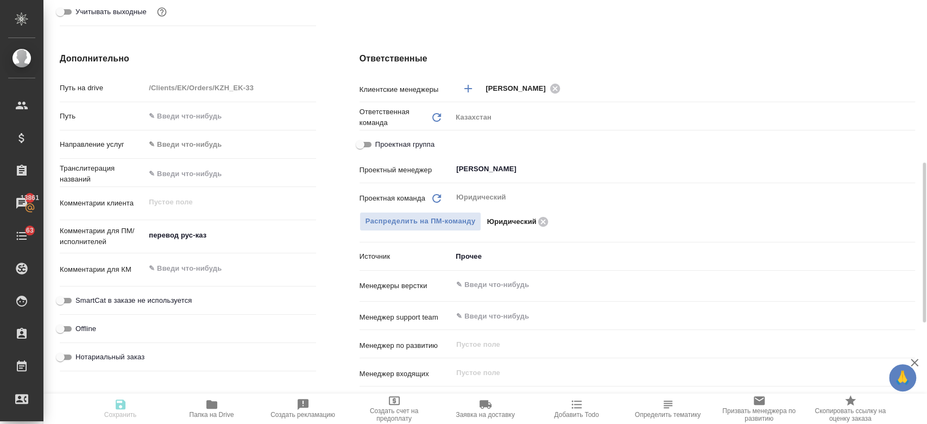
type textarea "x"
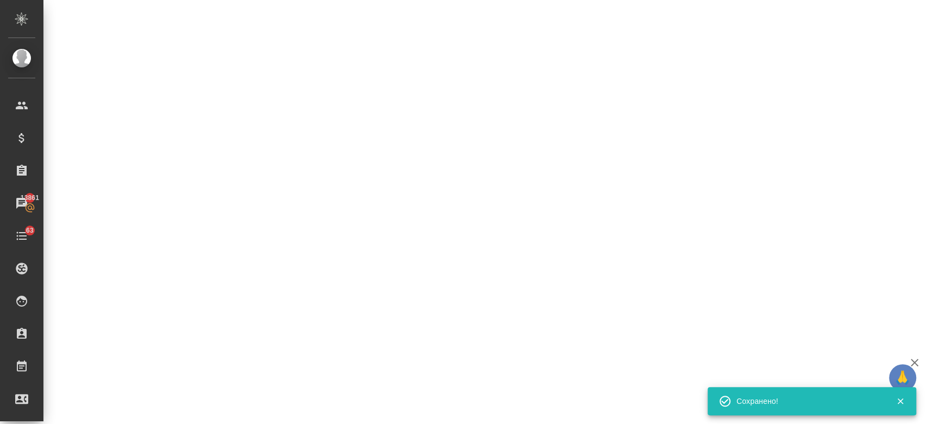
select select "RU"
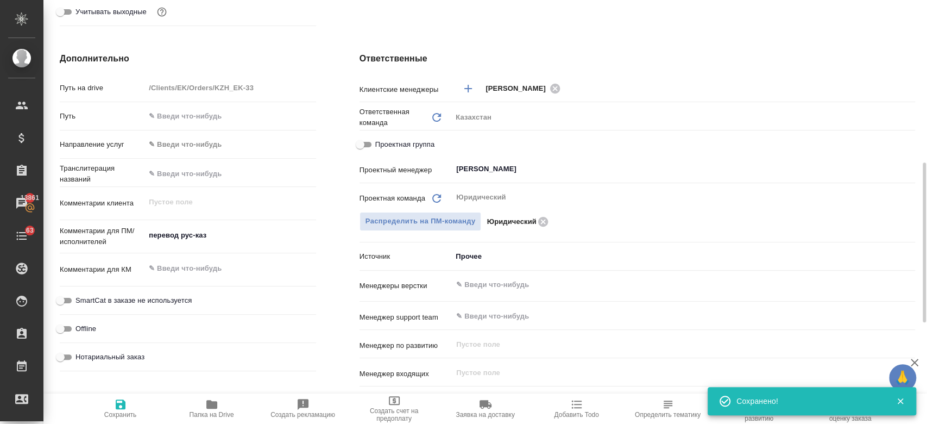
type textarea "x"
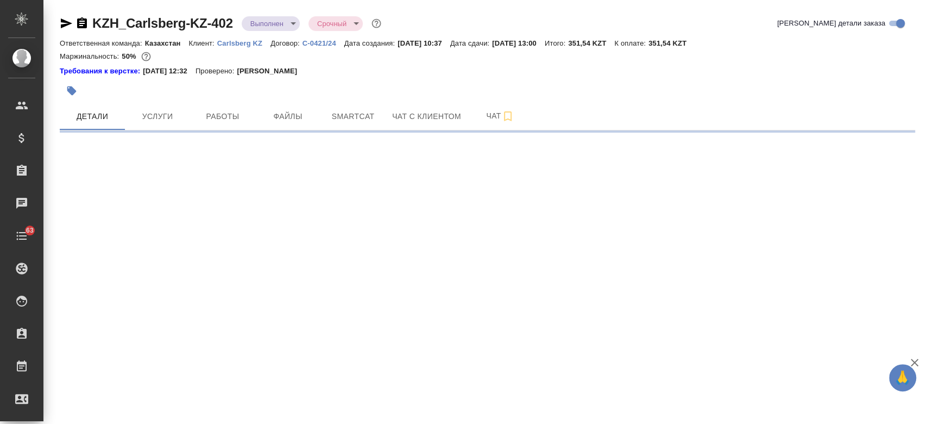
select select "RU"
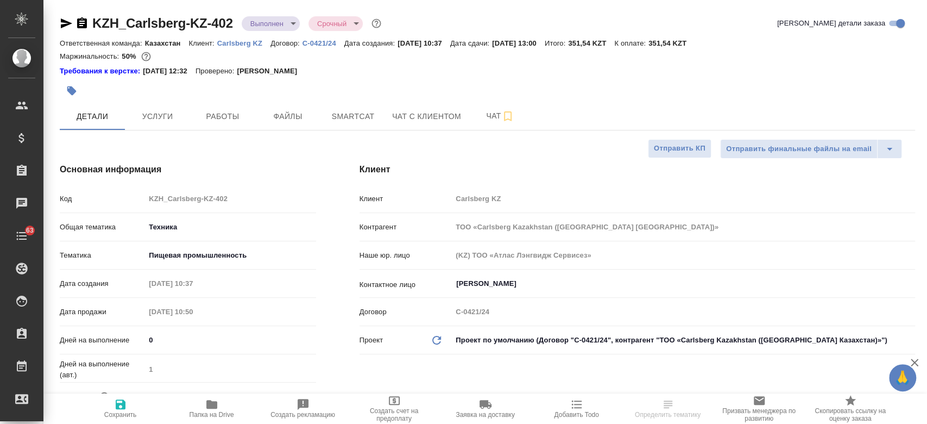
type textarea "x"
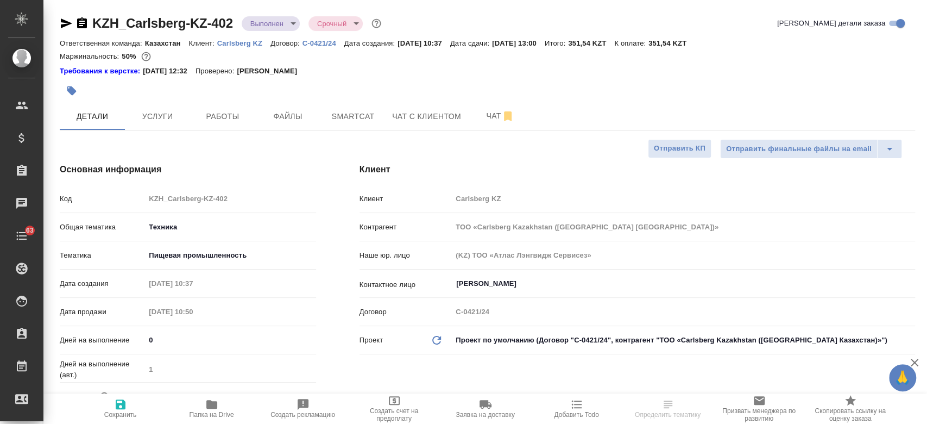
type textarea "x"
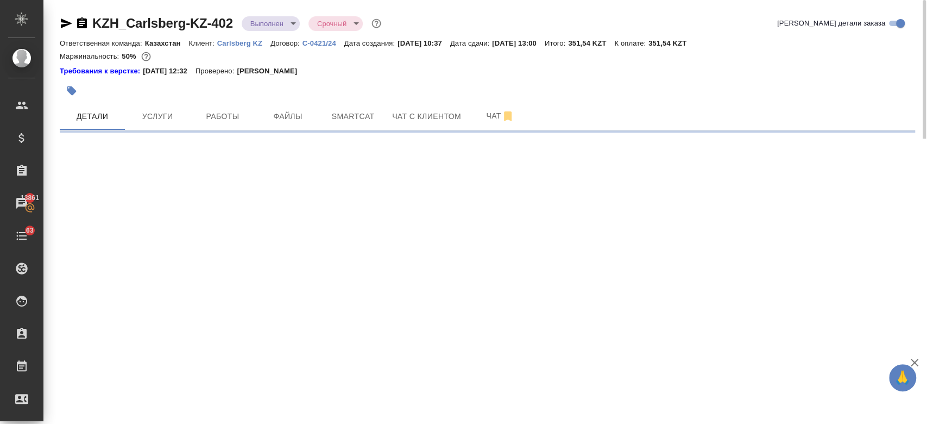
select select "RU"
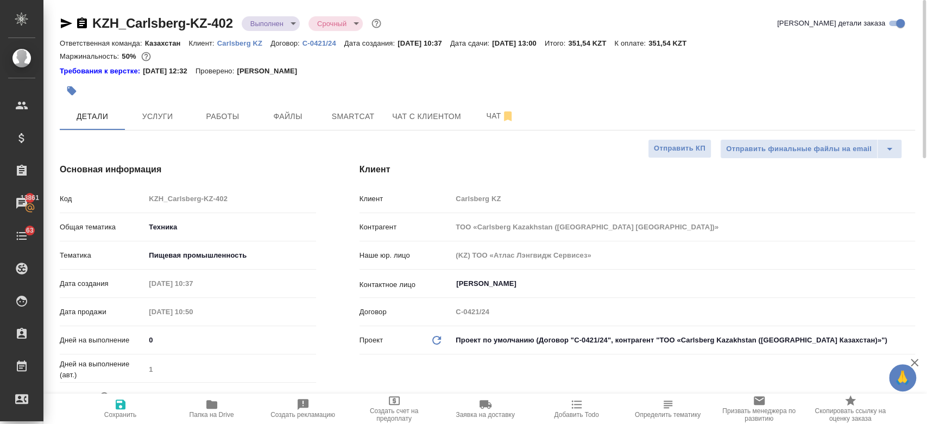
type textarea "x"
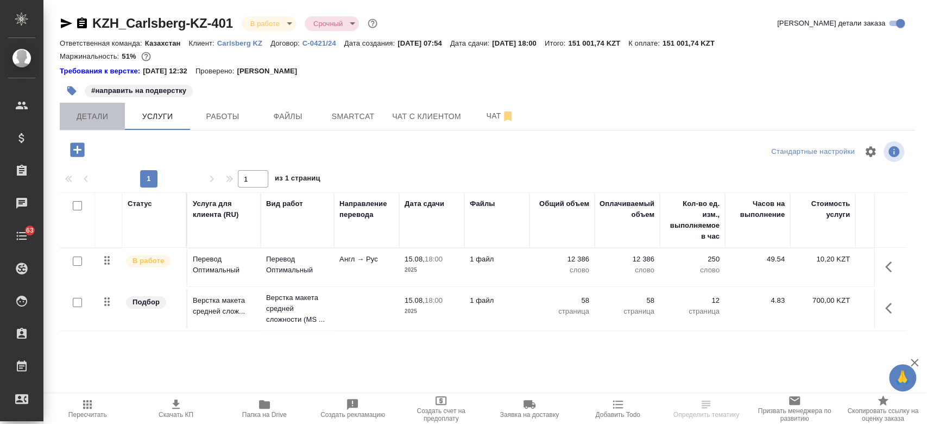
click at [96, 119] on span "Детали" at bounding box center [92, 117] width 52 height 14
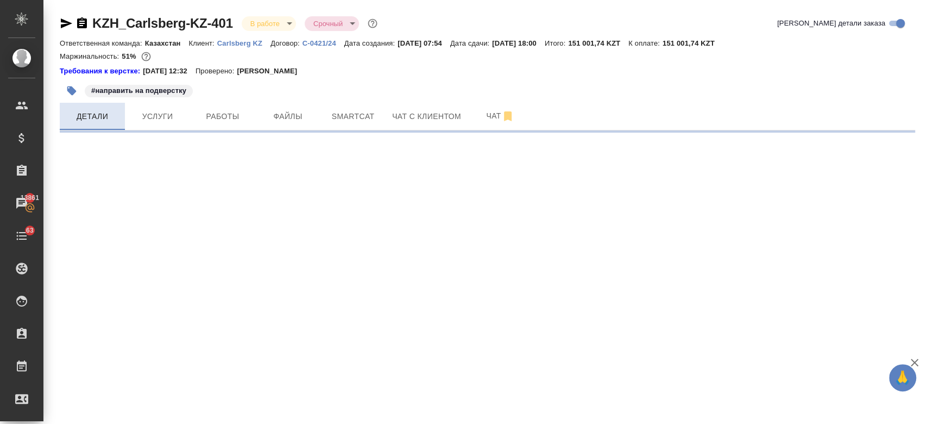
select select "RU"
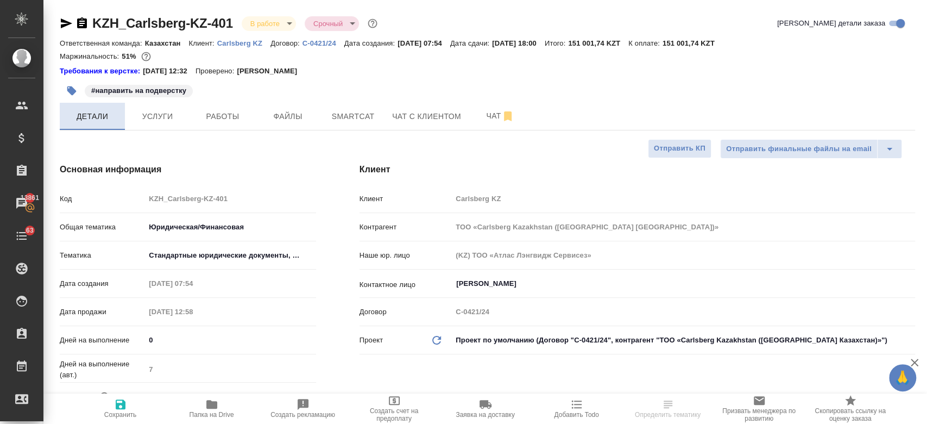
type textarea "x"
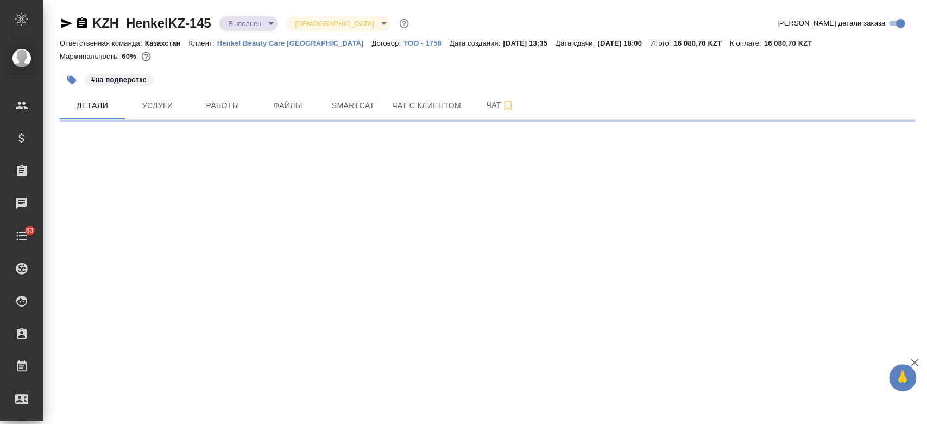
select select "RU"
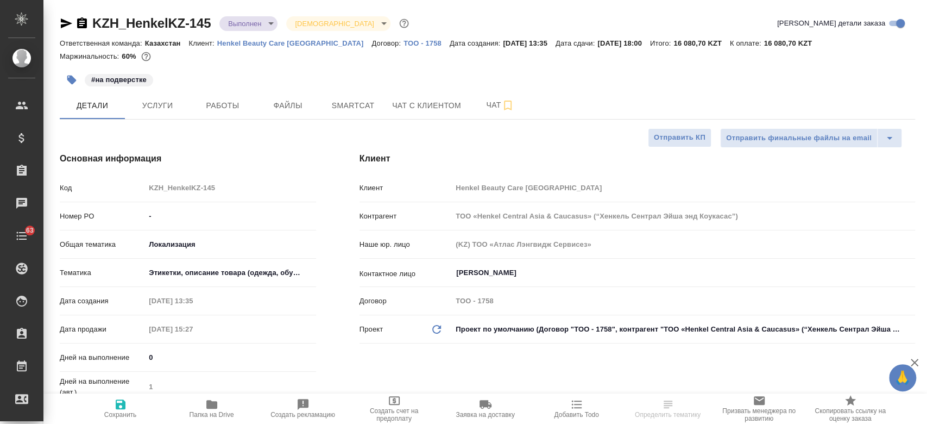
type textarea "x"
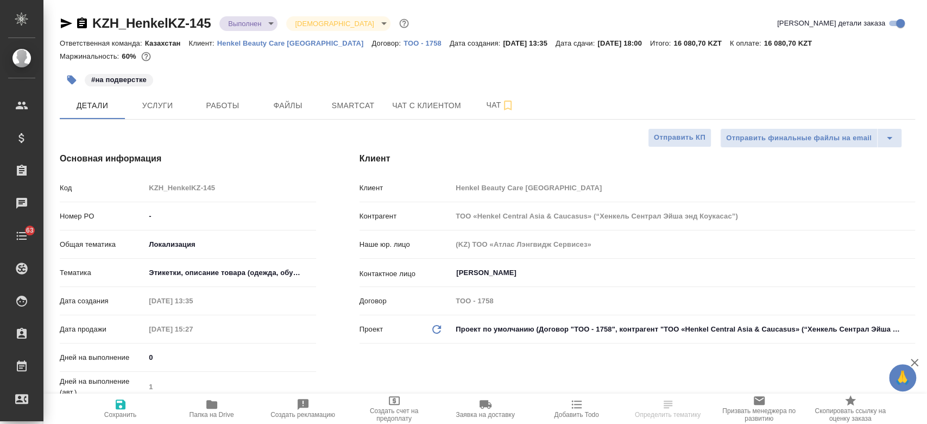
type textarea "x"
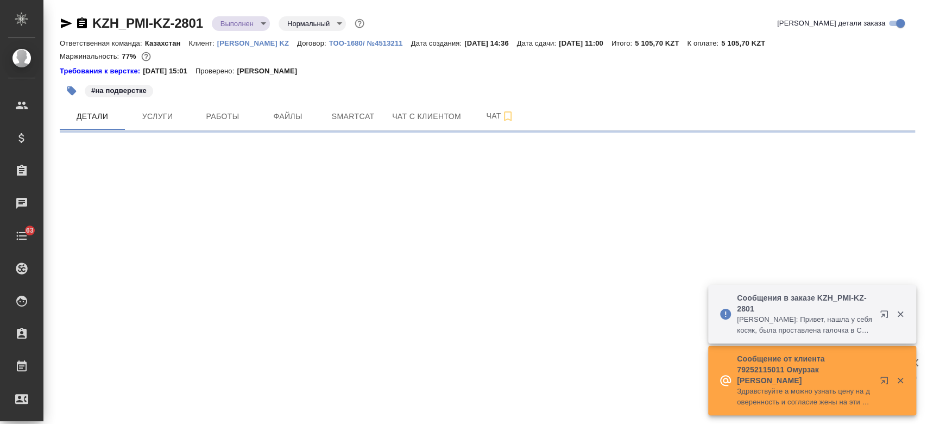
select select "RU"
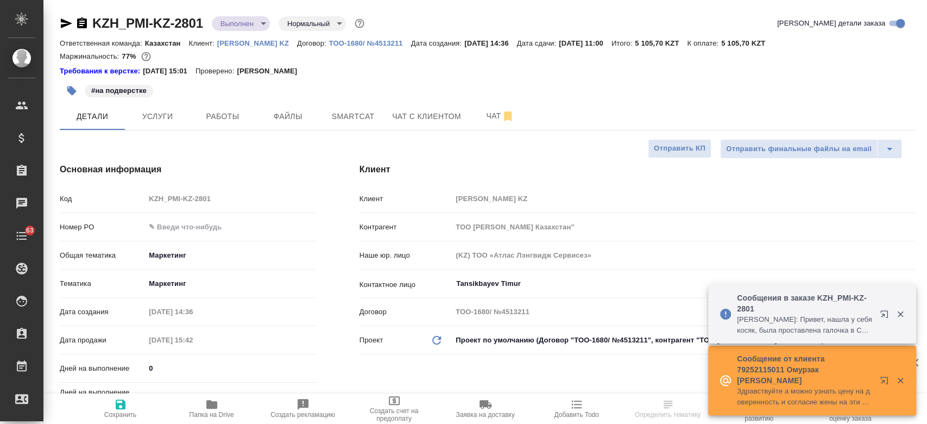
type textarea "x"
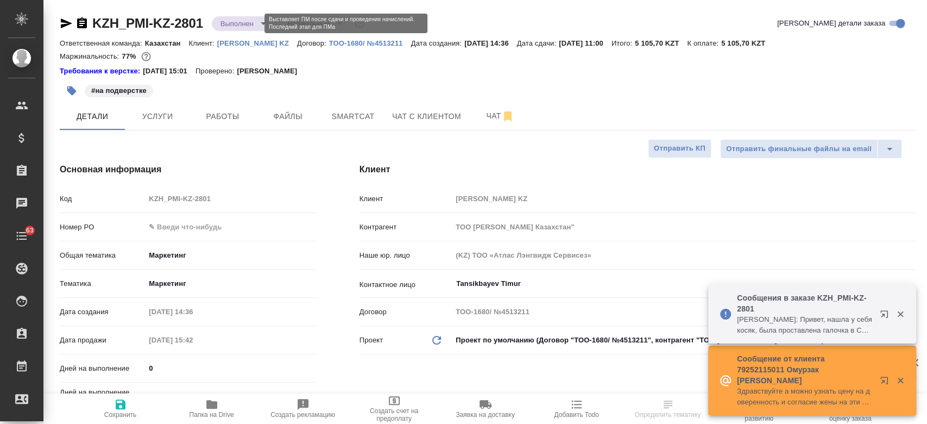
type textarea "x"
type input "Matveeva Anastasia"
type input "[PERSON_NAME]"
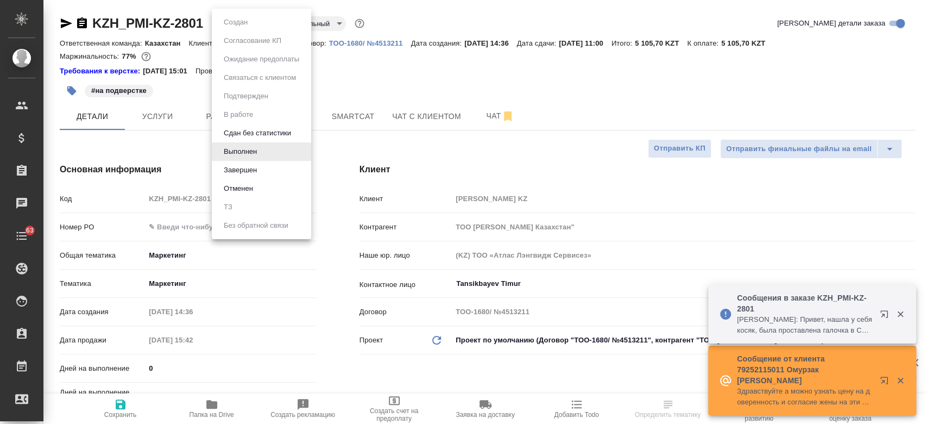
click at [247, 24] on body "🙏 .cls-1 fill:#fff; AWATERA Kosherbayeva Nazerke Клиенты Спецификации Заказы Ча…" at bounding box center [463, 212] width 927 height 424
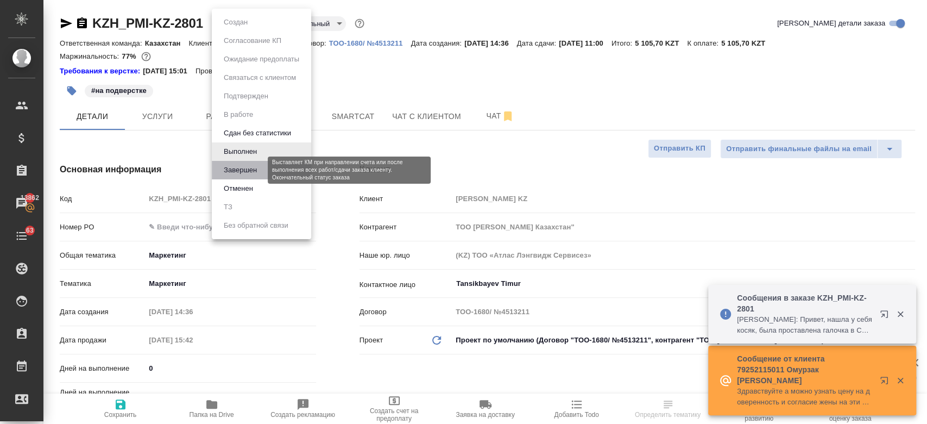
click at [251, 168] on button "Завершен" at bounding box center [241, 170] width 40 height 12
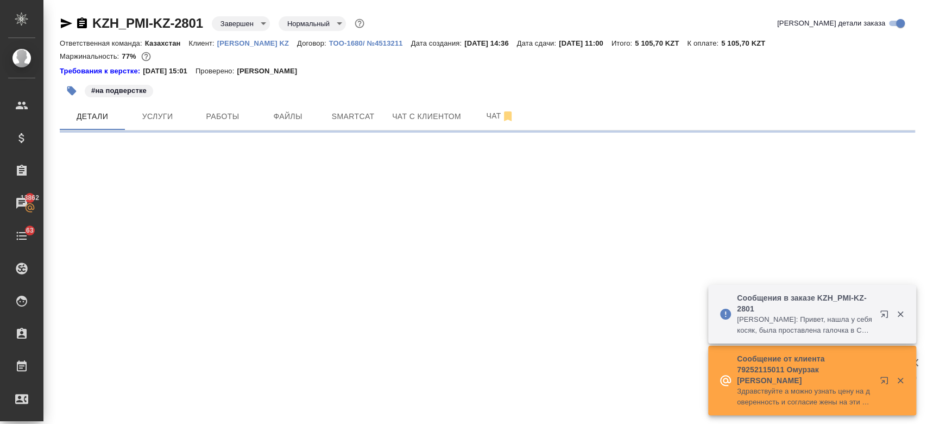
select select "RU"
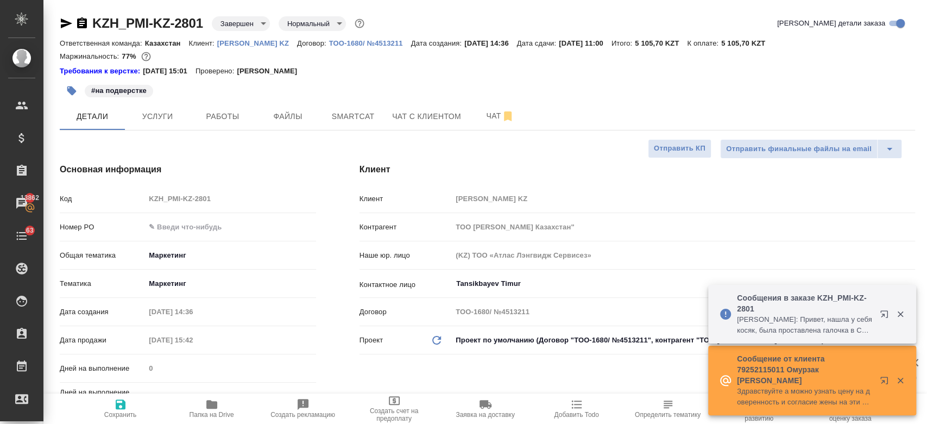
type textarea "x"
click at [353, 74] on div "Требования к верстке: [DATE] 15:01 Проверено: [PERSON_NAME]" at bounding box center [488, 71] width 856 height 11
type textarea "x"
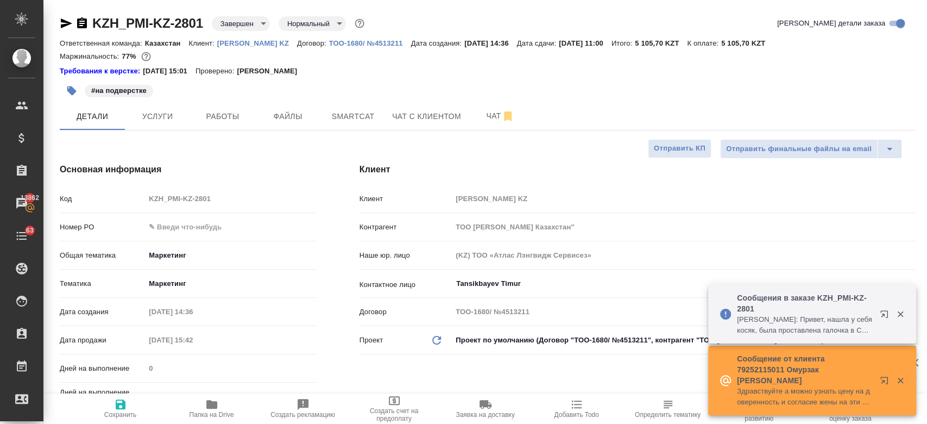
type textarea "x"
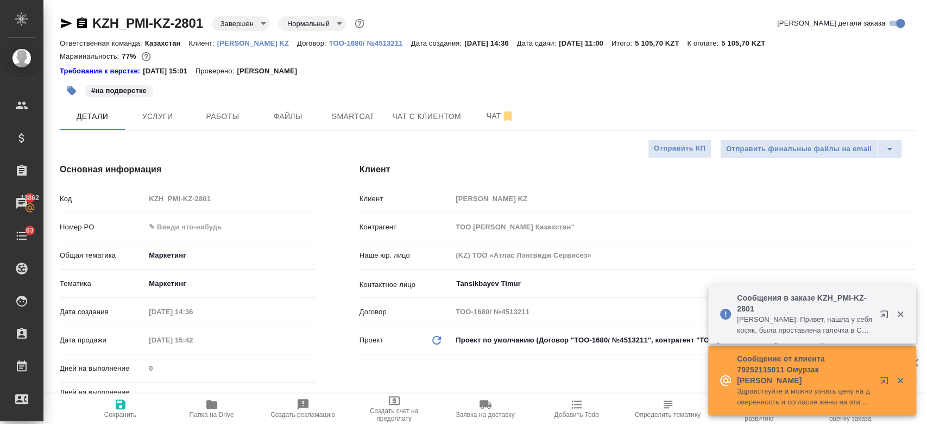
click at [367, 93] on div "#на подверстке" at bounding box center [345, 91] width 570 height 24
type textarea "x"
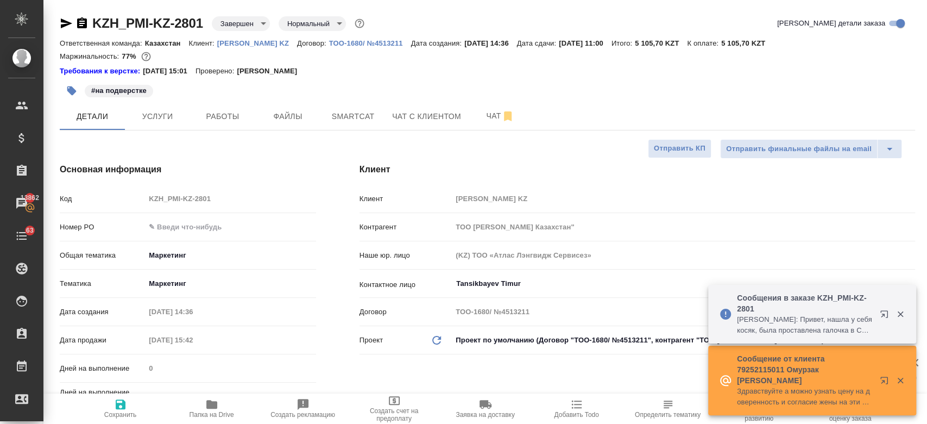
type textarea "x"
drag, startPoint x: 370, startPoint y: 69, endPoint x: 458, endPoint y: -46, distance: 144.5
click at [458, 0] on html "🙏 .cls-1 fill:#fff; AWATERA Kosherbayeva Nazerke Клиенты Спецификации Заказы 13…" at bounding box center [463, 212] width 927 height 424
